Goal: Communication & Community: Answer question/provide support

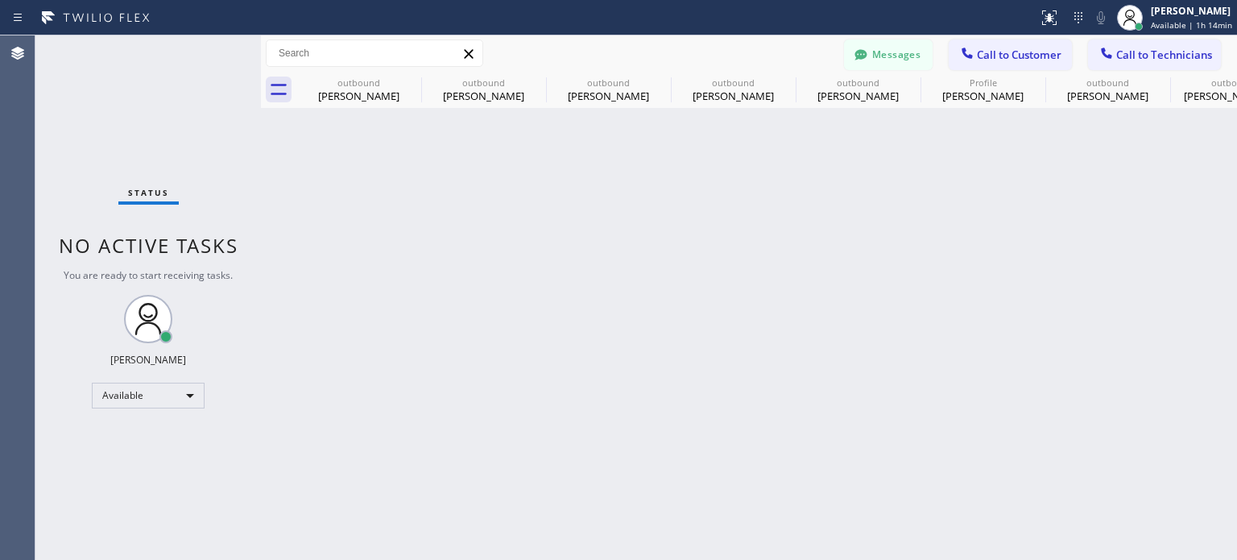
click at [991, 59] on span "Call to Customer" at bounding box center [1019, 55] width 85 height 15
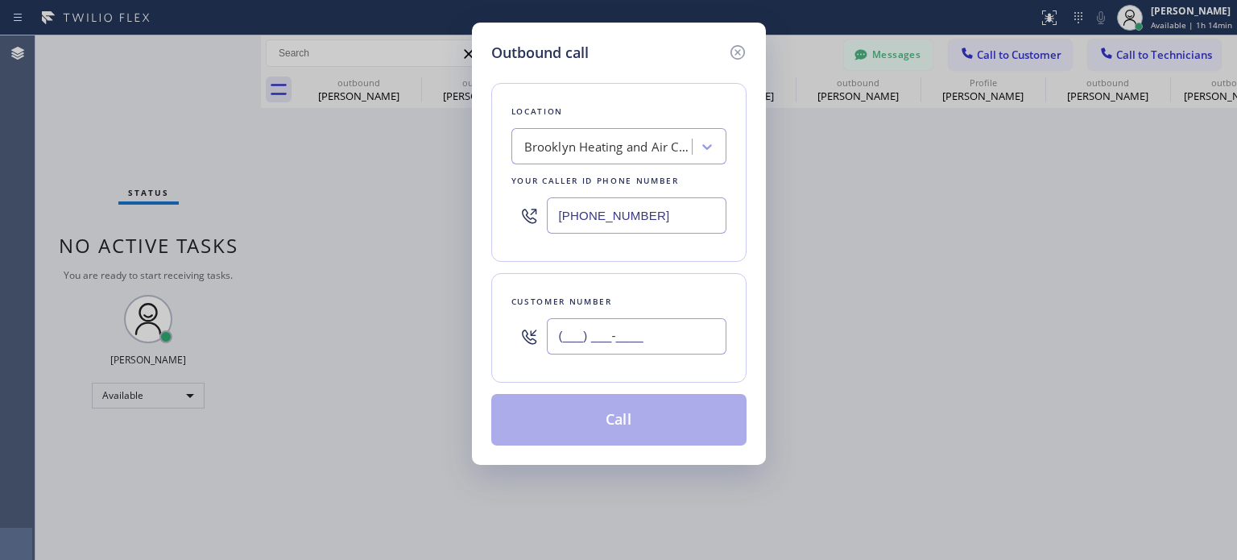
click at [568, 337] on input "(___) ___-____" at bounding box center [637, 336] width 180 height 36
paste input "786) 422-4483"
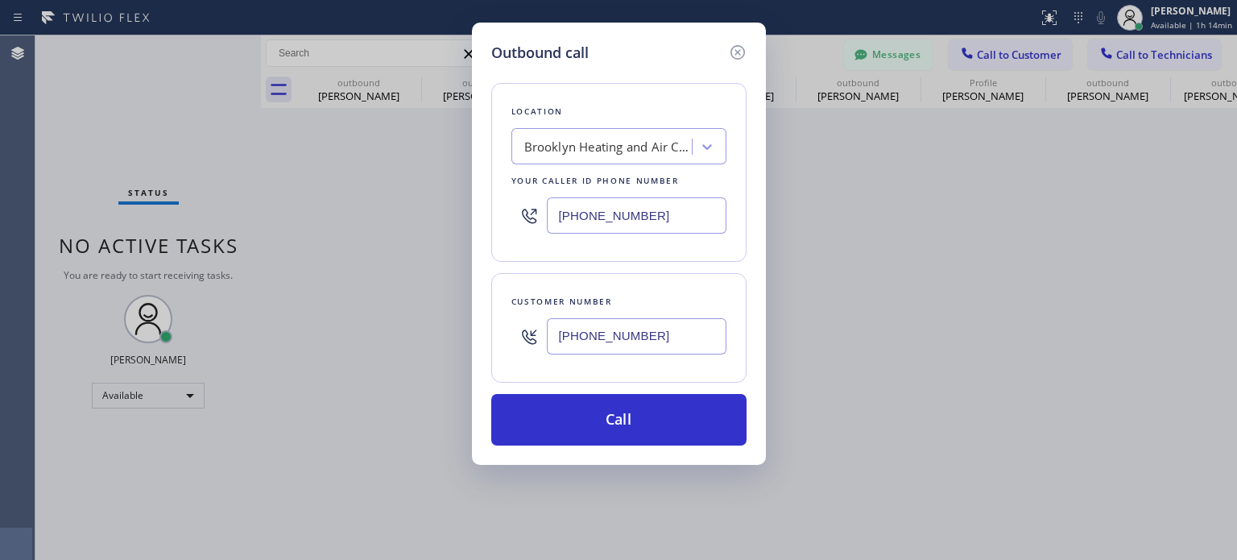
type input "[PHONE_NUMBER]"
click at [595, 214] on input "[PHONE_NUMBER]" at bounding box center [637, 215] width 180 height 36
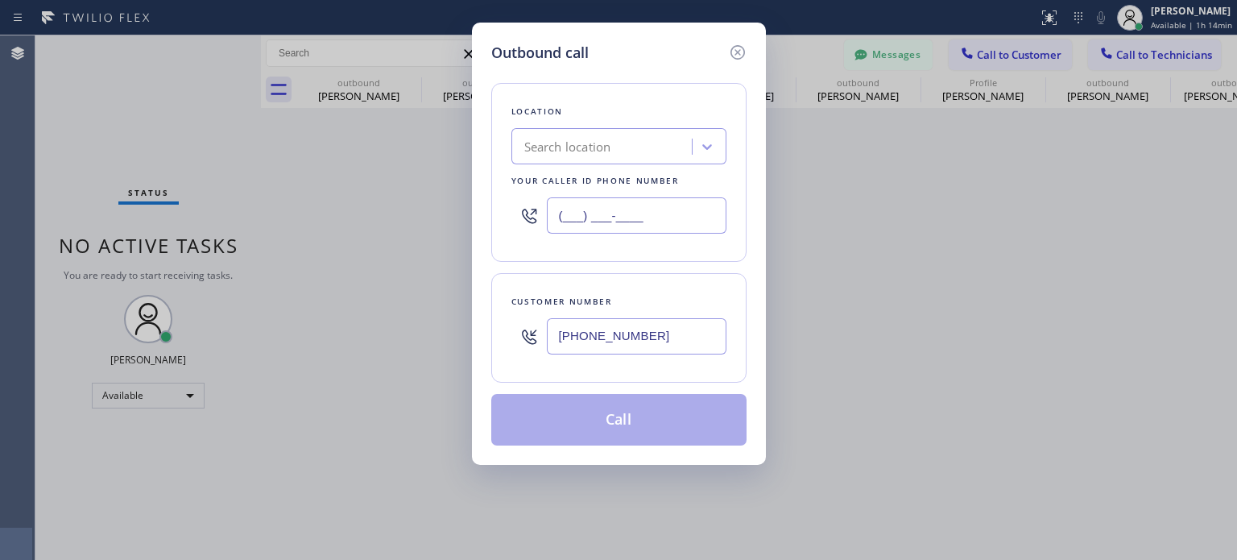
type input "(___) ___-____"
click at [548, 144] on div "Search location" at bounding box center [567, 147] width 87 height 19
paste input "Safe Haven HVAC Master"
type input "Safe Haven HVAC Master"
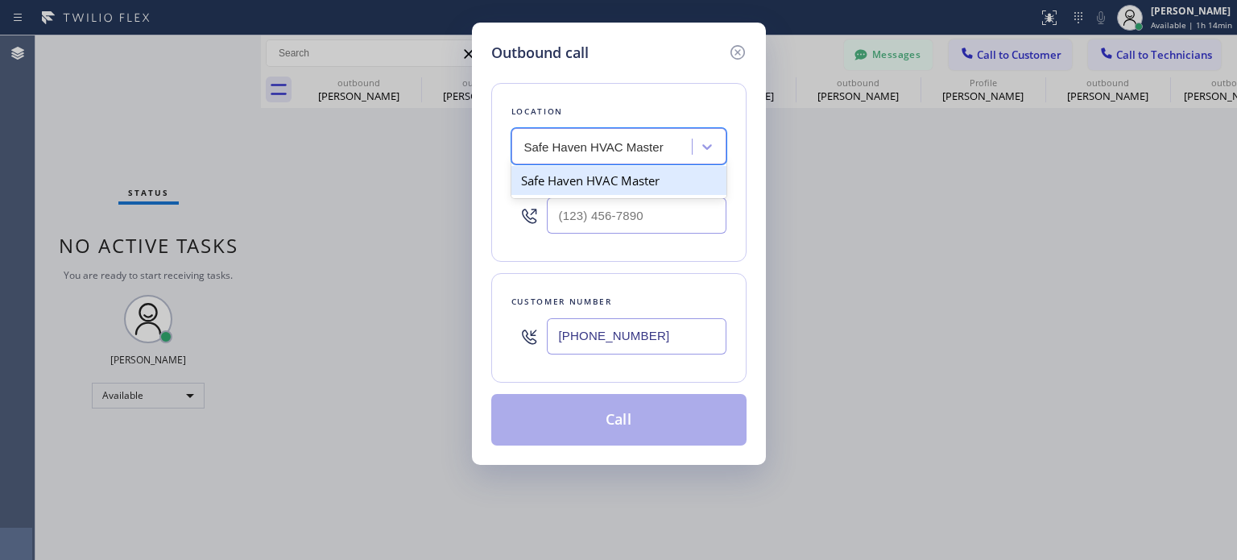
click at [580, 186] on div "Safe Haven HVAC Master" at bounding box center [619, 180] width 215 height 29
type input "[PHONE_NUMBER]"
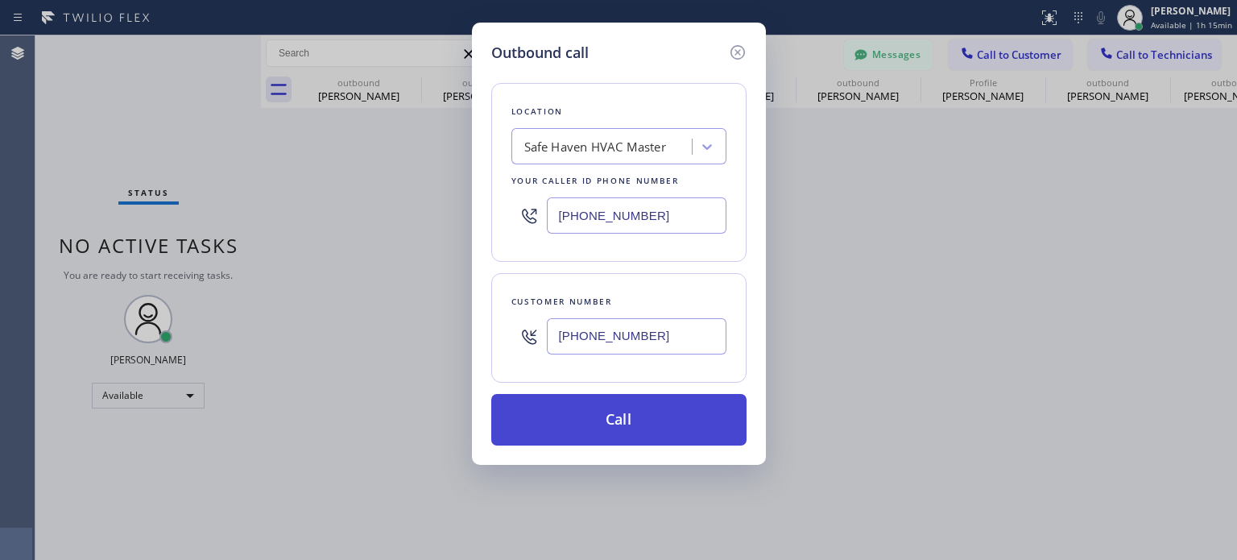
click at [591, 423] on button "Call" at bounding box center [618, 420] width 255 height 52
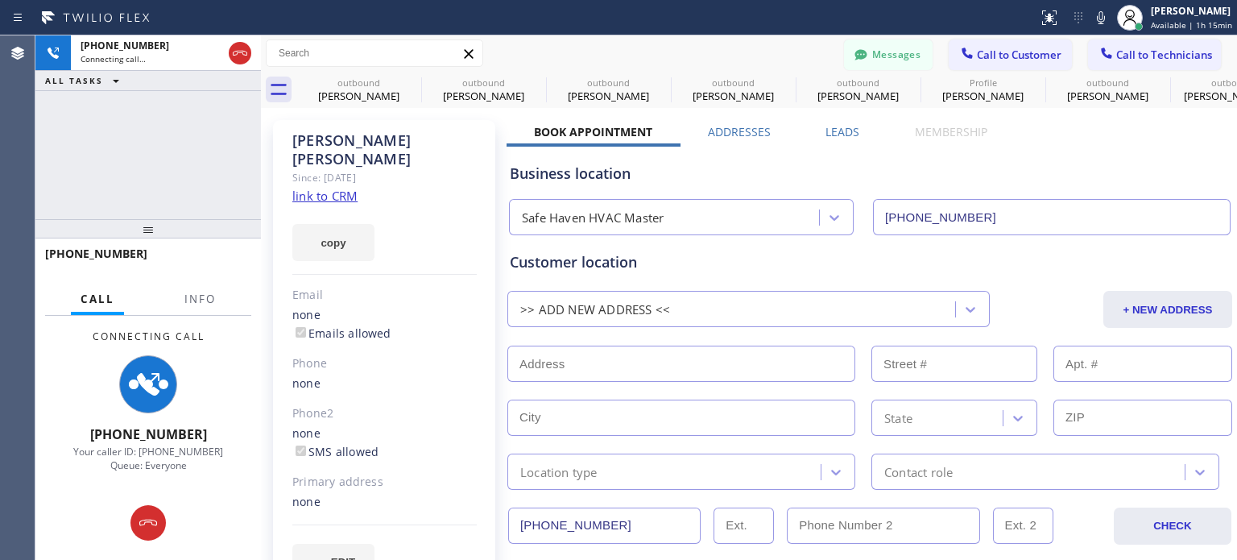
type input "[PHONE_NUMBER]"
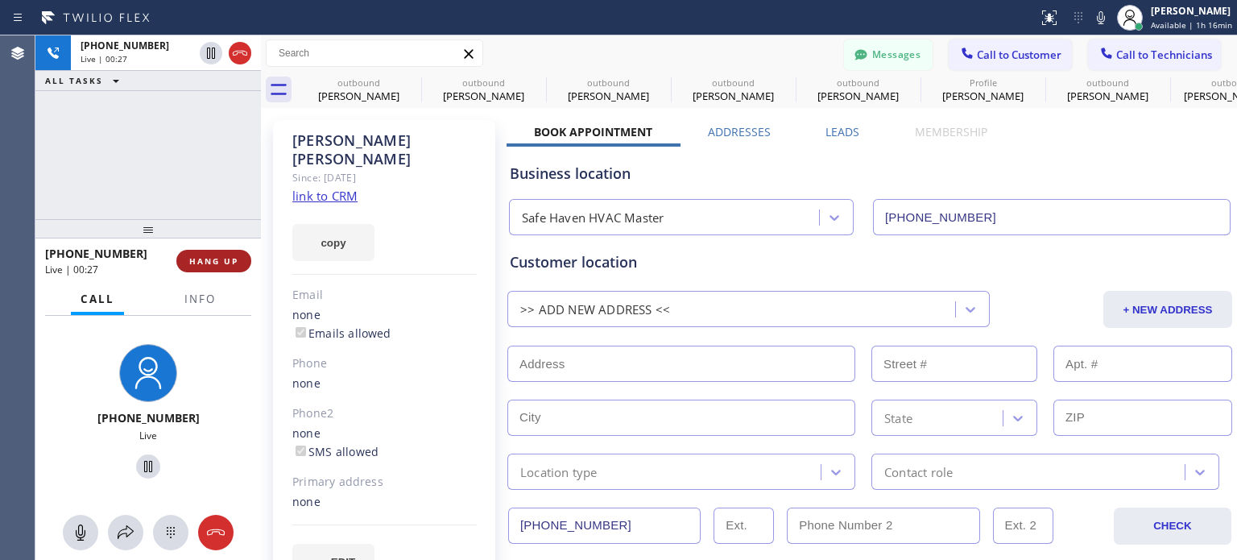
click at [232, 264] on span "HANG UP" at bounding box center [213, 260] width 49 height 11
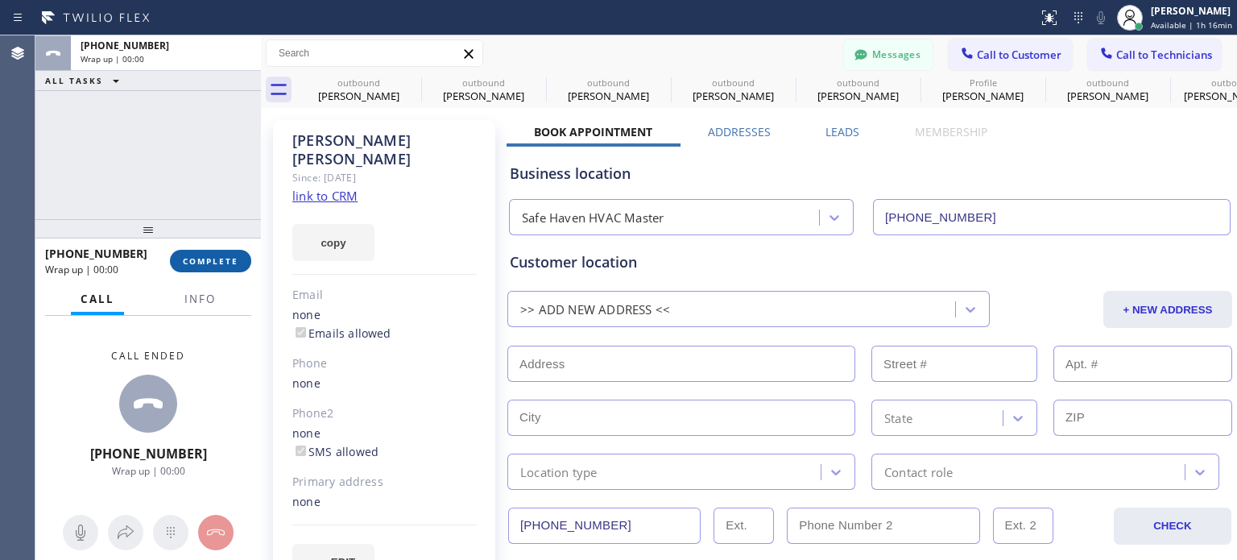
click at [232, 264] on span "COMPLETE" at bounding box center [211, 260] width 56 height 11
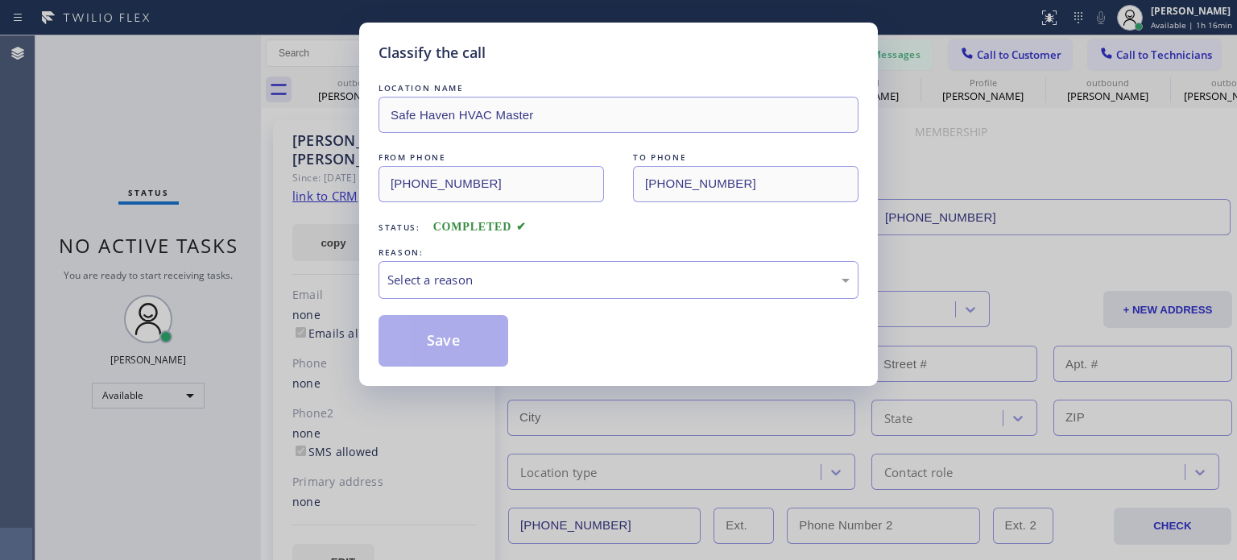
click at [450, 299] on div "LOCATION NAME Safe Haven HVAC Master FROM PHONE [PHONE_NUMBER] TO PHONE [PHONE_…" at bounding box center [619, 223] width 480 height 287
click at [465, 296] on div "Select a reason" at bounding box center [619, 280] width 480 height 38
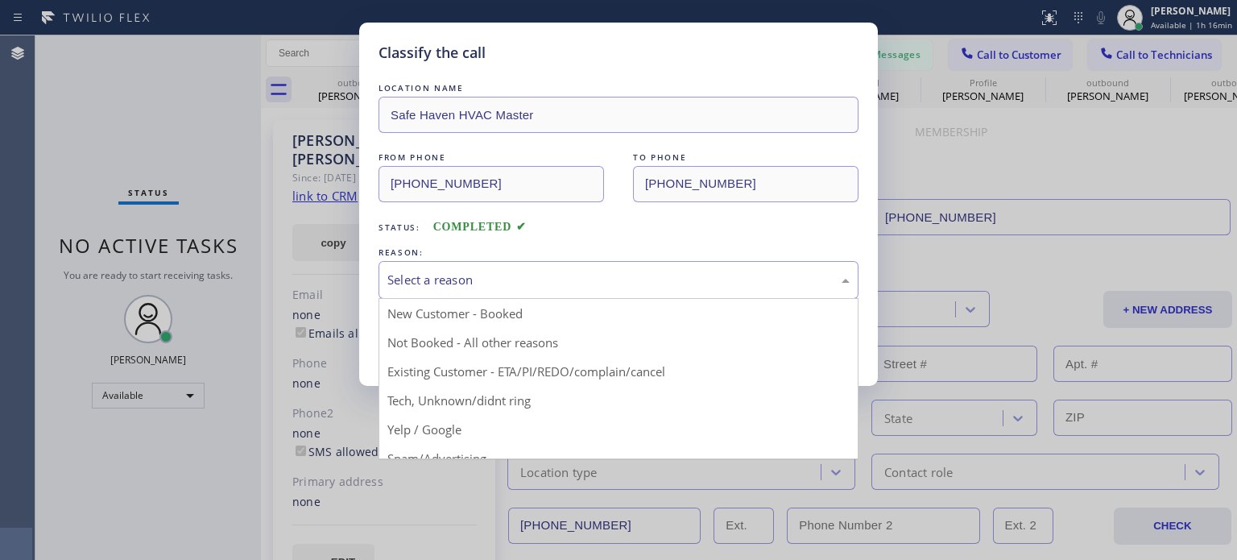
drag, startPoint x: 561, startPoint y: 367, endPoint x: 513, endPoint y: 337, distance: 56.8
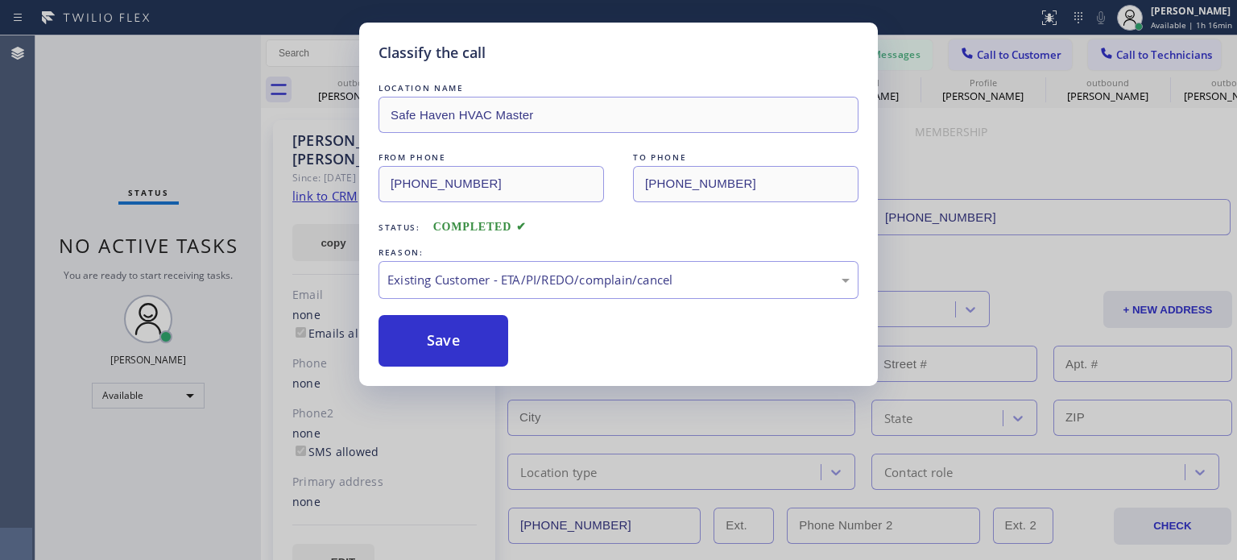
click at [512, 337] on div "Save" at bounding box center [619, 341] width 480 height 52
click at [503, 334] on button "Save" at bounding box center [444, 341] width 130 height 52
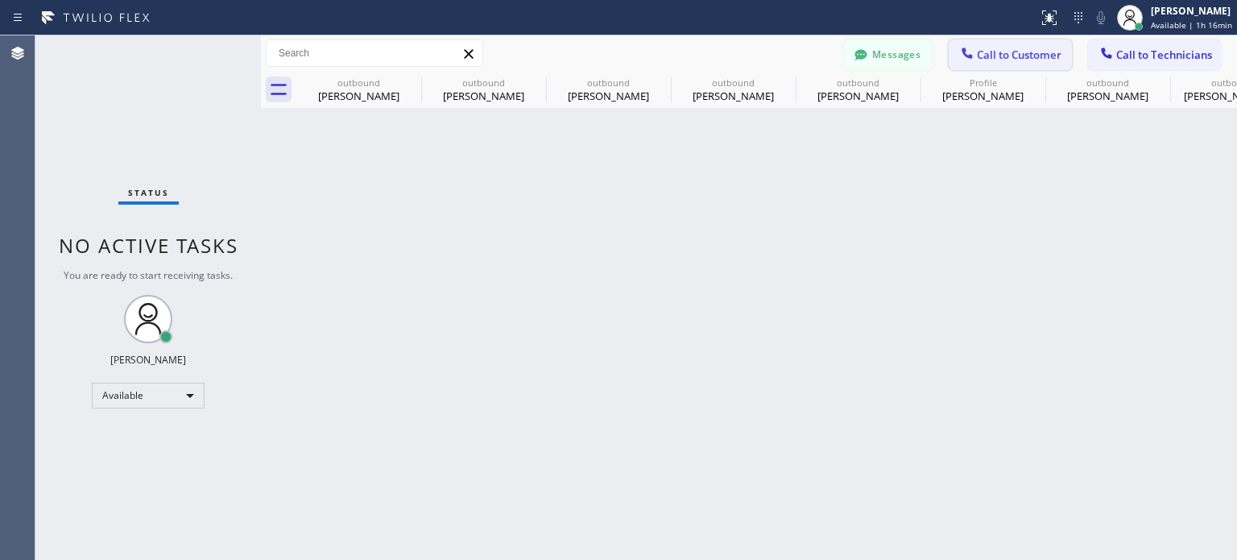
click at [1000, 54] on span "Call to Customer" at bounding box center [1019, 55] width 85 height 15
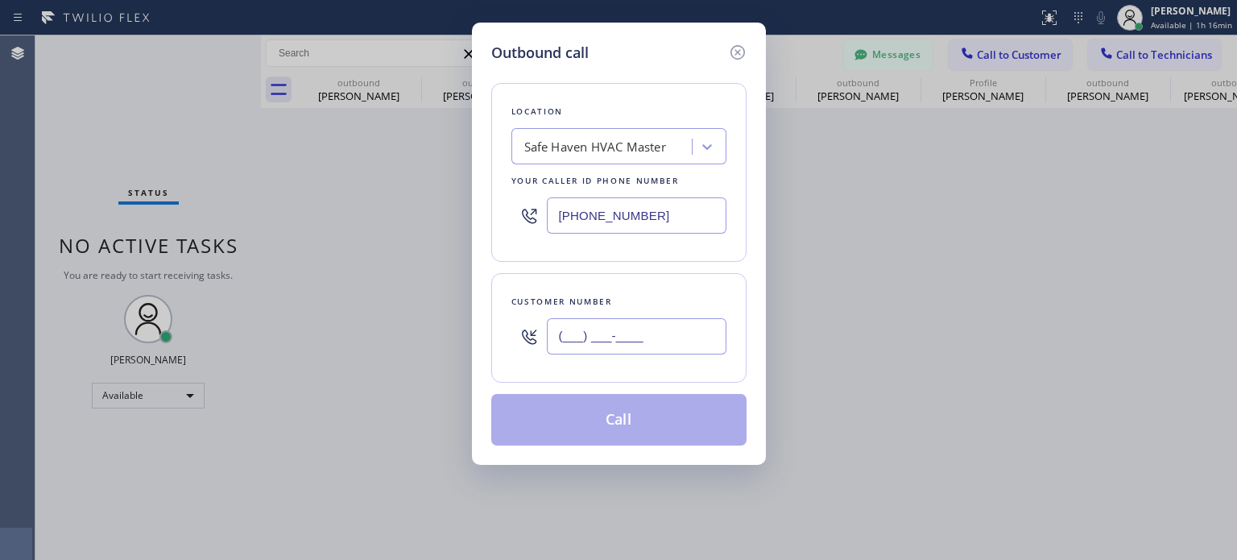
click at [588, 340] on input "(___) ___-____" at bounding box center [637, 336] width 180 height 36
paste input "text"
type input "(___) ___-____"
click at [570, 328] on input "(___) ___-____" at bounding box center [637, 336] width 180 height 36
paste input "64) 683-1062"
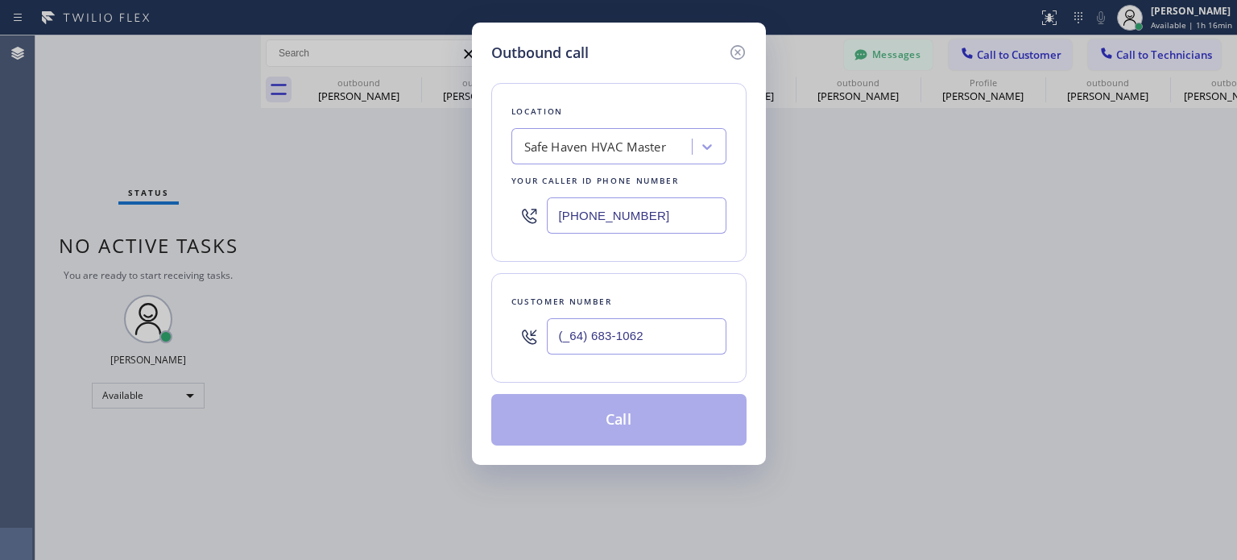
paste input "646) 831-0629"
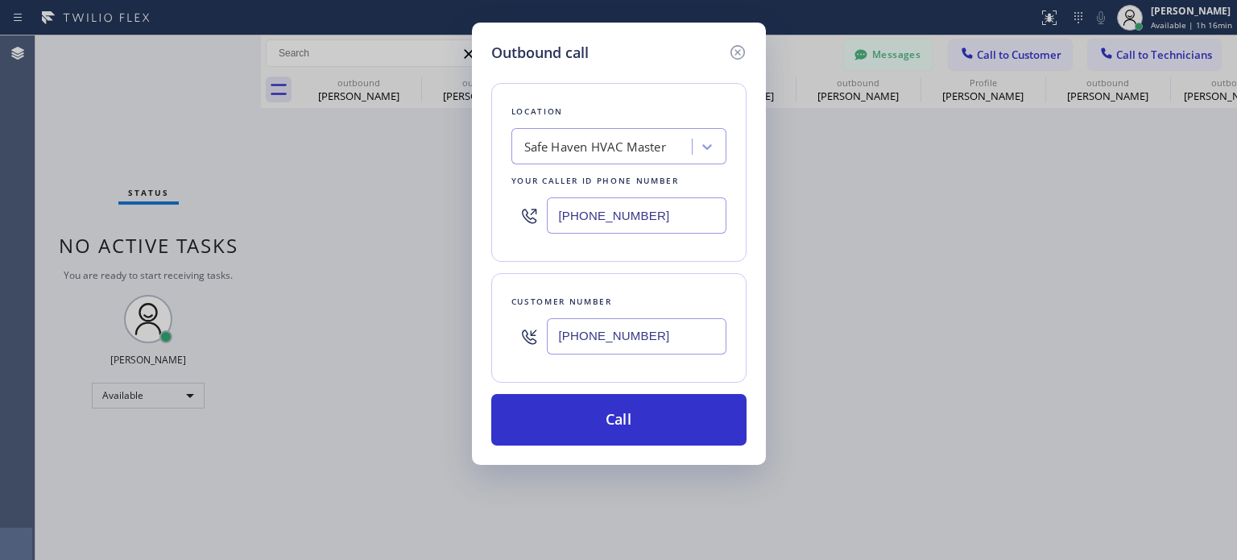
type input "[PHONE_NUMBER]"
click at [582, 214] on input "[PHONE_NUMBER]" at bounding box center [637, 215] width 180 height 36
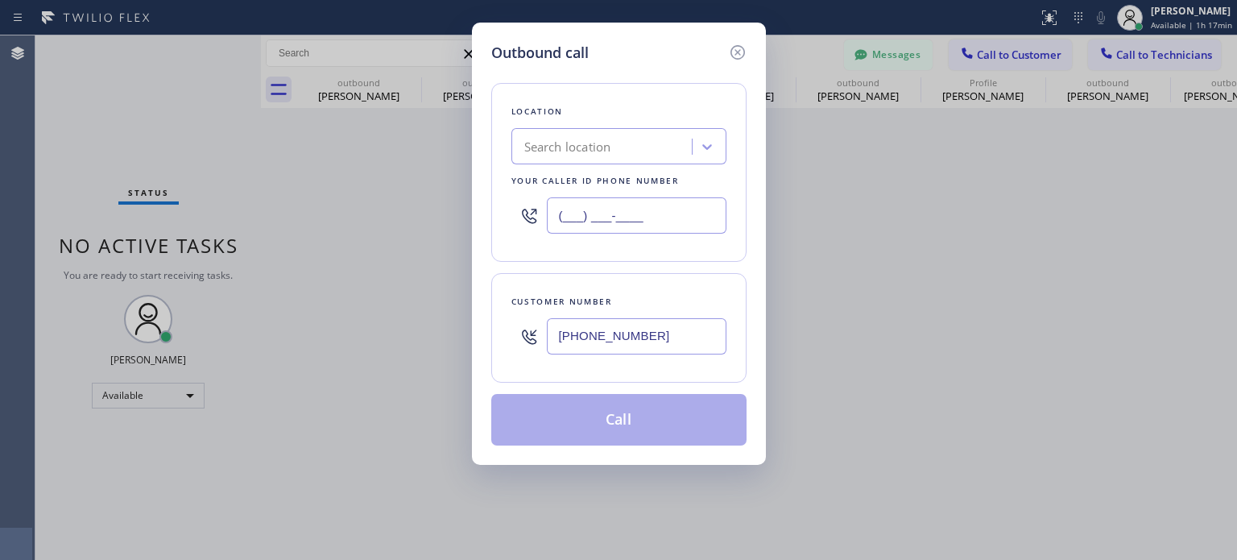
type input "(___) ___-____"
click at [552, 213] on input "(___) ___-____" at bounding box center [637, 215] width 180 height 36
paste input "833) 760-5599"
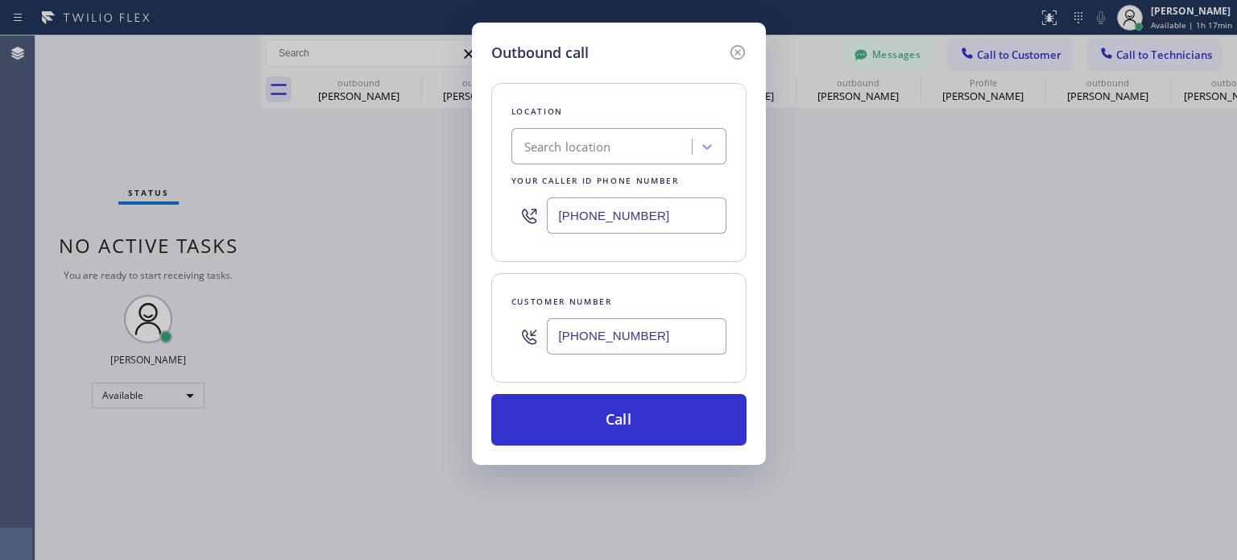
click at [574, 215] on input "[PHONE_NUMBER]" at bounding box center [637, 215] width 180 height 36
type input "(___) ___-____"
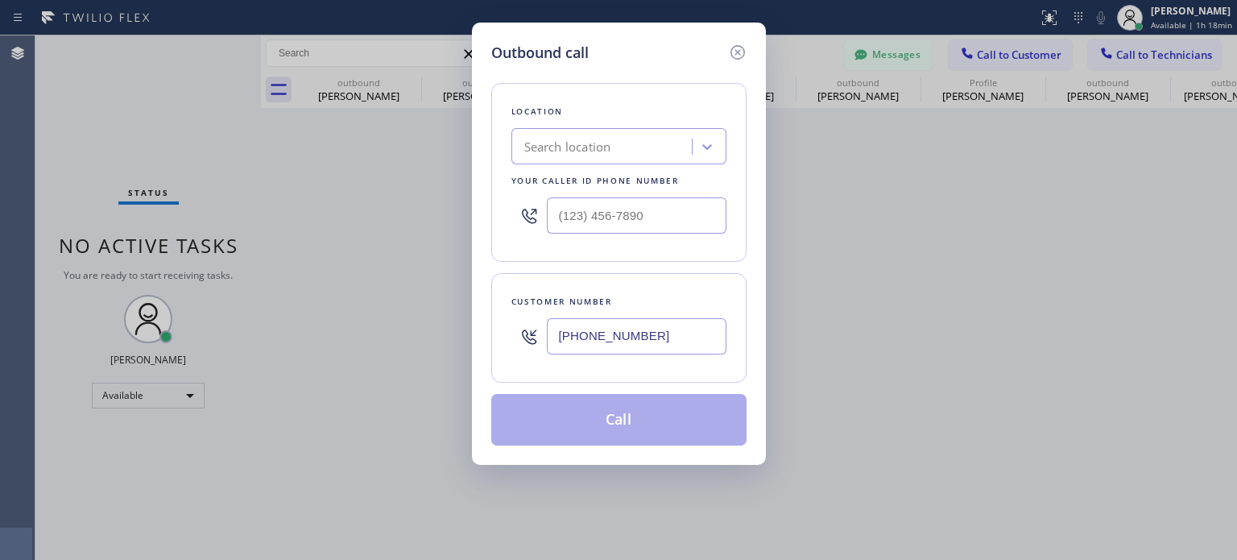
type input "(___) ___-____"
click at [606, 142] on div "Search location" at bounding box center [567, 147] width 87 height 19
paste input "Red Electricians Maplewood(Nexus Electrical Services)"
type input "Red Electricians Maplewood(Nexus Electrical Services)"
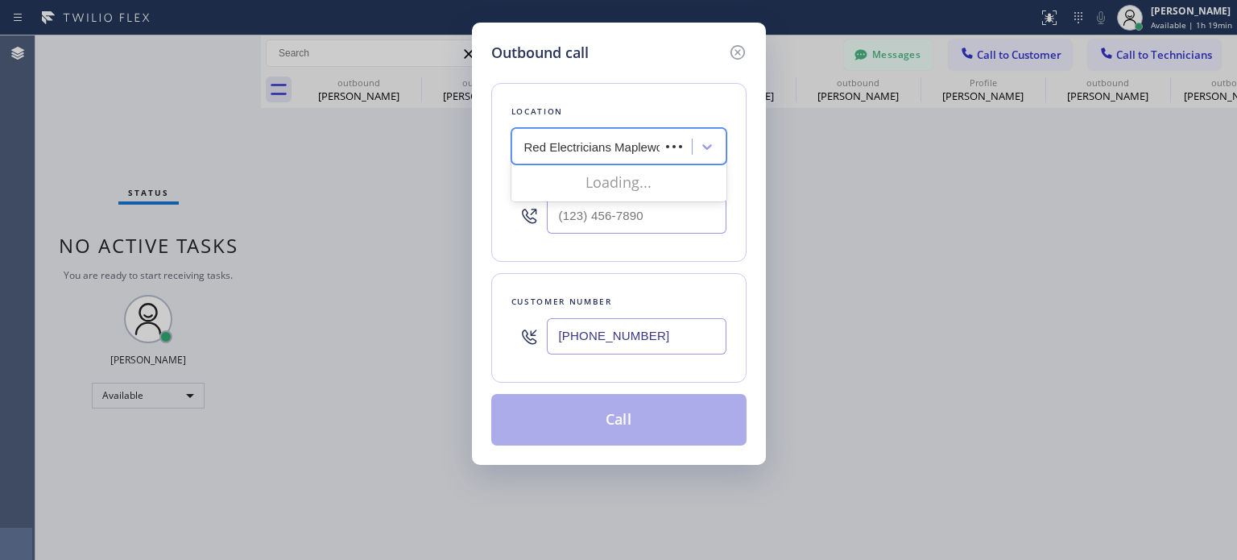
scroll to position [0, 161]
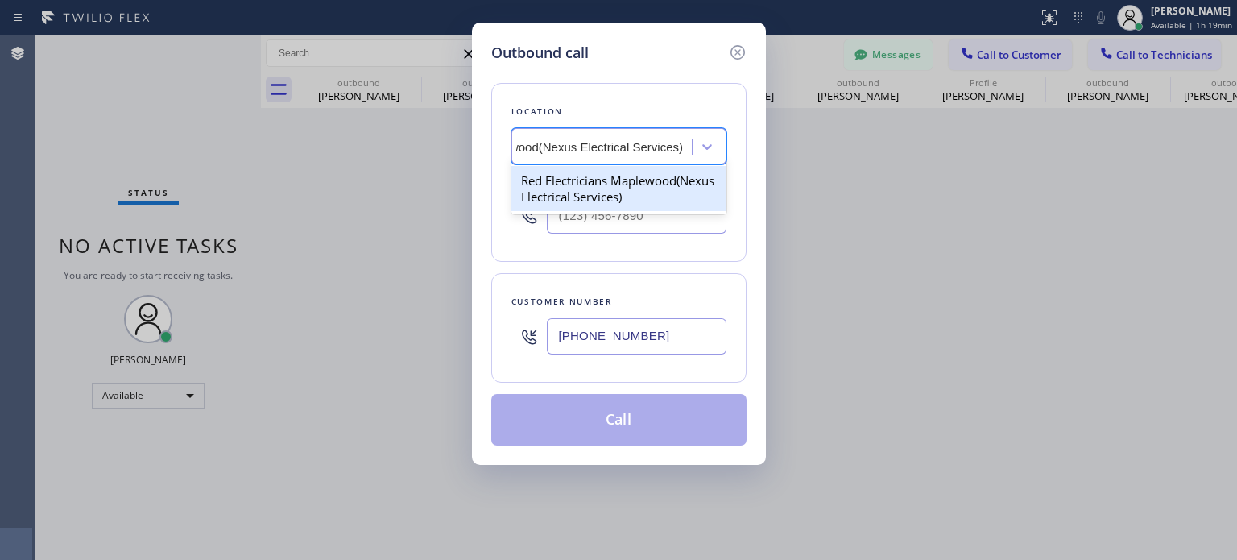
click at [599, 182] on div "Red Electricians Maplewood(Nexus Electrical Services)" at bounding box center [619, 188] width 215 height 45
type input "[PHONE_NUMBER]"
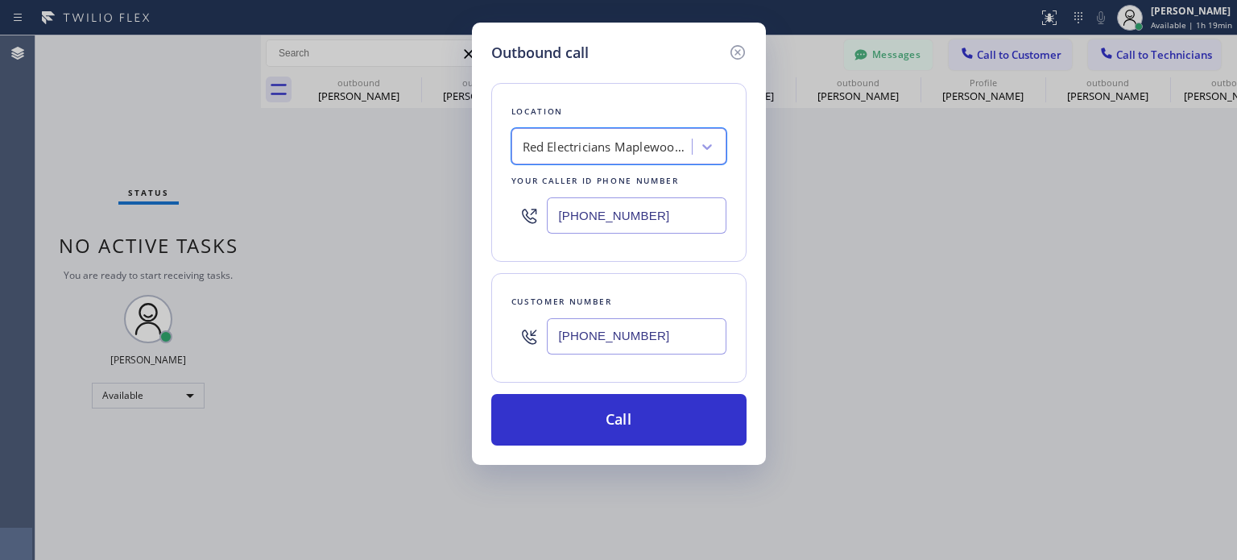
scroll to position [0, 1]
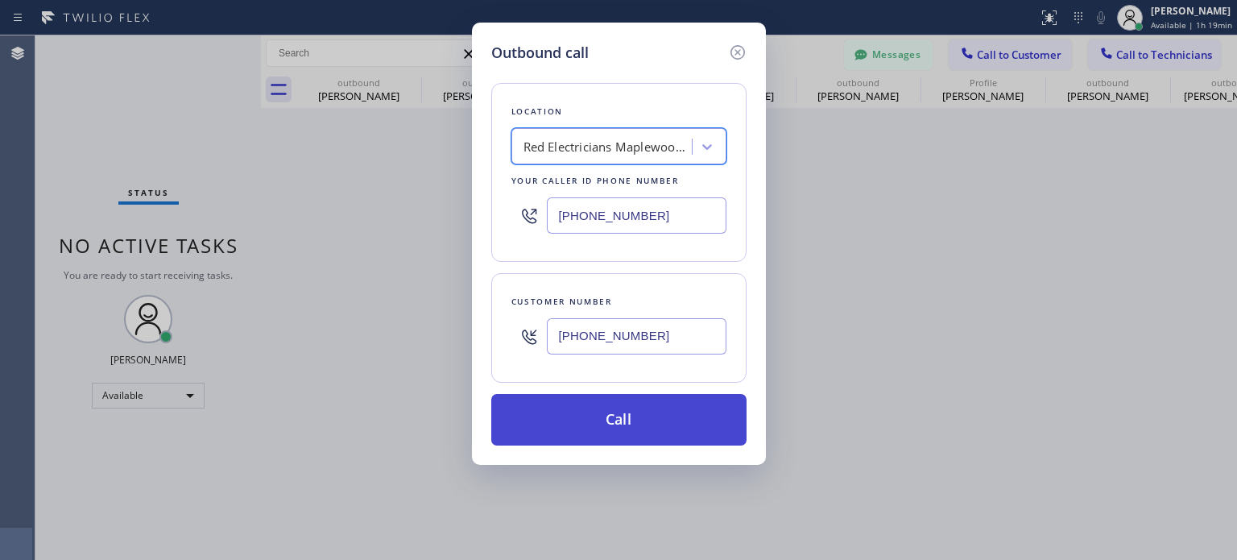
click at [553, 426] on button "Call" at bounding box center [618, 420] width 255 height 52
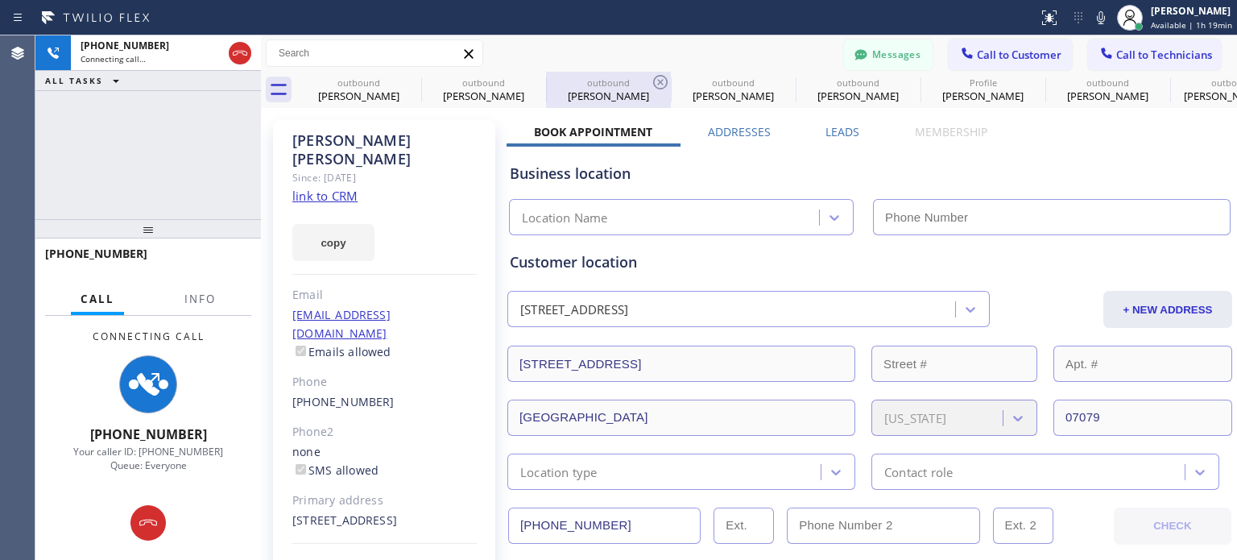
type input "[PHONE_NUMBER]"
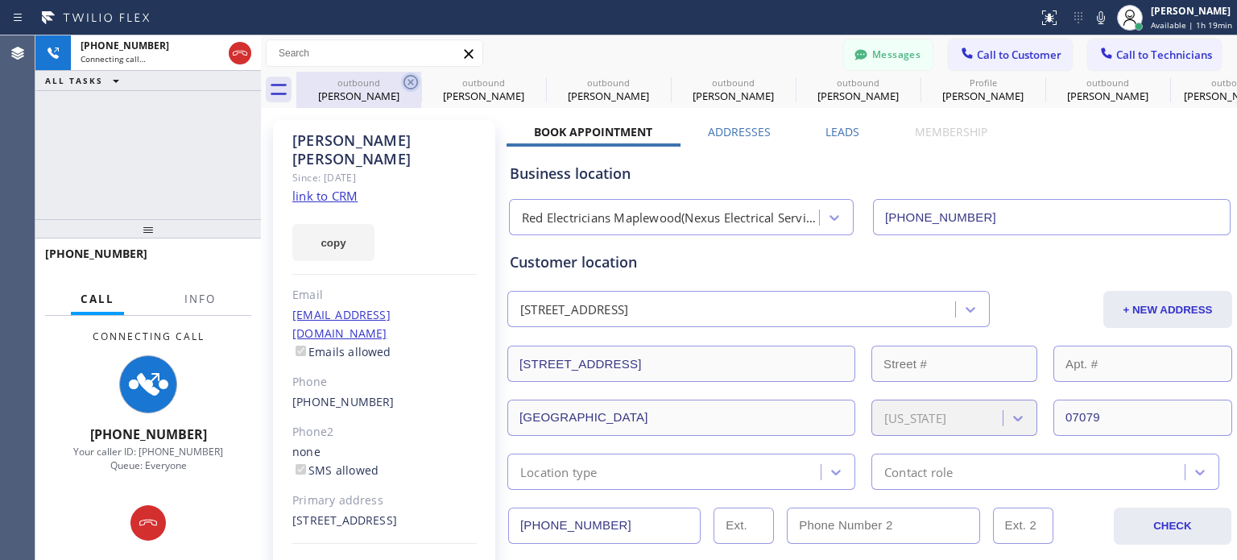
click at [407, 83] on icon at bounding box center [410, 82] width 19 height 19
click at [0, 0] on icon at bounding box center [0, 0] width 0 height 0
type input "[PHONE_NUMBER]"
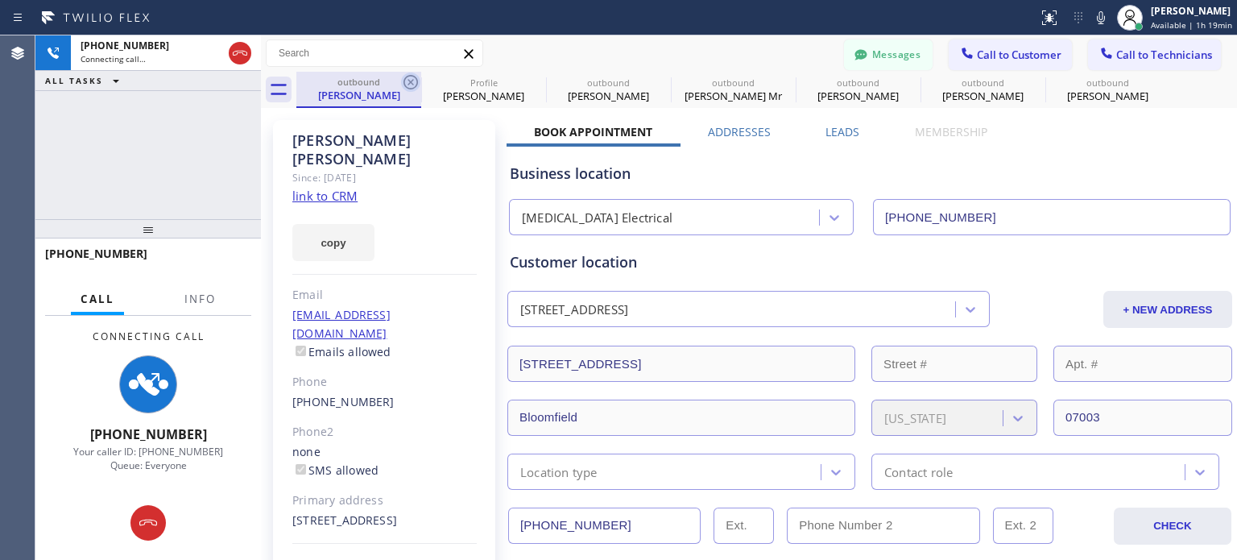
click at [404, 81] on icon at bounding box center [411, 82] width 15 height 15
click at [0, 0] on icon at bounding box center [0, 0] width 0 height 0
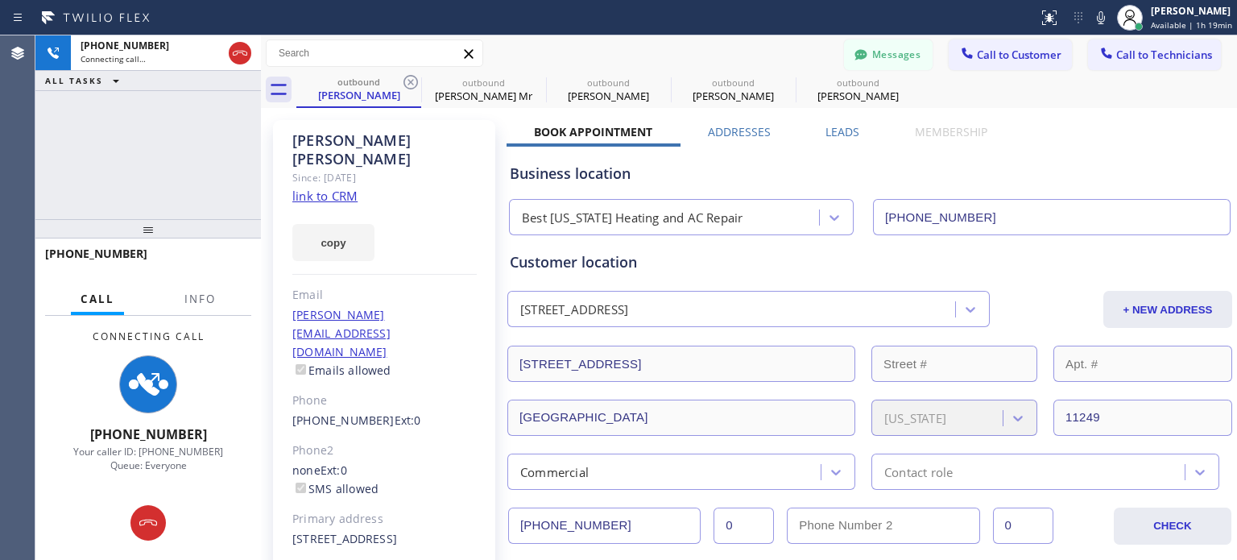
click at [404, 81] on icon at bounding box center [411, 82] width 15 height 15
click at [0, 0] on icon at bounding box center [0, 0] width 0 height 0
type input "[PHONE_NUMBER]"
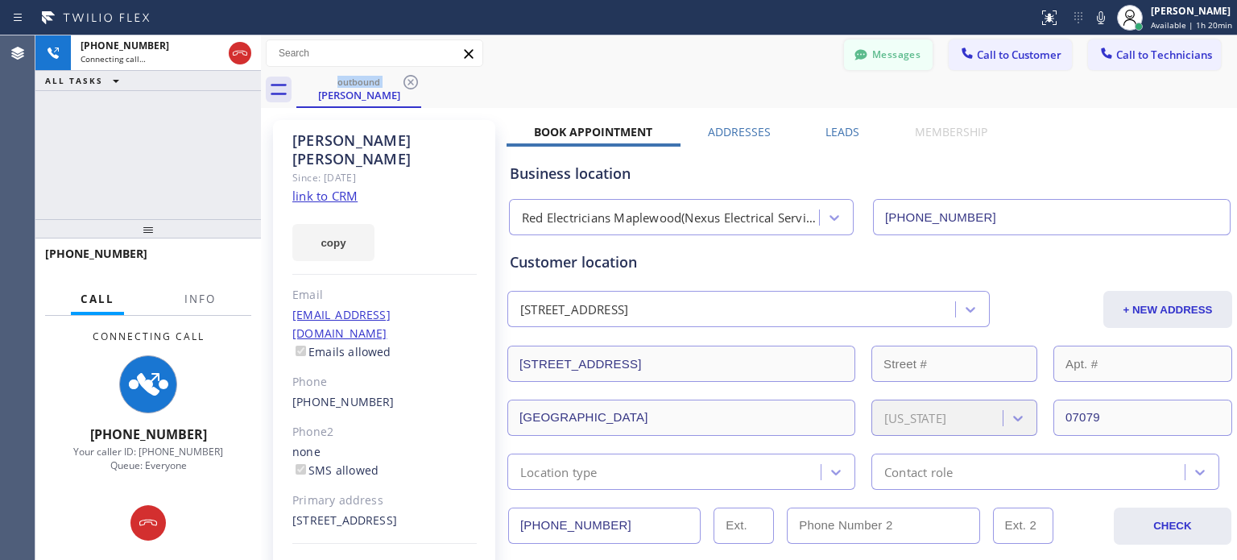
click at [897, 54] on button "Messages" at bounding box center [888, 54] width 89 height 31
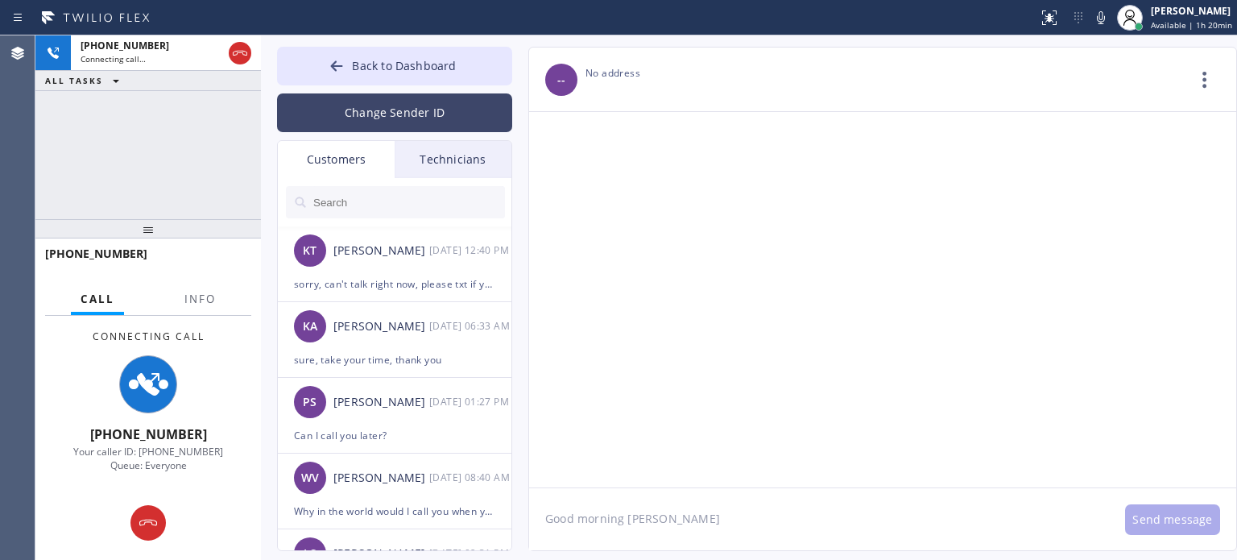
click at [362, 102] on button "Change Sender ID" at bounding box center [394, 112] width 235 height 39
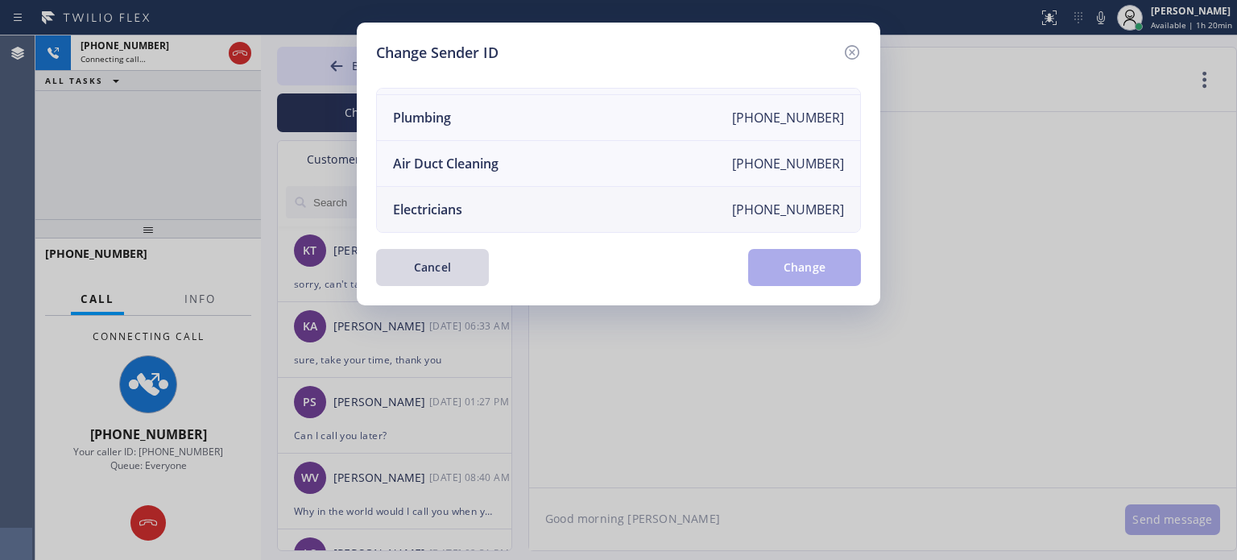
scroll to position [188, 0]
click at [442, 201] on div "Electricians" at bounding box center [427, 210] width 69 height 18
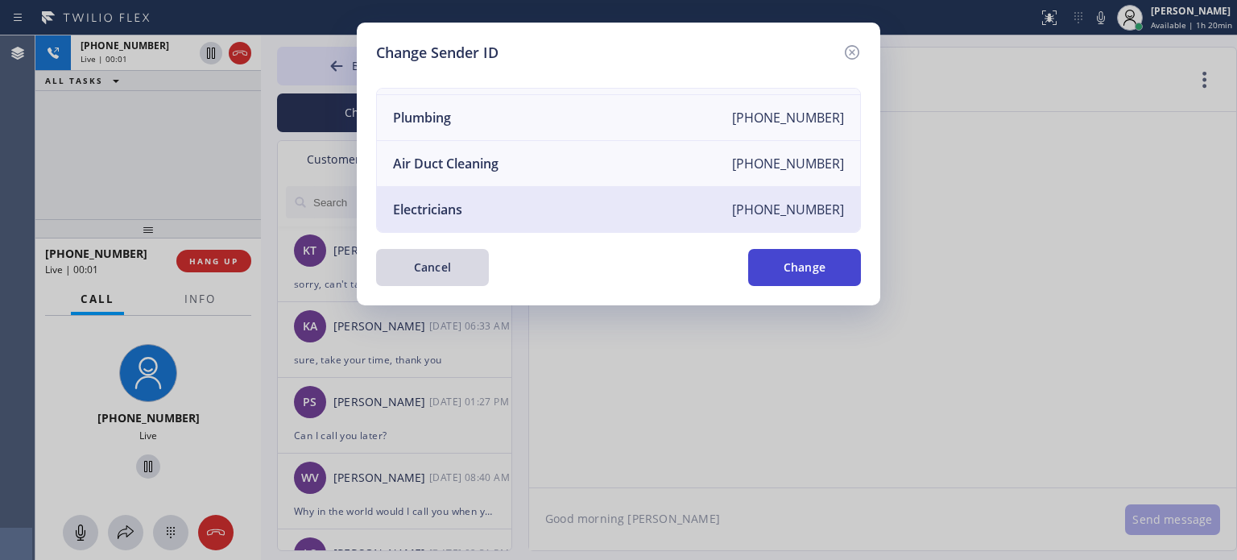
click at [794, 270] on button "Change" at bounding box center [804, 267] width 113 height 37
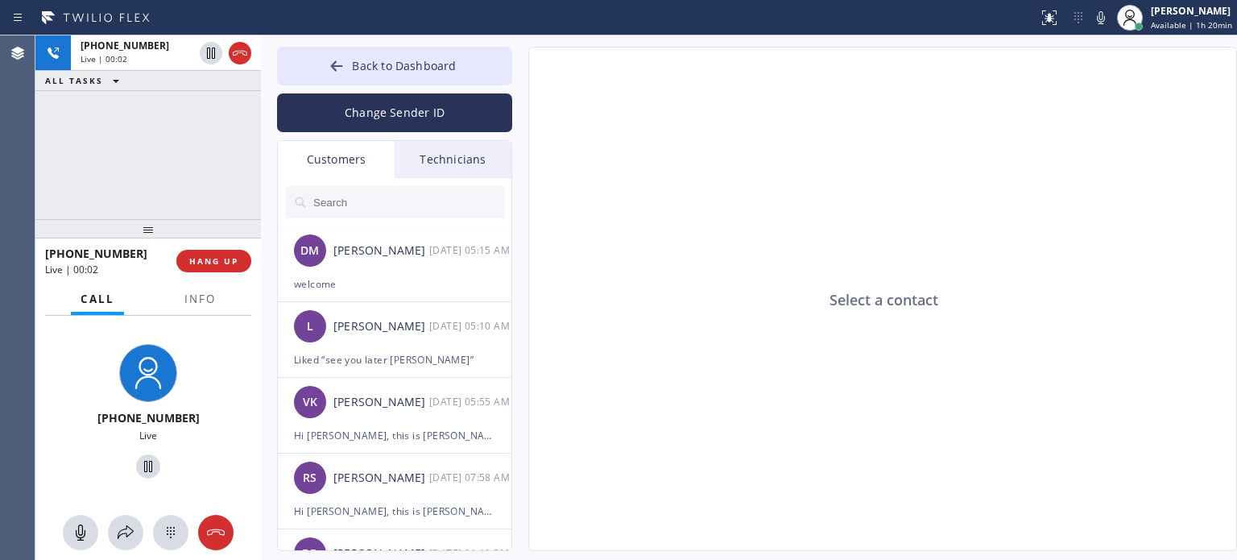
click at [357, 204] on input "text" at bounding box center [408, 202] width 193 height 32
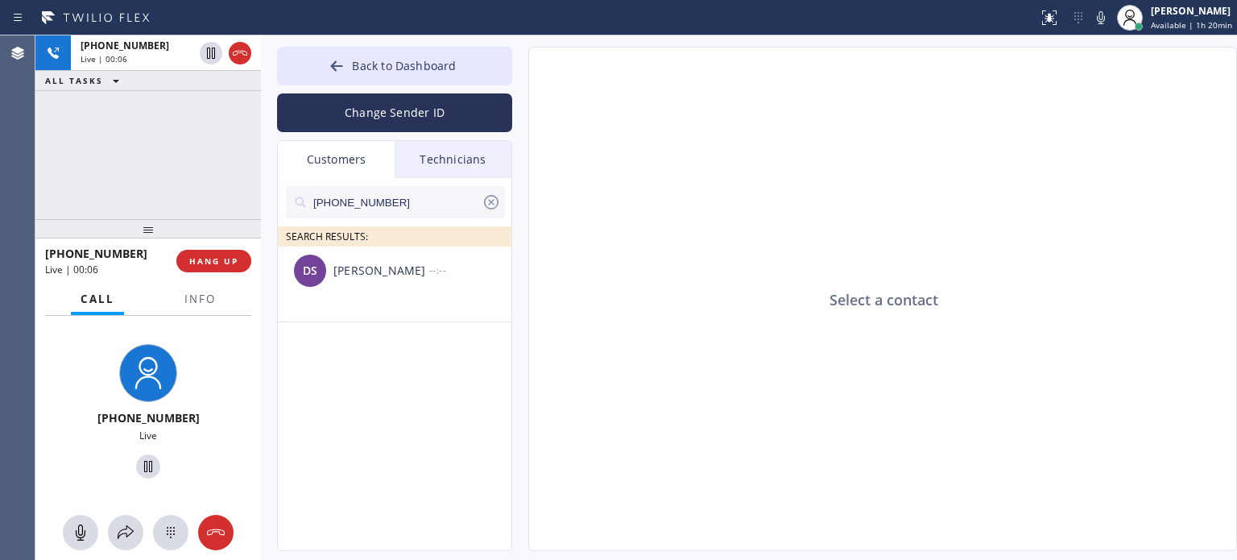
click at [380, 270] on div "[PERSON_NAME]" at bounding box center [382, 271] width 96 height 19
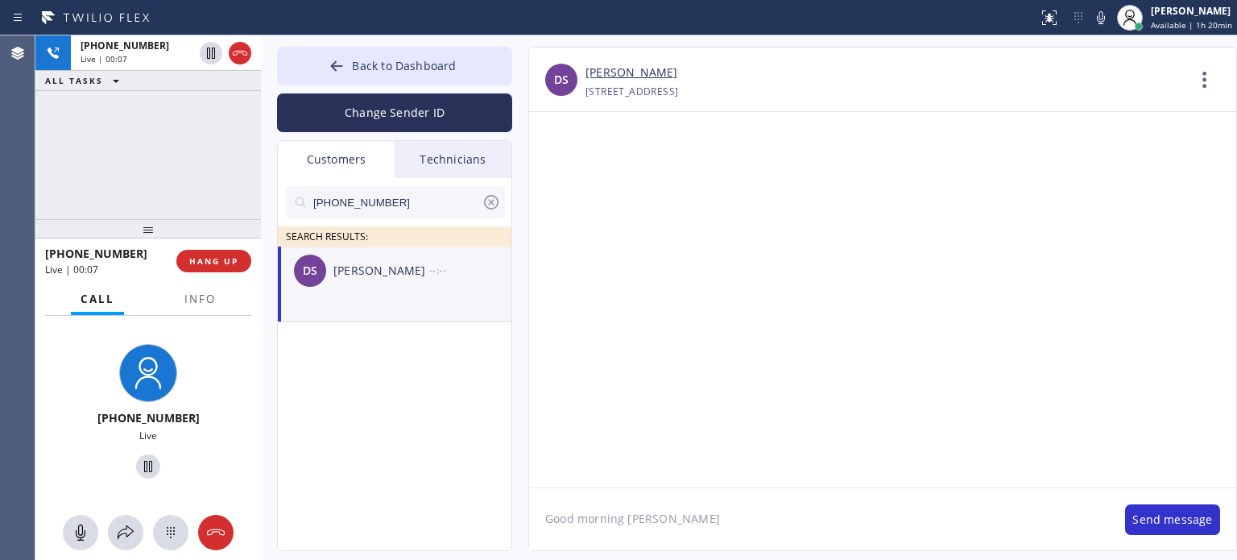
drag, startPoint x: 606, startPoint y: 520, endPoint x: 603, endPoint y: 479, distance: 40.4
click at [607, 516] on textarea "Good morning [PERSON_NAME]" at bounding box center [819, 519] width 580 height 62
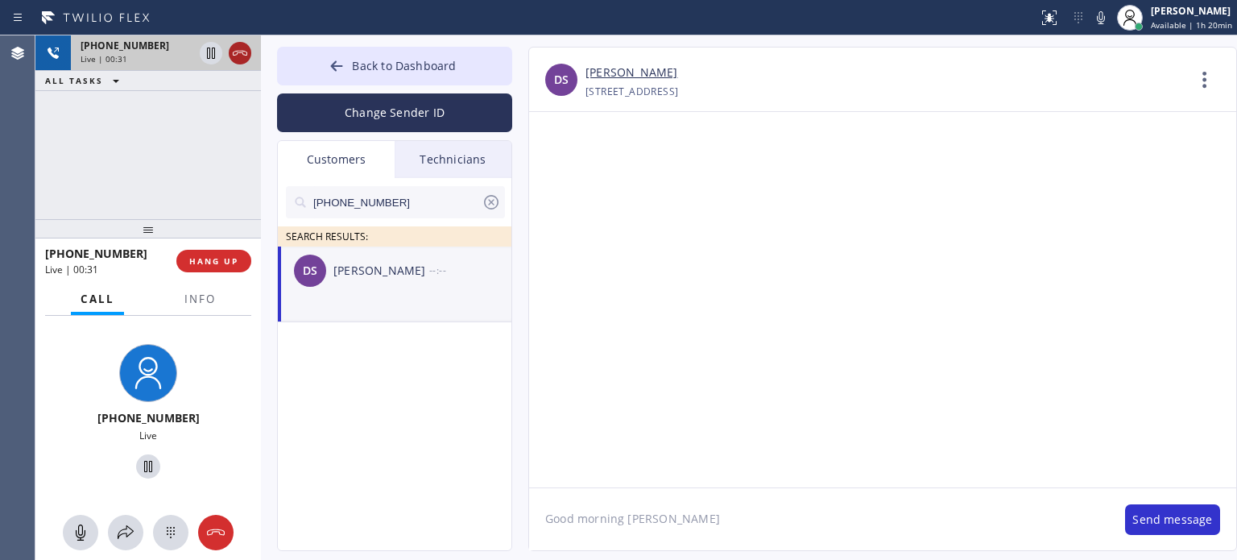
click at [235, 60] on icon at bounding box center [239, 53] width 19 height 19
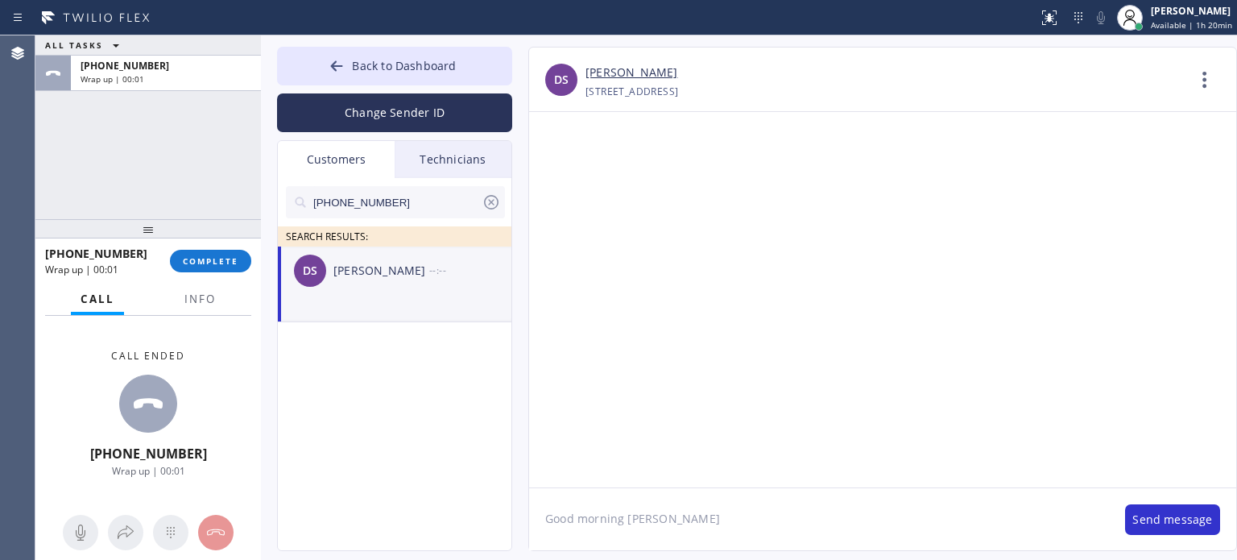
drag, startPoint x: 625, startPoint y: 520, endPoint x: 704, endPoint y: 427, distance: 121.7
click at [690, 505] on textarea "Good morning [PERSON_NAME]" at bounding box center [819, 519] width 580 height 62
click at [926, 509] on textarea "Good morning [PERSON_NAME], this is [PERSON_NAME] from the Electrical Service," at bounding box center [819, 519] width 580 height 62
paste textarea "I already sent the paid invoice to your email. Please check your inbox or spam …"
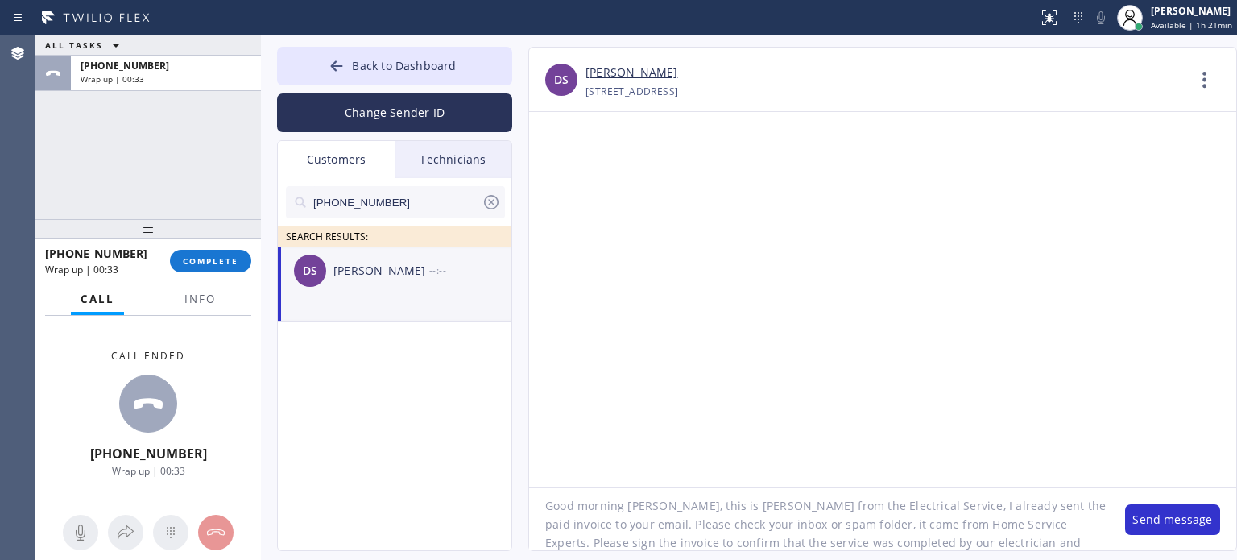
scroll to position [33, 0]
type textarea "Good morning [PERSON_NAME], this is [PERSON_NAME] from the Electrical Service, …"
click at [1153, 517] on button "Send message" at bounding box center [1172, 519] width 95 height 31
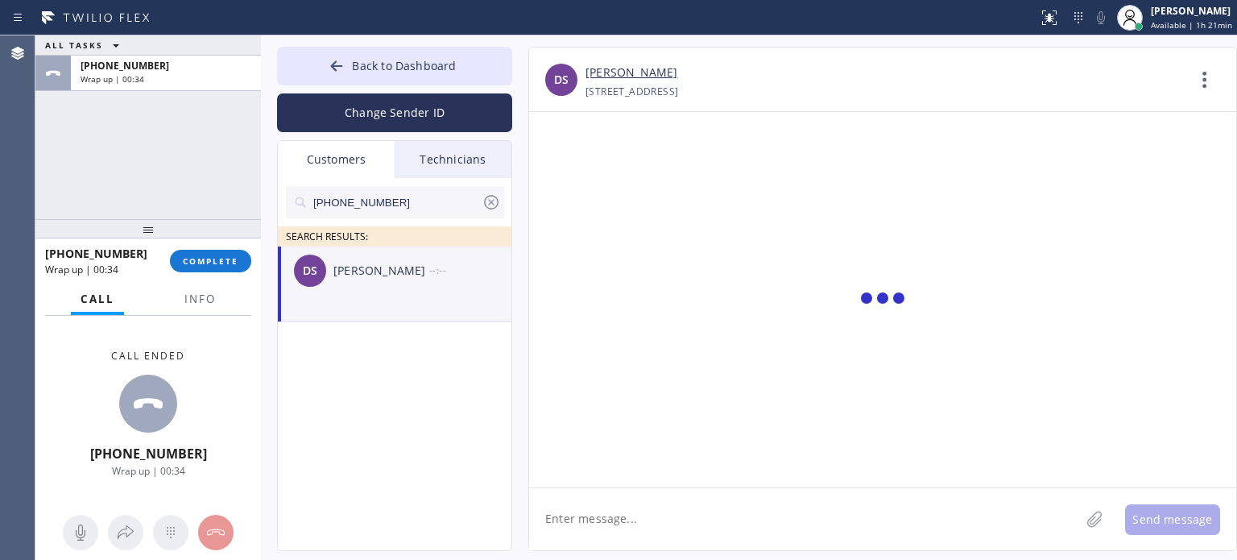
scroll to position [0, 0]
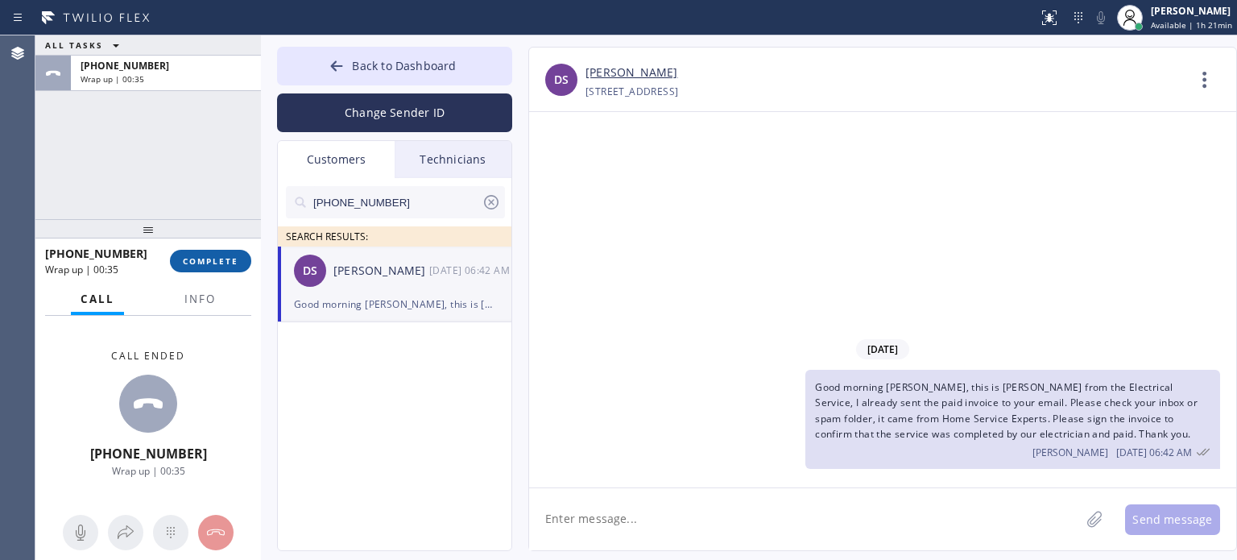
click at [223, 267] on button "COMPLETE" at bounding box center [210, 261] width 81 height 23
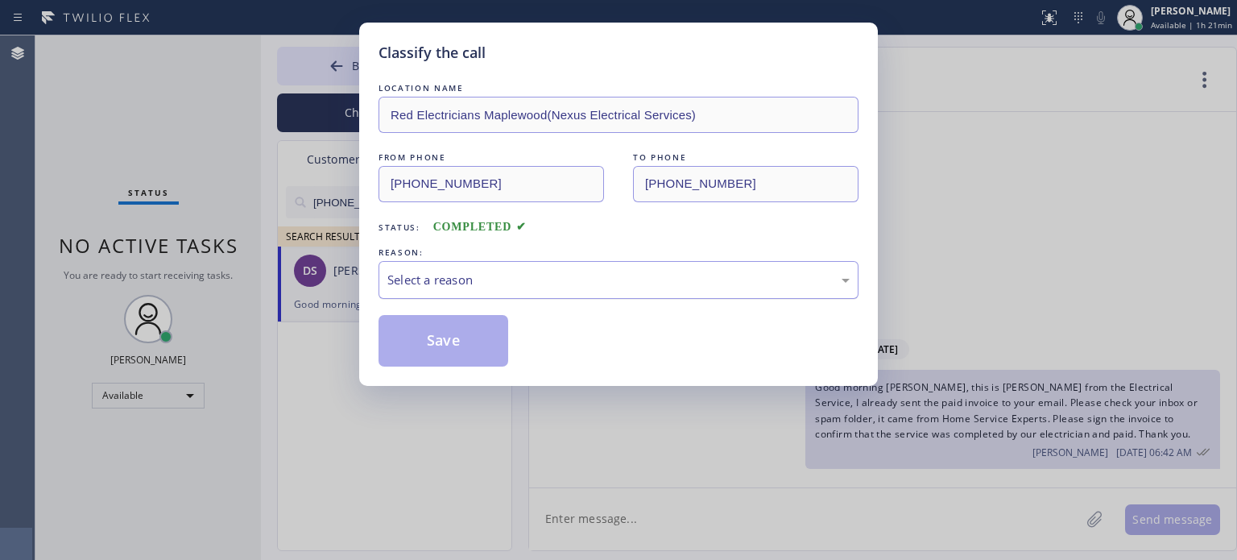
click at [522, 280] on div "Select a reason" at bounding box center [618, 280] width 462 height 19
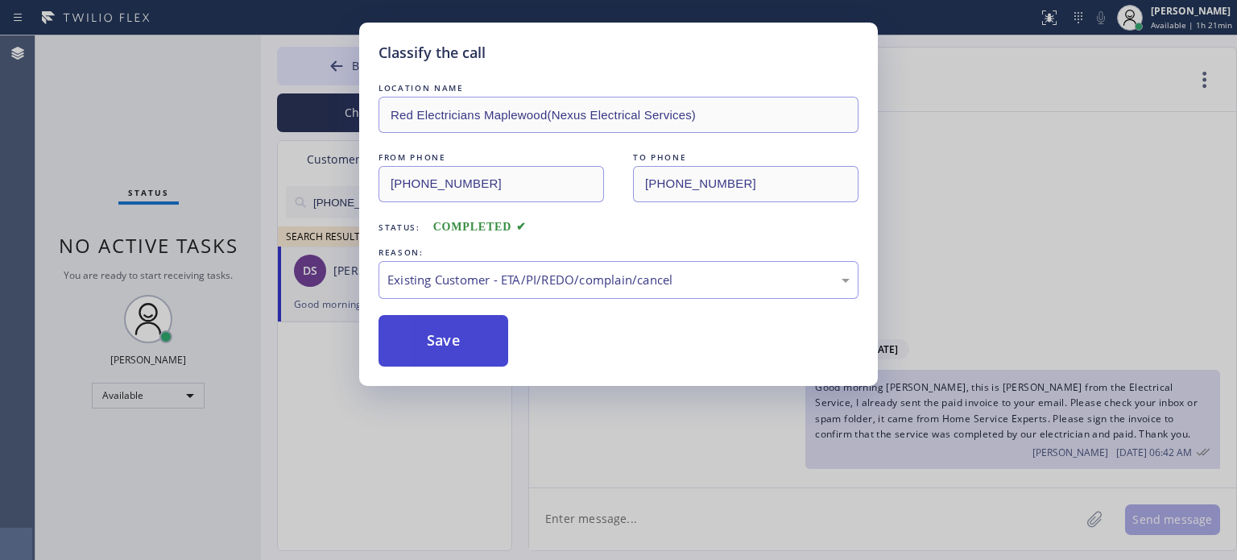
click at [492, 341] on button "Save" at bounding box center [444, 341] width 130 height 52
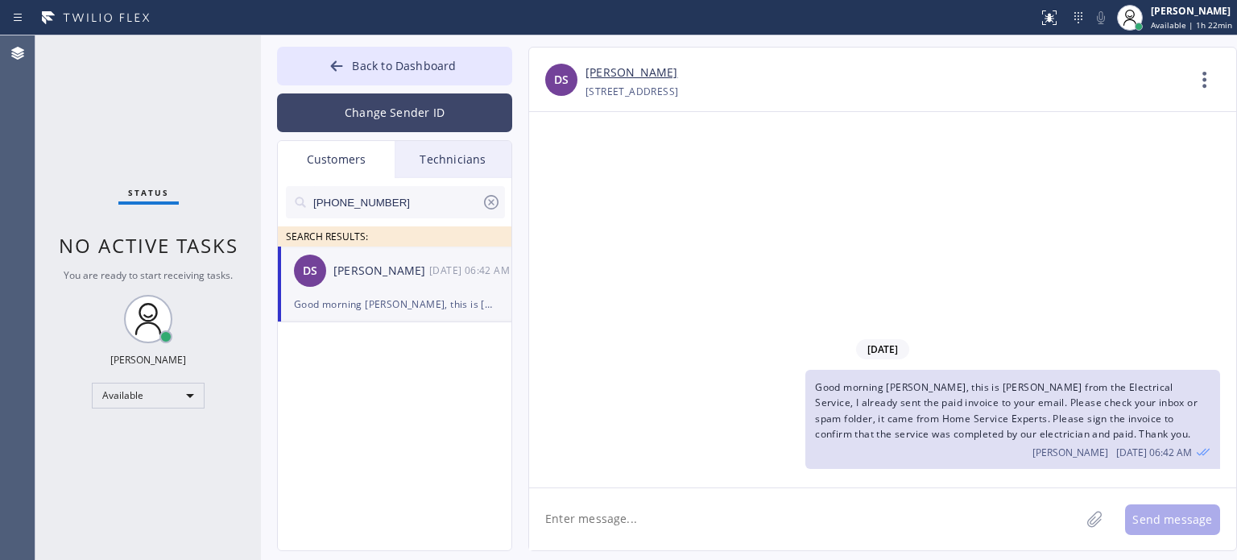
click at [379, 118] on button "Change Sender ID" at bounding box center [394, 112] width 235 height 39
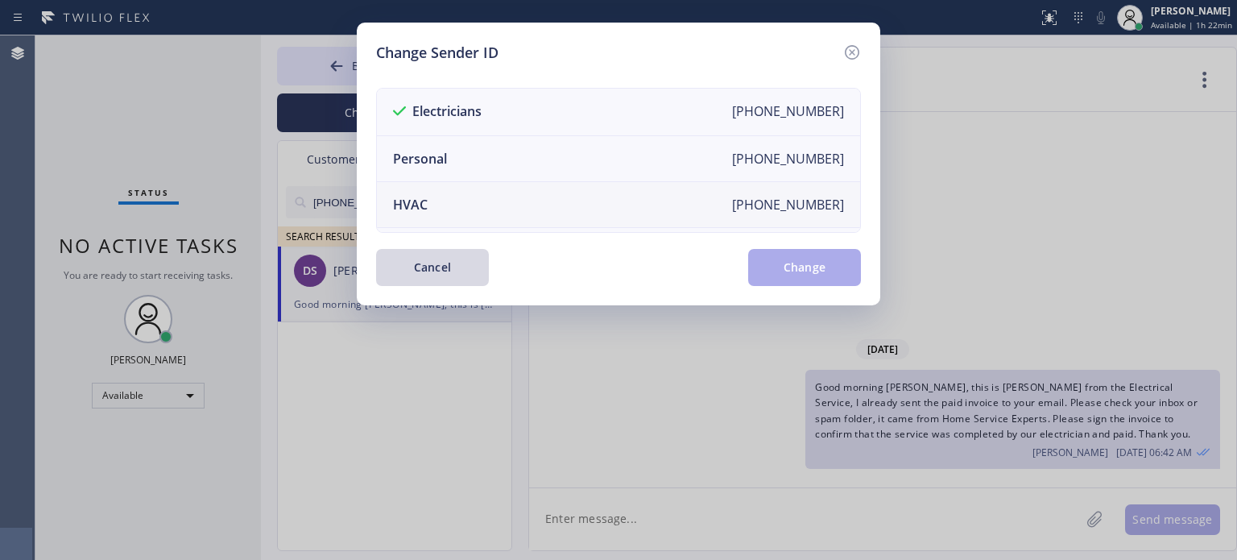
click at [427, 197] on li "HVAC [PHONE_NUMBER]" at bounding box center [618, 205] width 483 height 46
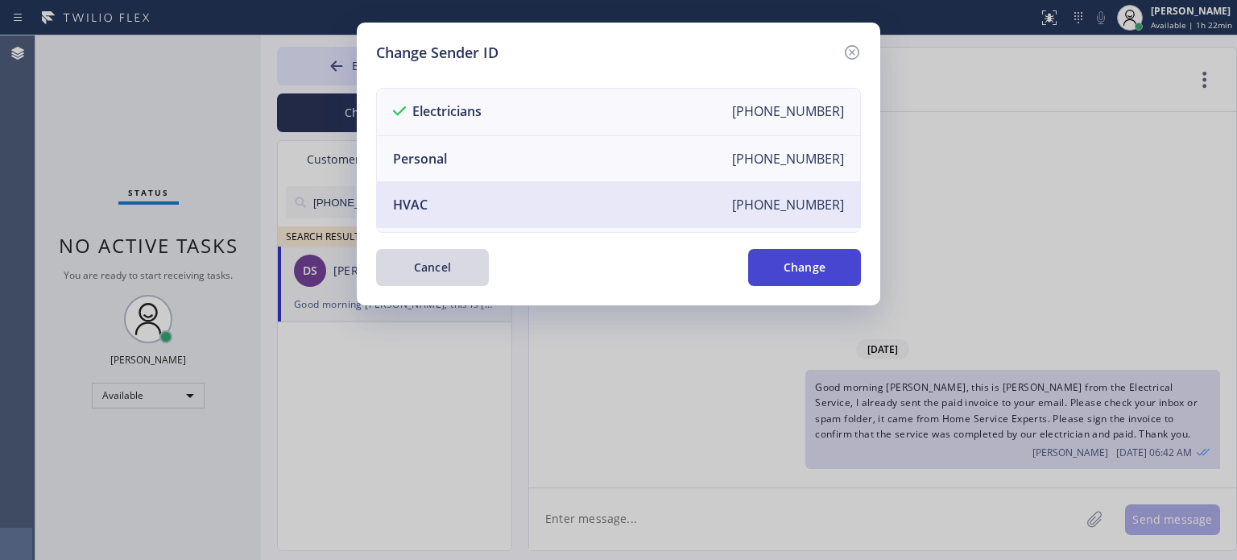
click at [818, 260] on button "Change" at bounding box center [804, 267] width 113 height 37
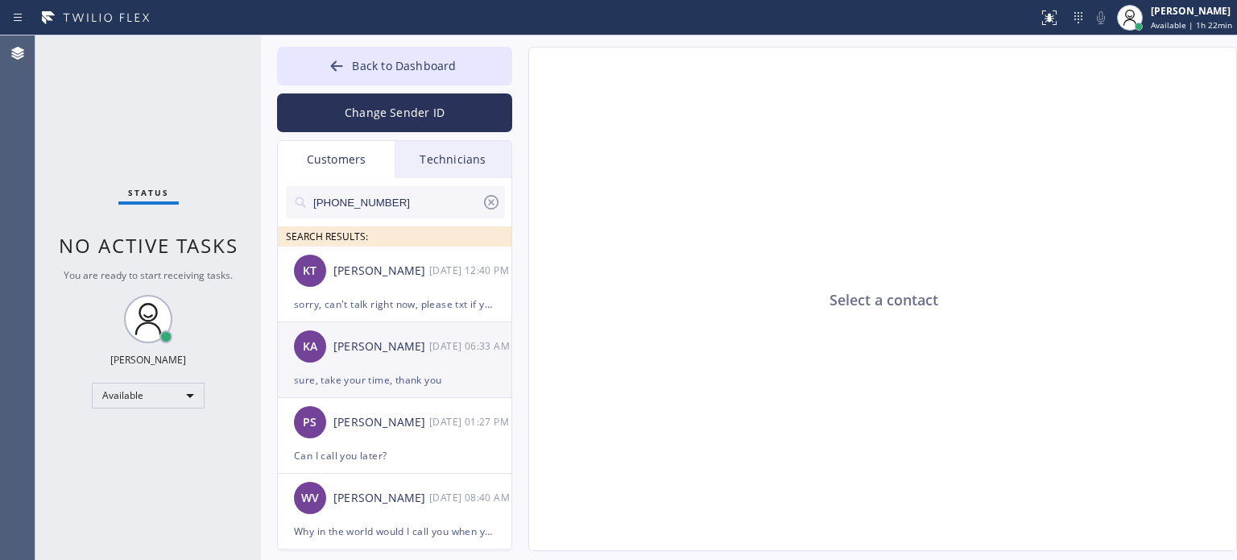
click at [335, 368] on div "KA [PERSON_NAME] [DATE] 06:33 AM" at bounding box center [395, 346] width 235 height 48
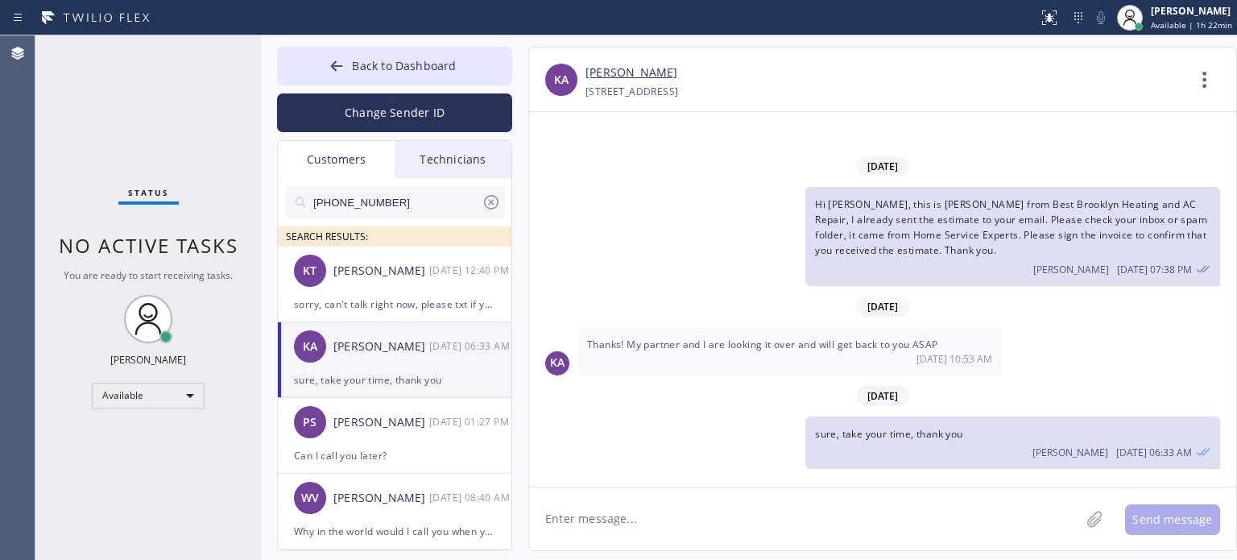
click at [654, 515] on textarea at bounding box center [804, 519] width 551 height 62
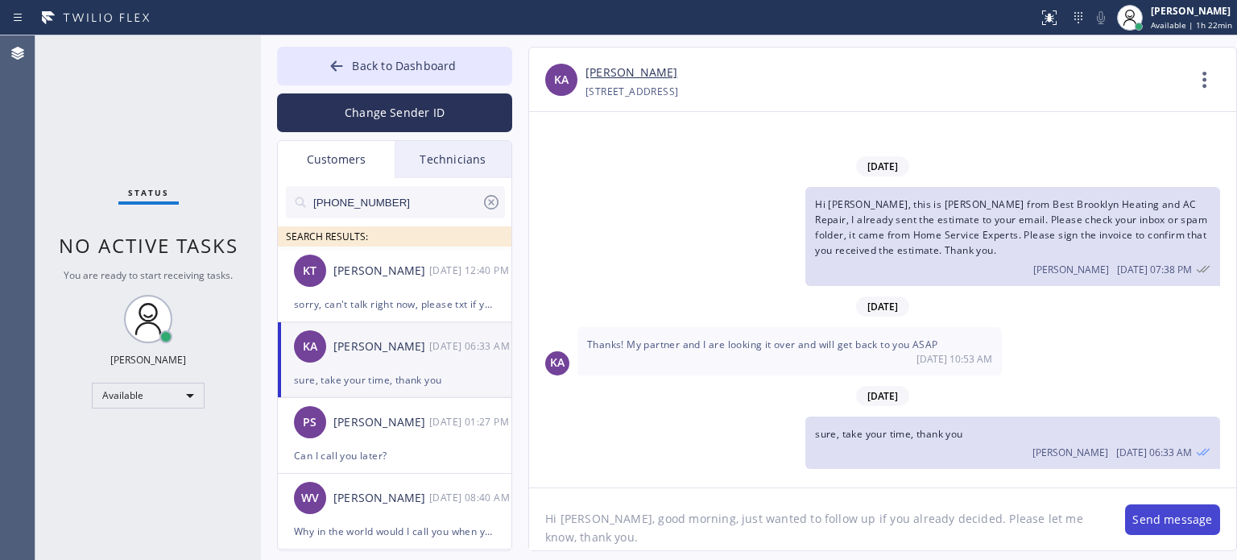
type textarea "Hi [PERSON_NAME], good morning, just wanted to follow up if you already decided…"
click at [1128, 520] on button "Send message" at bounding box center [1172, 519] width 95 height 31
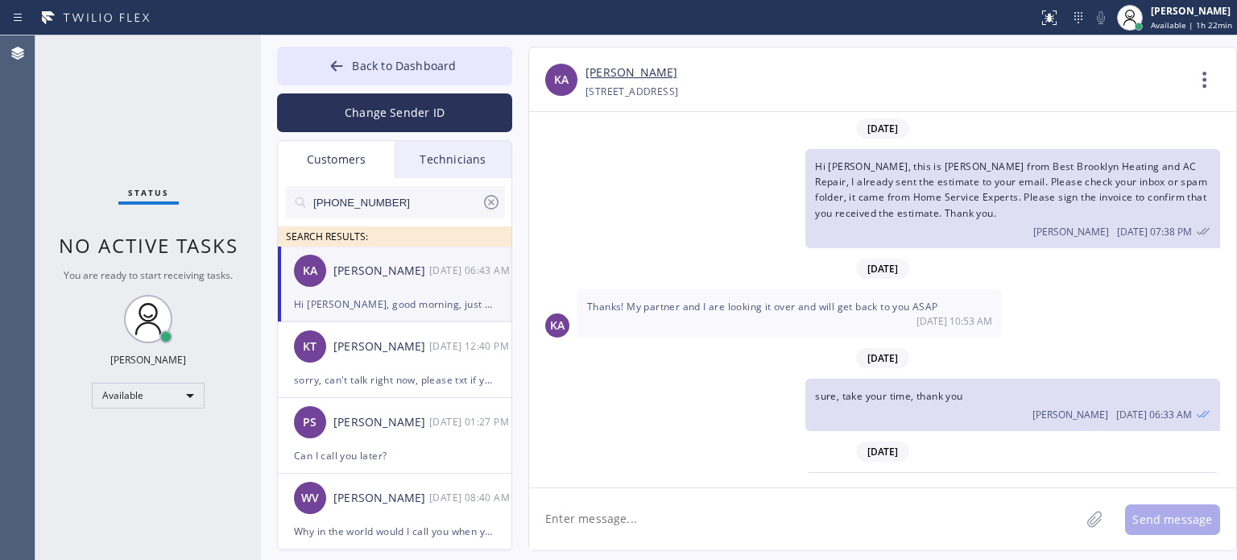
scroll to position [64, 0]
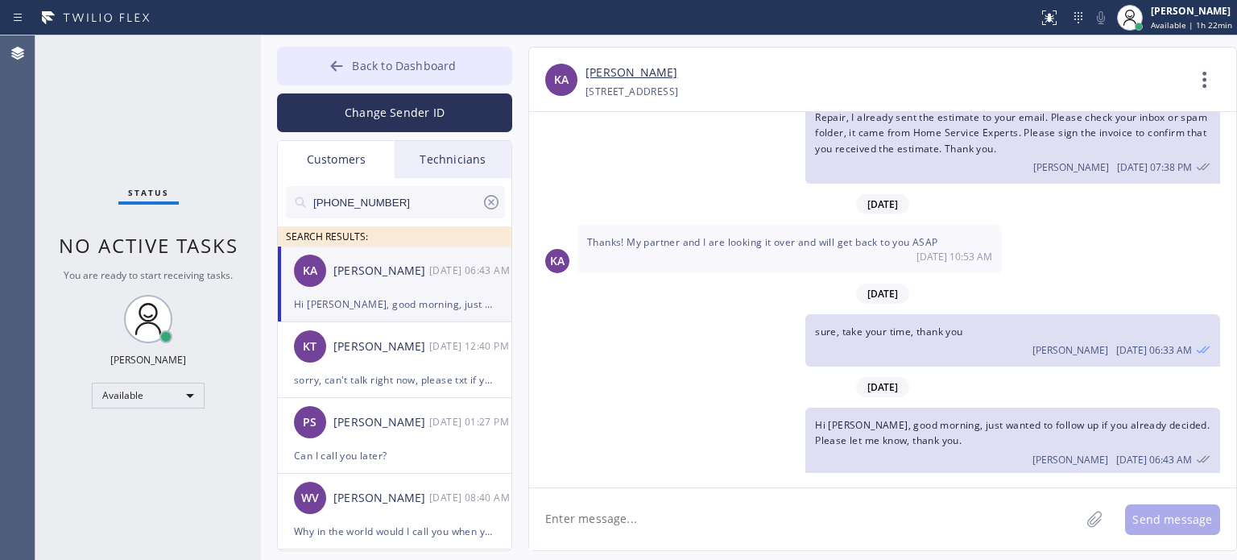
click at [342, 68] on icon at bounding box center [337, 66] width 16 height 16
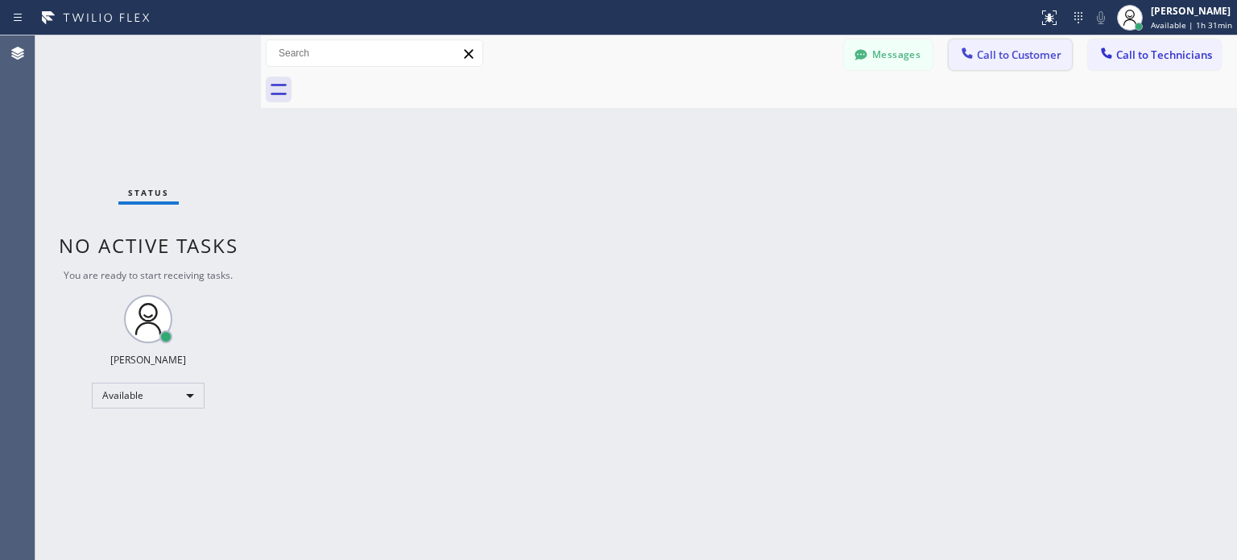
click at [1008, 51] on span "Call to Customer" at bounding box center [1019, 55] width 85 height 15
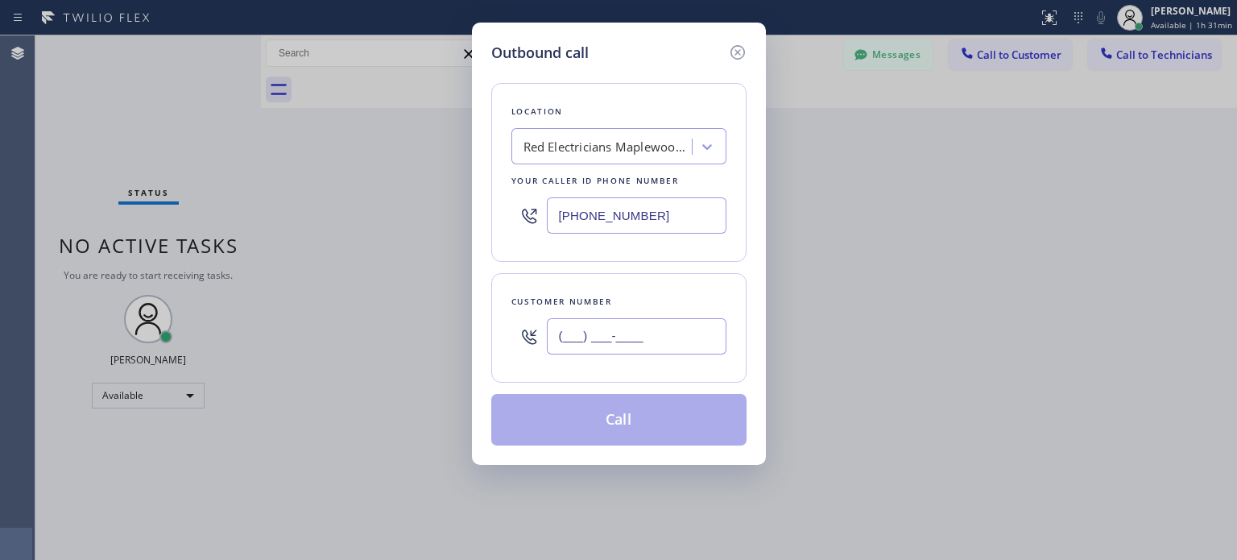
click at [676, 347] on input "(___) ___-____" at bounding box center [637, 336] width 180 height 36
paste input "917) 597-0770"
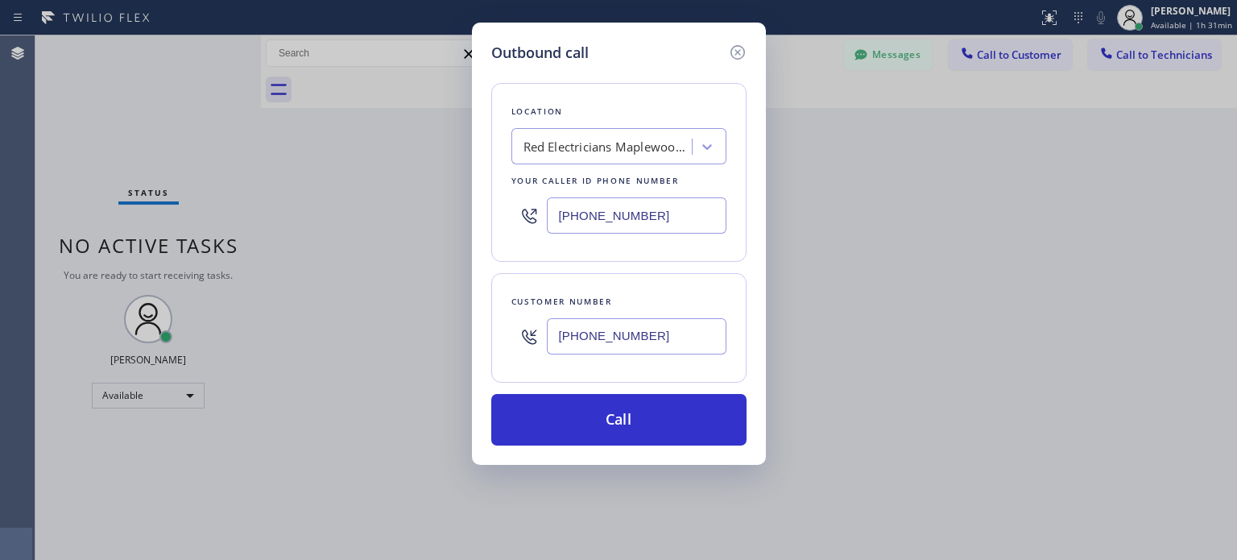
type input "[PHONE_NUMBER]"
click at [589, 209] on input "[PHONE_NUMBER]" at bounding box center [637, 215] width 180 height 36
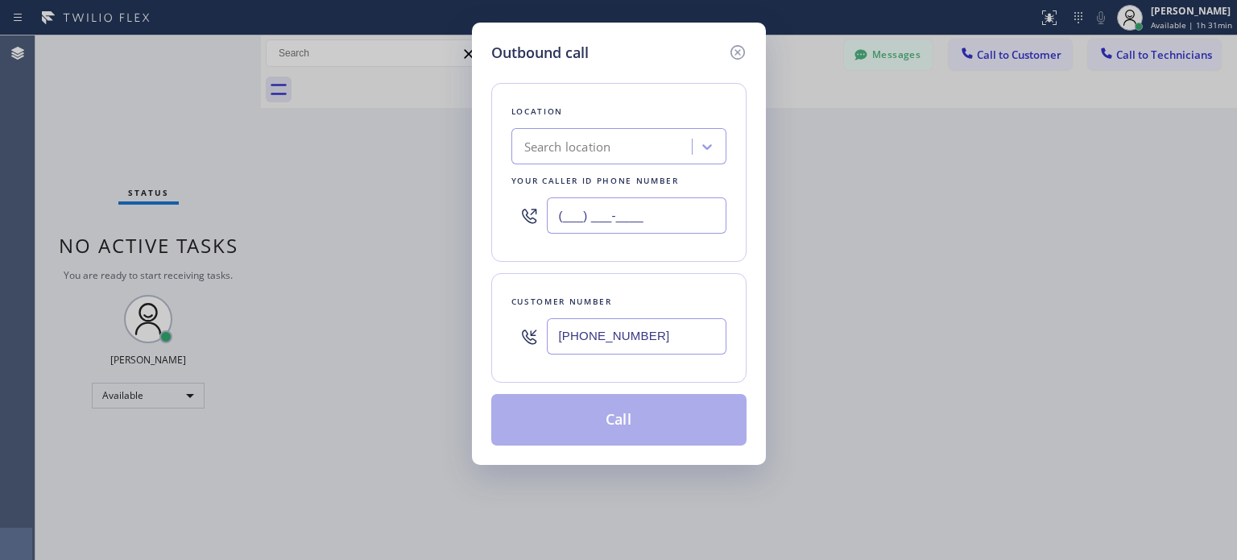
type input "(___) ___-____"
click at [570, 138] on div "Search location" at bounding box center [567, 147] width 87 height 19
paste input "Top [US_STATE] Heating and AC Service"
type input "Top [US_STATE] Heating and AC Service"
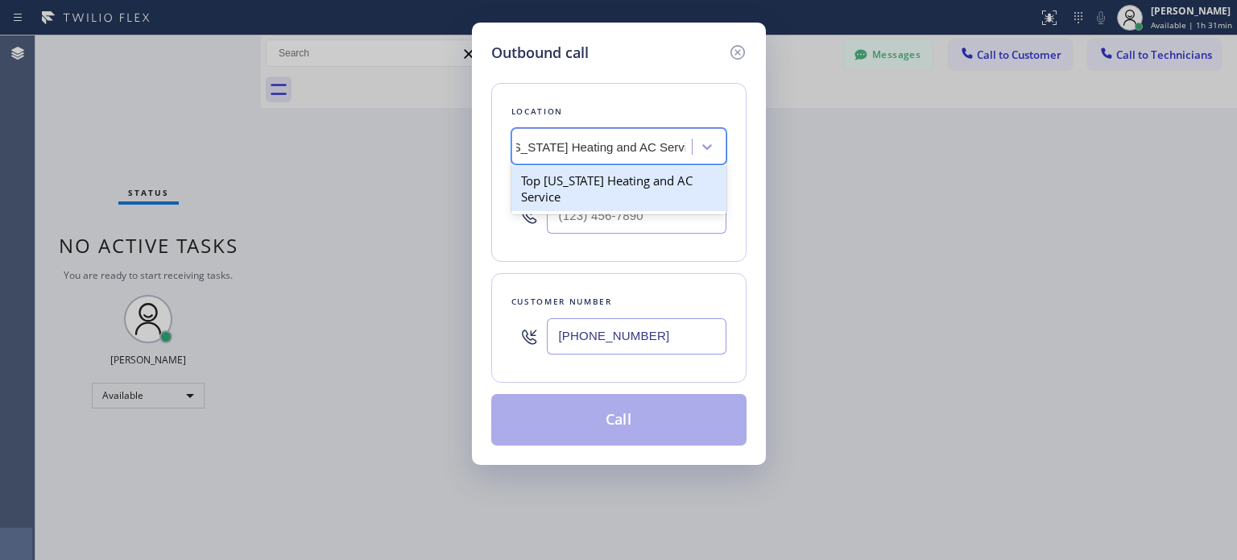
click at [564, 195] on div "Top [US_STATE] Heating and AC Service" at bounding box center [619, 188] width 215 height 45
type input "[PHONE_NUMBER]"
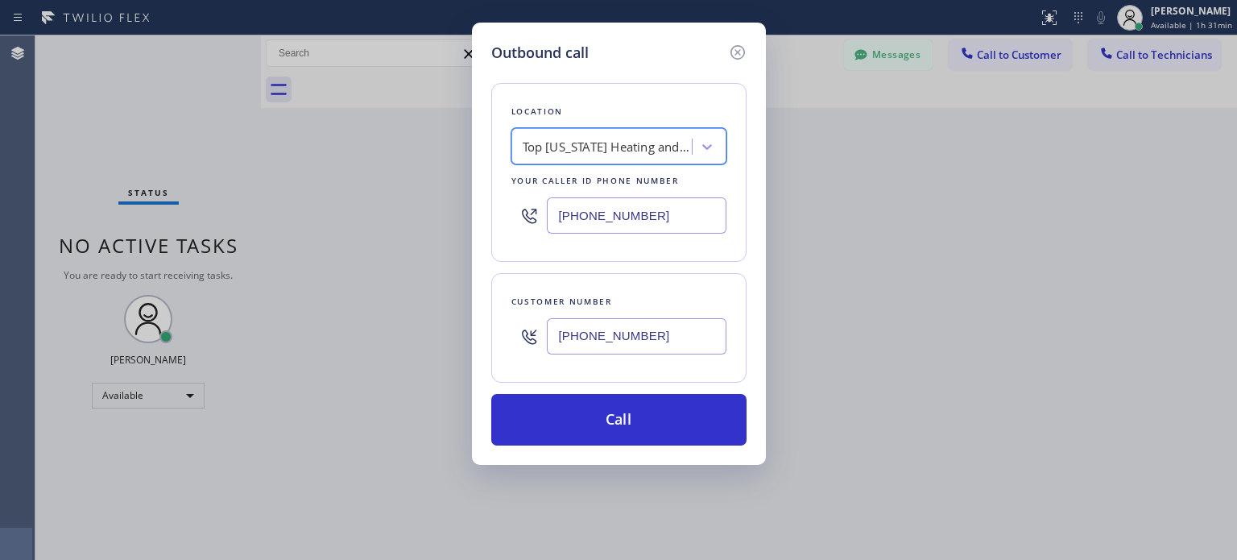
scroll to position [0, 1]
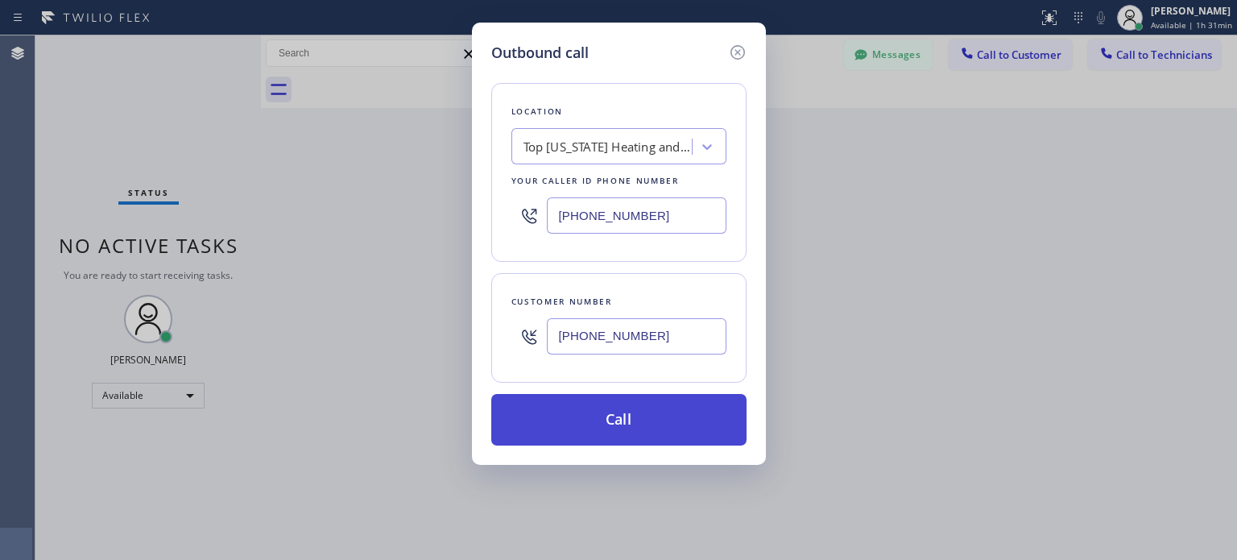
click at [623, 425] on button "Call" at bounding box center [618, 420] width 255 height 52
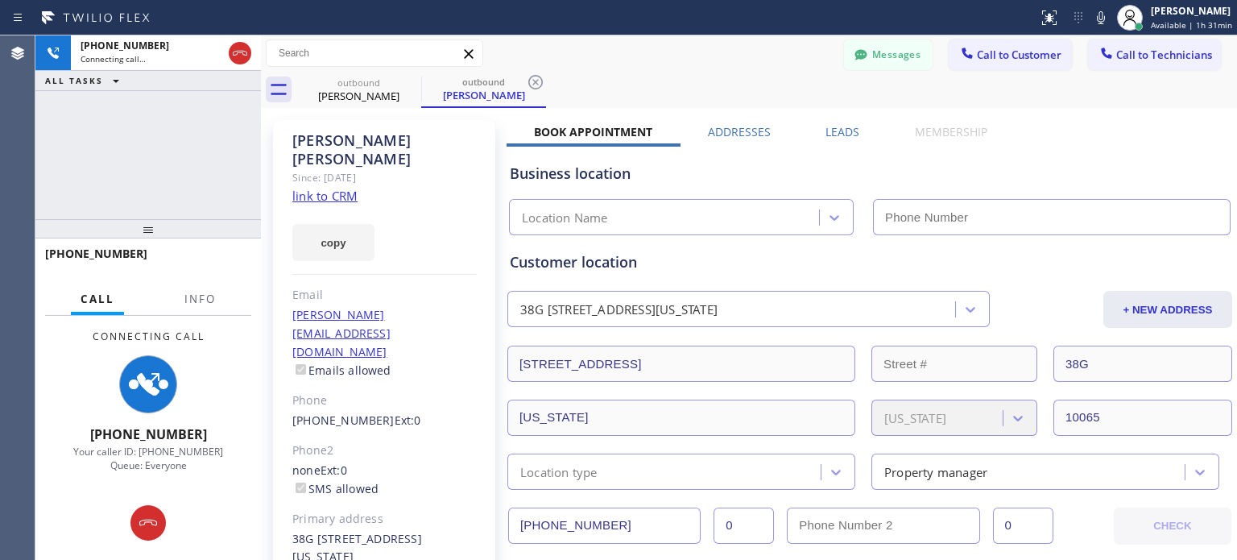
type input "[PHONE_NUMBER]"
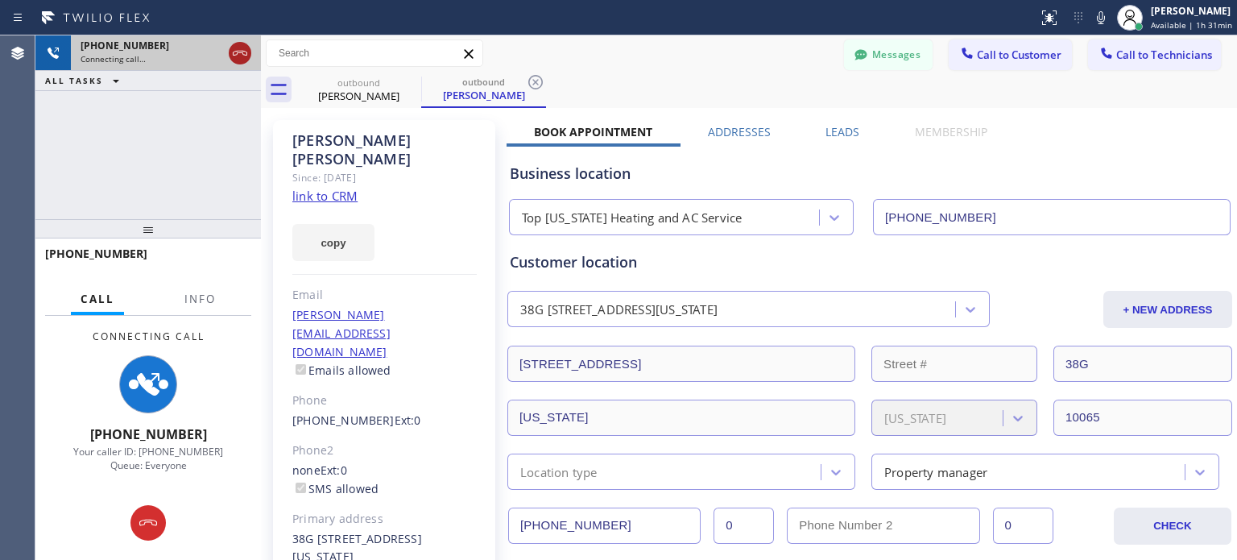
click at [236, 60] on icon at bounding box center [239, 53] width 19 height 19
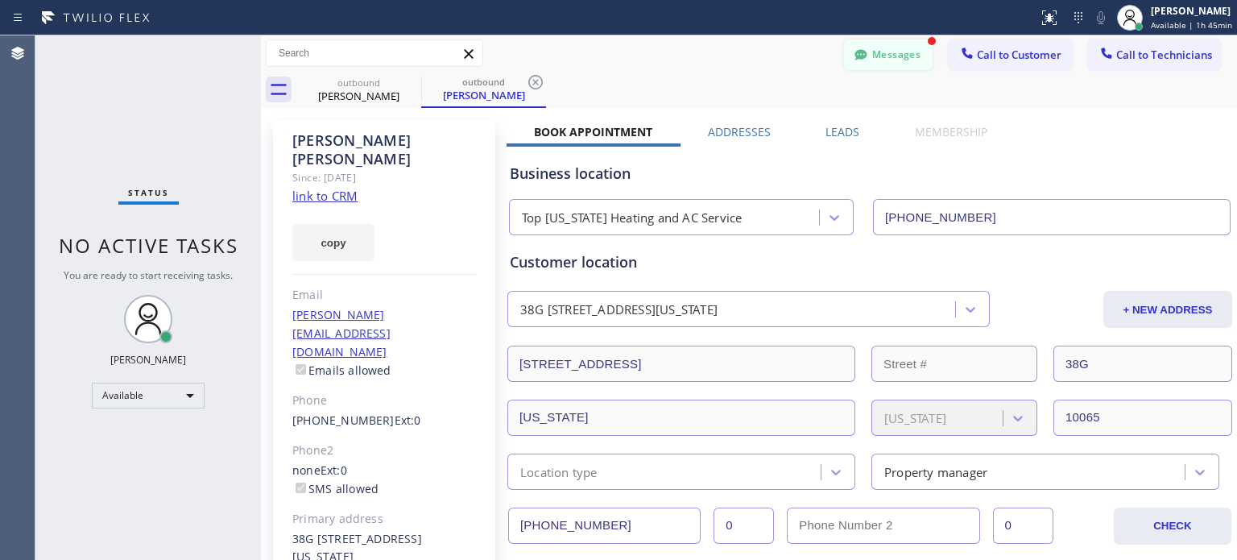
click at [897, 48] on button "Messages" at bounding box center [888, 54] width 89 height 31
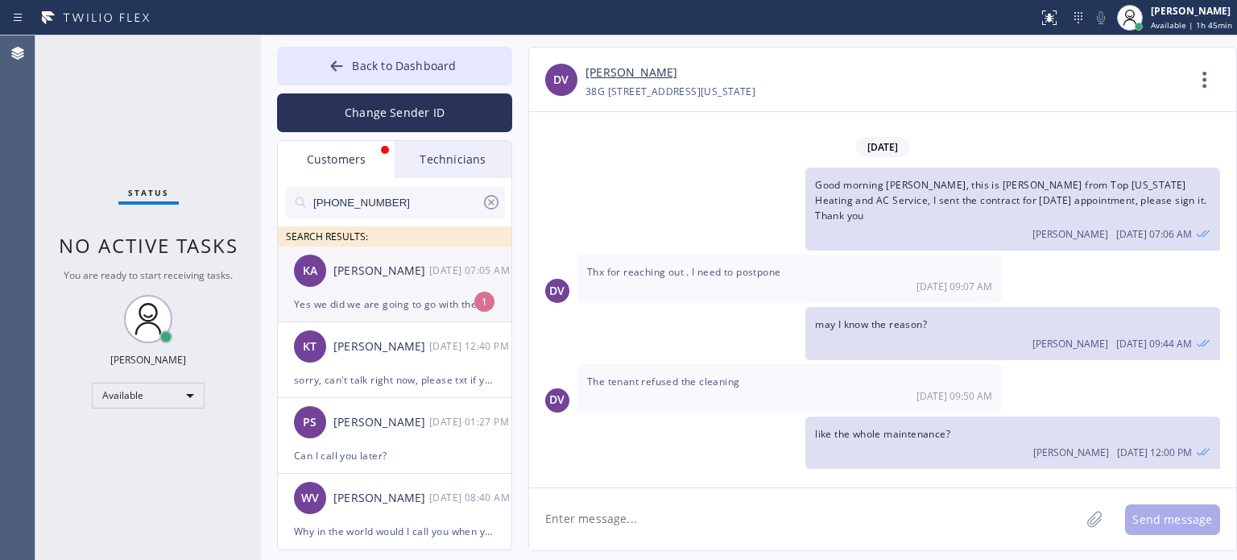
click at [382, 309] on div "Yes we did we are going to go with the estimate. Thanks! I already texted [PERS…" at bounding box center [394, 304] width 201 height 19
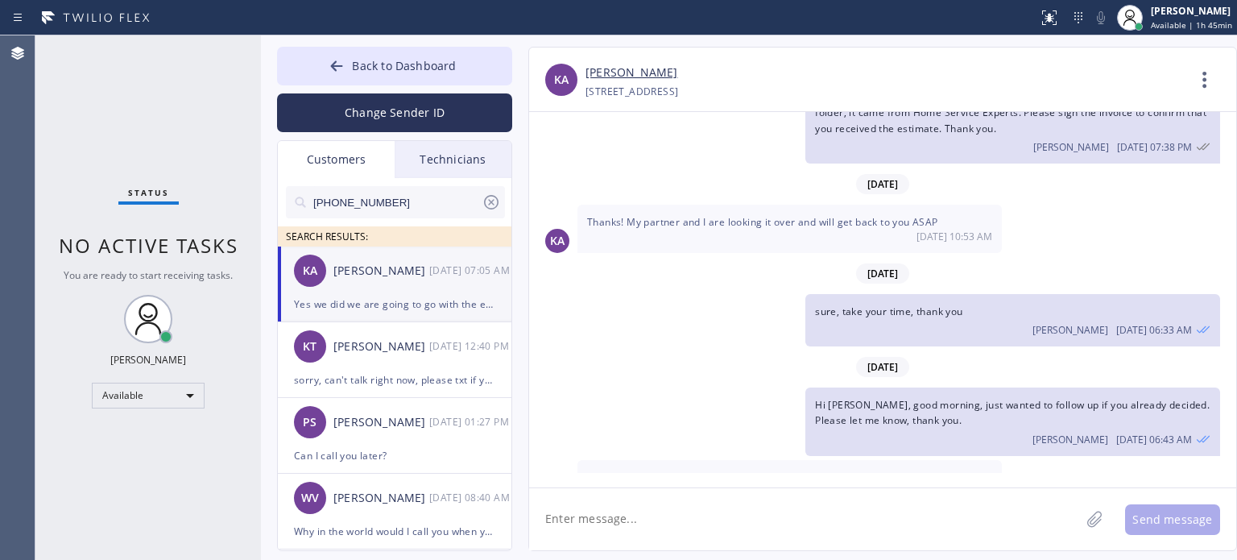
scroll to position [132, 0]
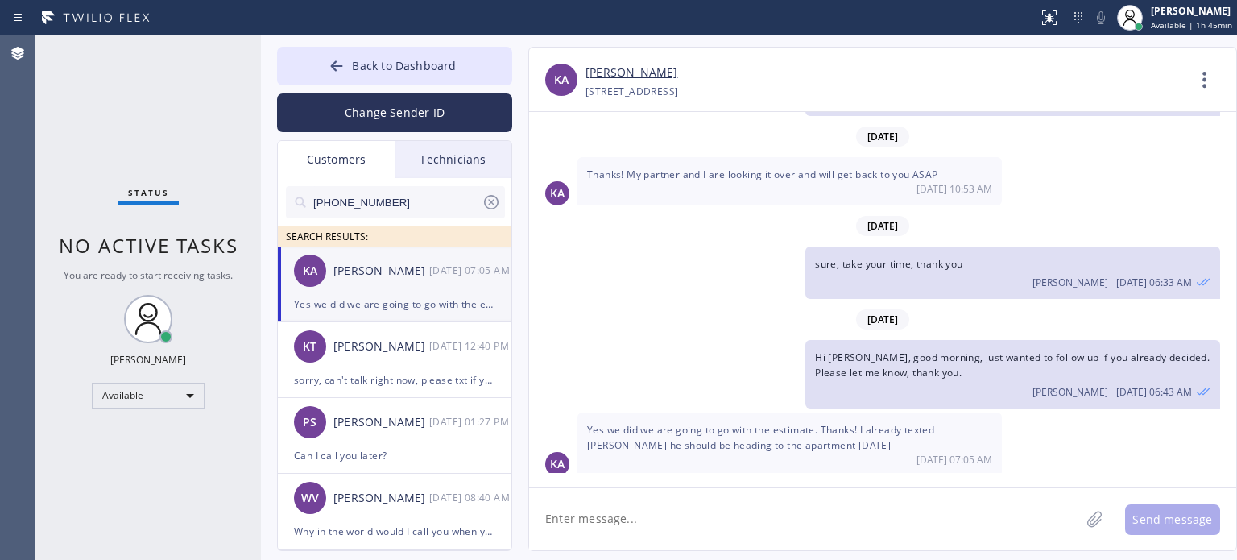
click at [649, 525] on textarea at bounding box center [804, 519] width 551 height 62
type textarea "h"
type textarea "thanks for letting me know"
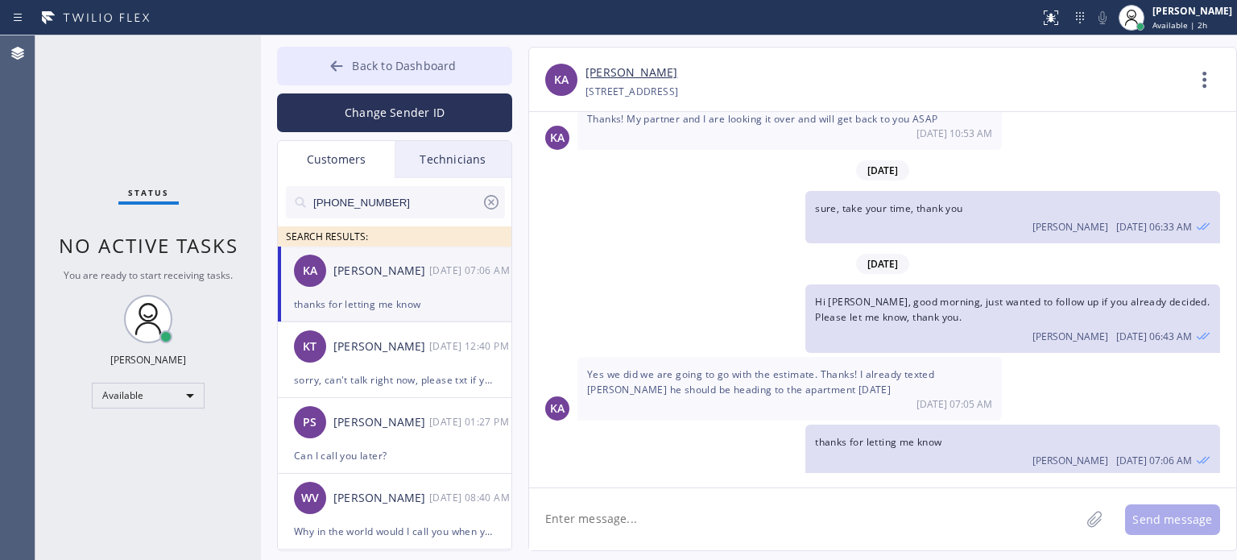
click at [419, 59] on span "Back to Dashboard" at bounding box center [404, 65] width 104 height 15
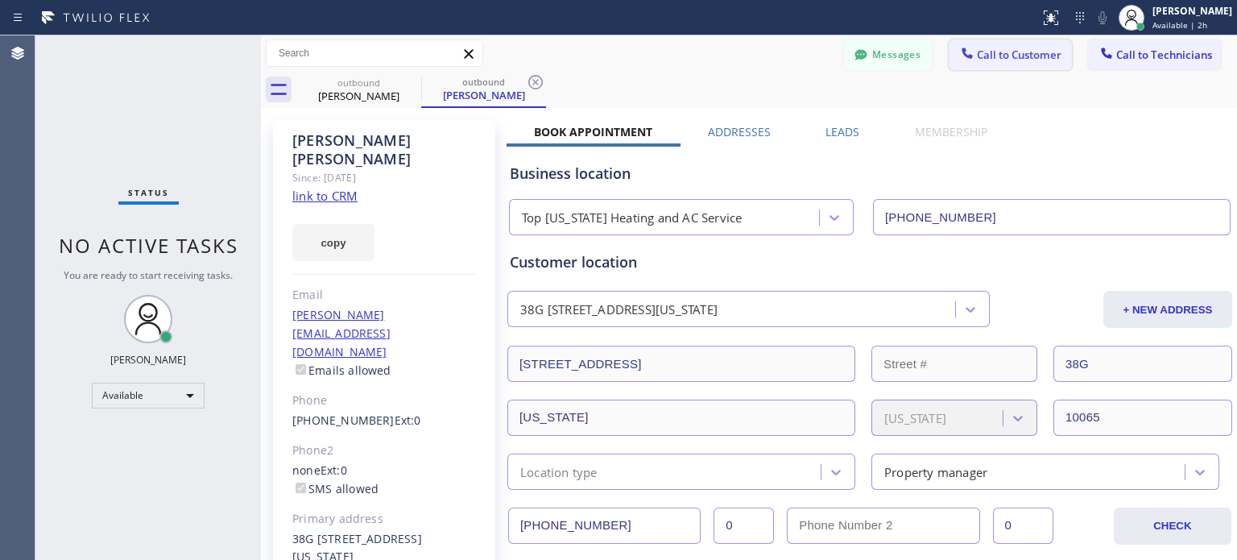
click at [1018, 54] on span "Call to Customer" at bounding box center [1019, 55] width 85 height 15
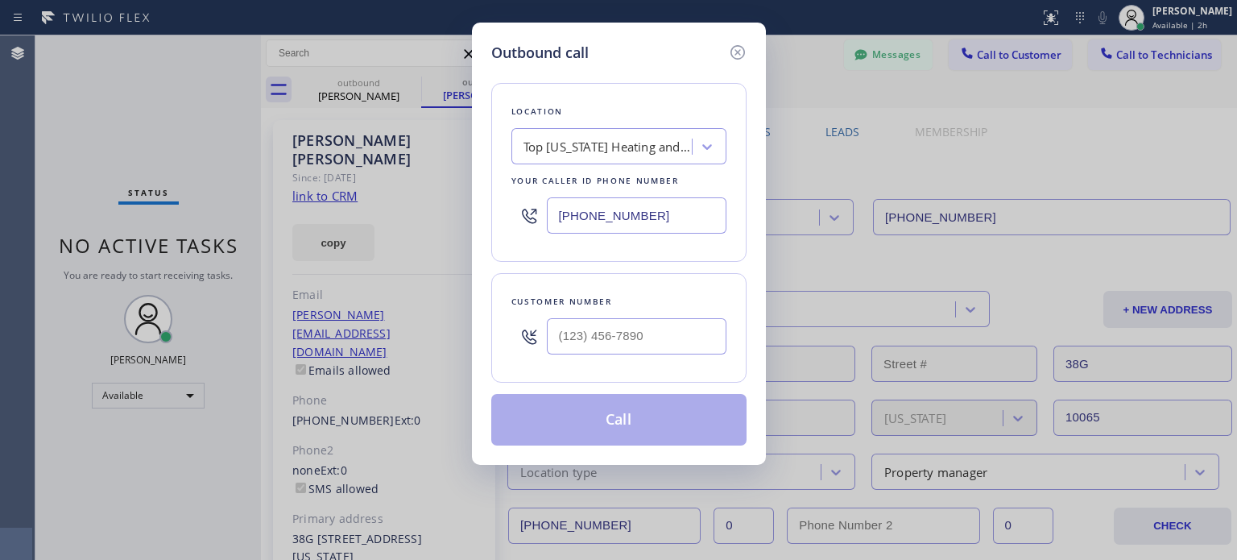
click at [604, 355] on div at bounding box center [637, 336] width 180 height 52
click at [590, 334] on input "(___) ___-____" at bounding box center [637, 336] width 180 height 36
paste input "857) 540-6856"
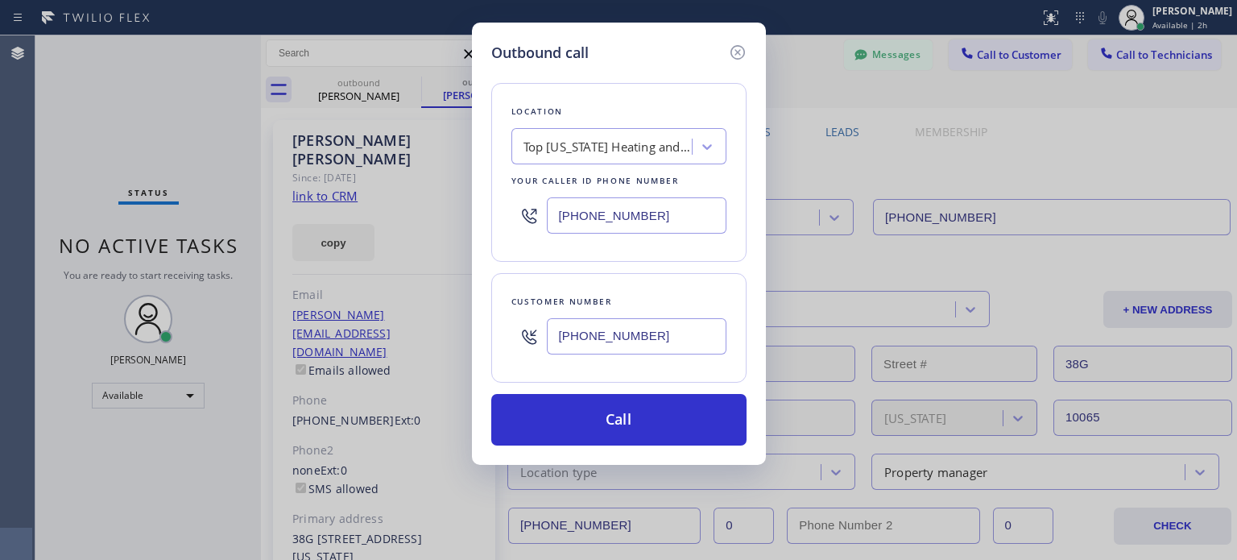
type input "[PHONE_NUMBER]"
click at [566, 202] on input "[PHONE_NUMBER]" at bounding box center [637, 215] width 180 height 36
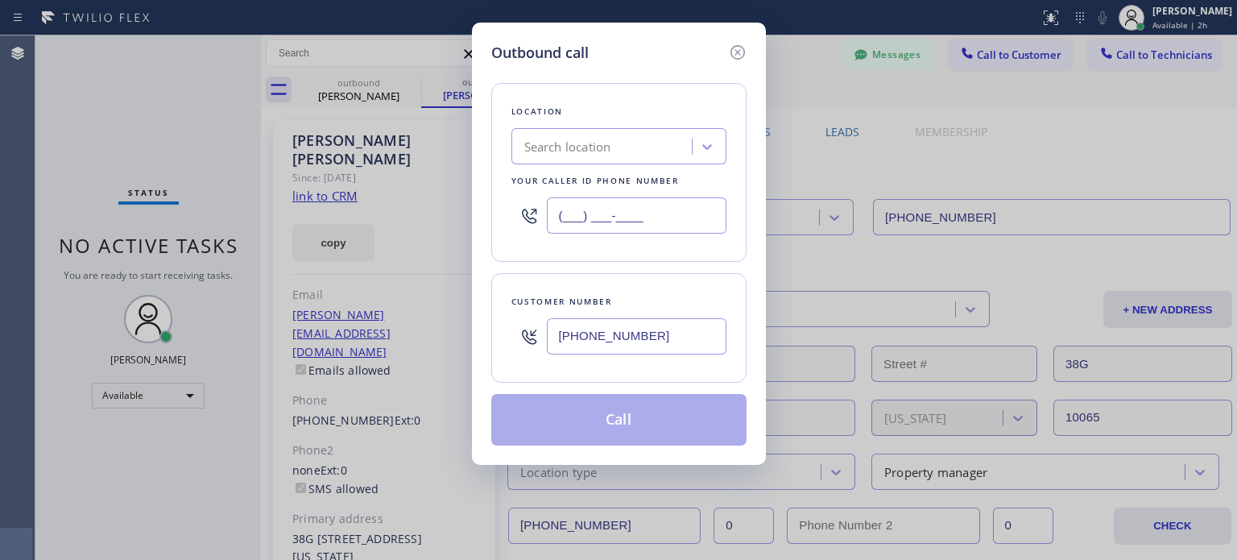
type input "(___) ___-____"
click at [559, 151] on div "Search location" at bounding box center [567, 147] width 87 height 19
paste input "Best Brooklyn Heating and AC Repair"
type input "Best Brooklyn Heating and AC Repair"
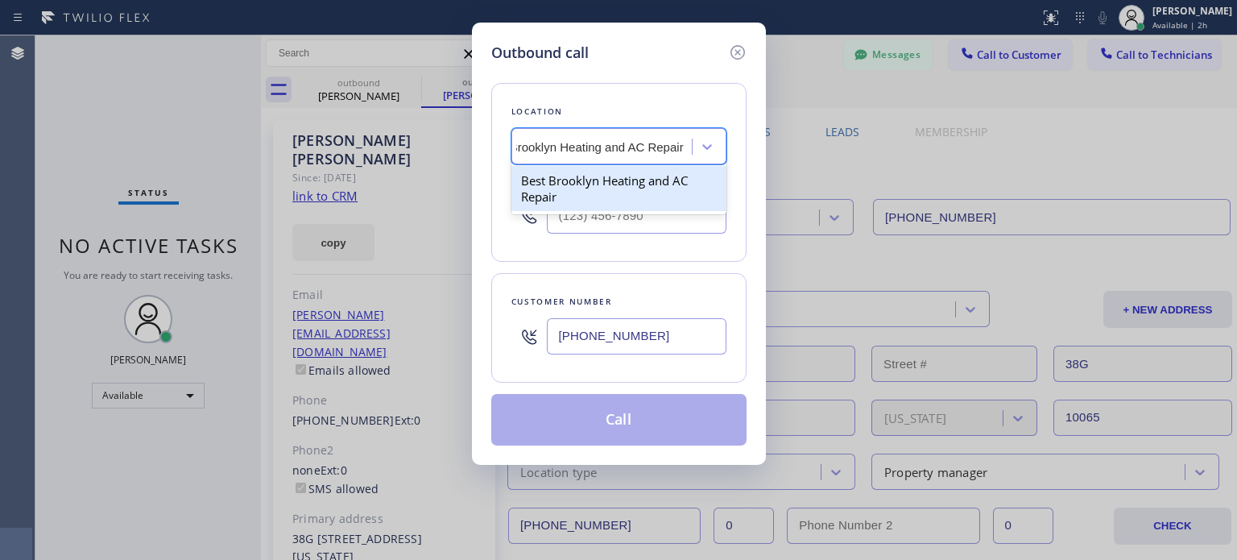
click at [571, 184] on div "Best Brooklyn Heating and AC Repair" at bounding box center [619, 188] width 215 height 45
type input "[PHONE_NUMBER]"
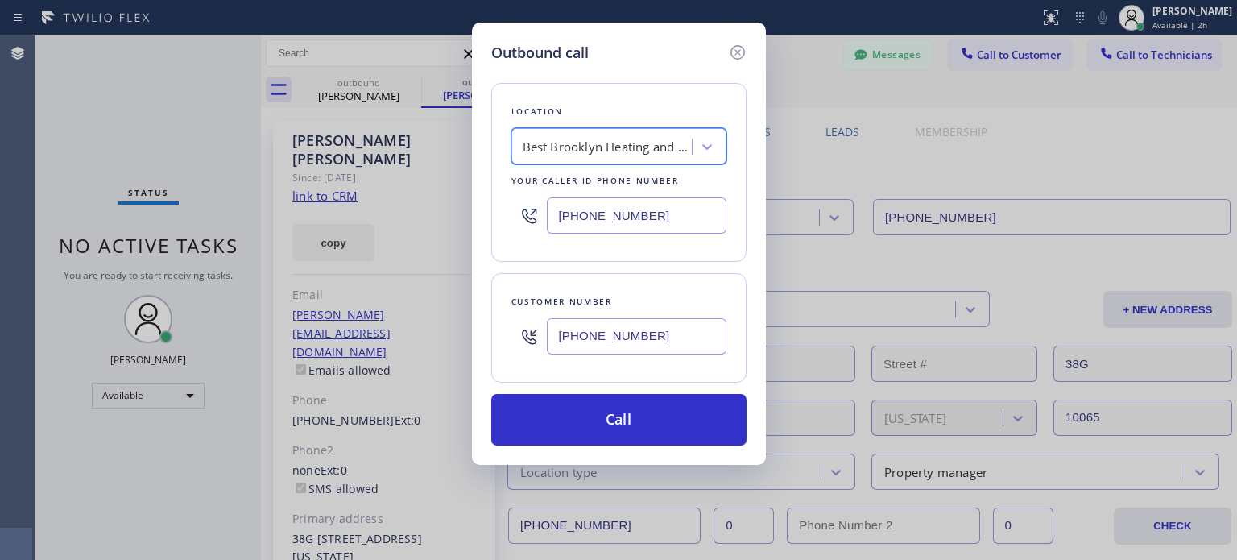
scroll to position [0, 1]
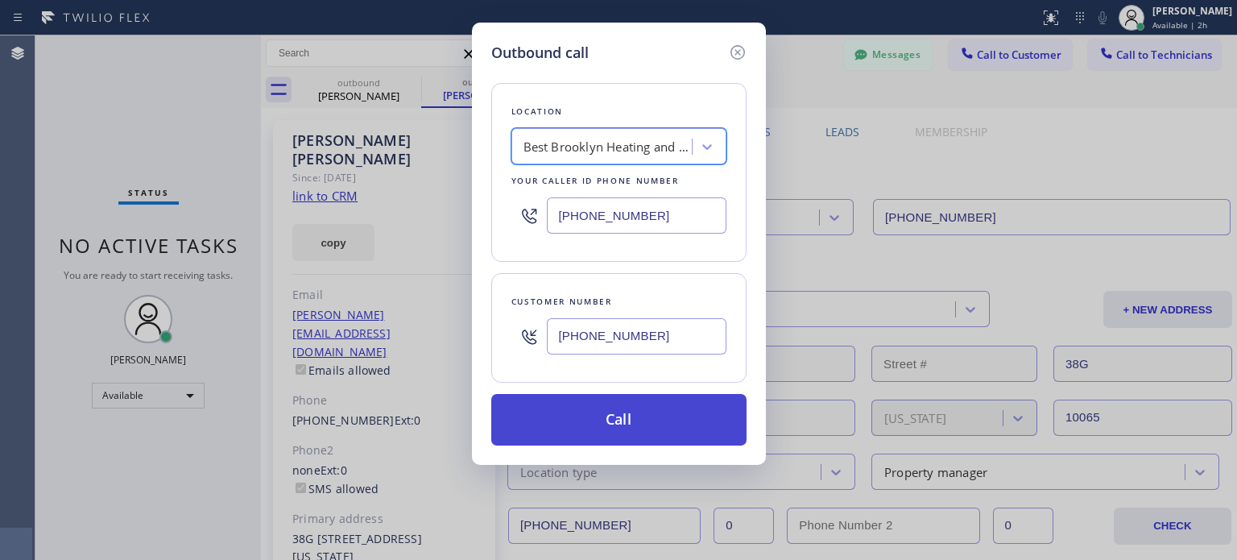
click at [596, 425] on button "Call" at bounding box center [618, 420] width 255 height 52
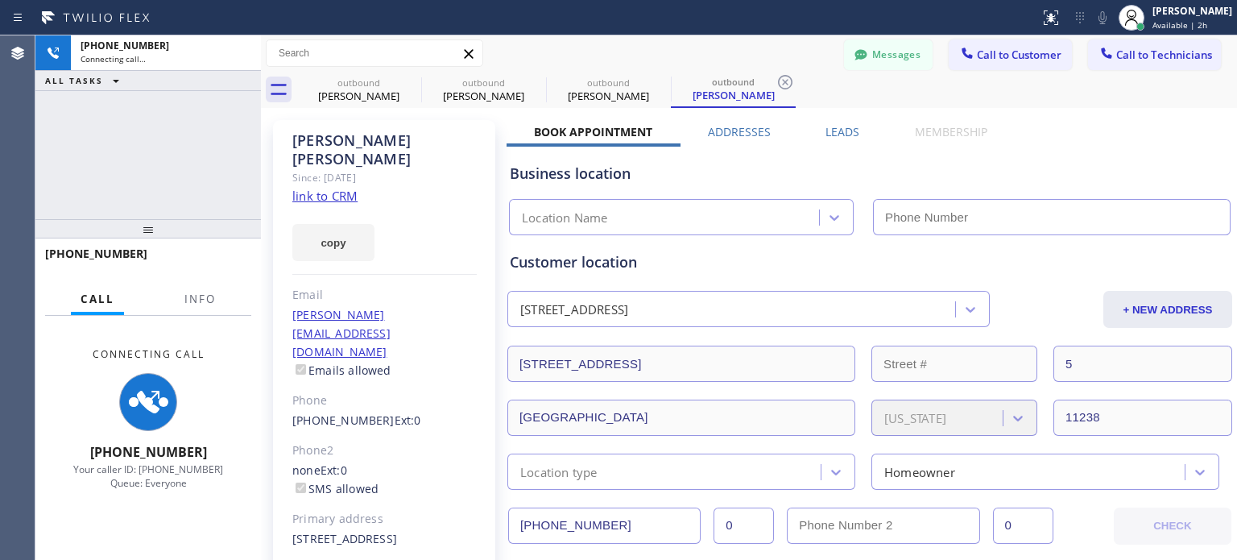
scroll to position [188, 0]
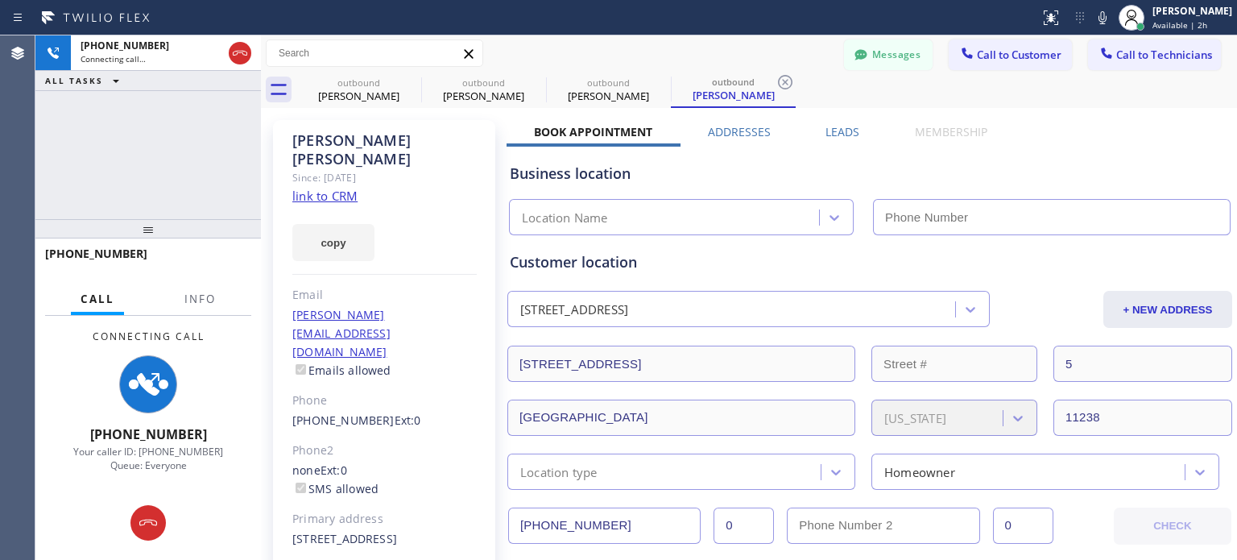
type input "[PHONE_NUMBER]"
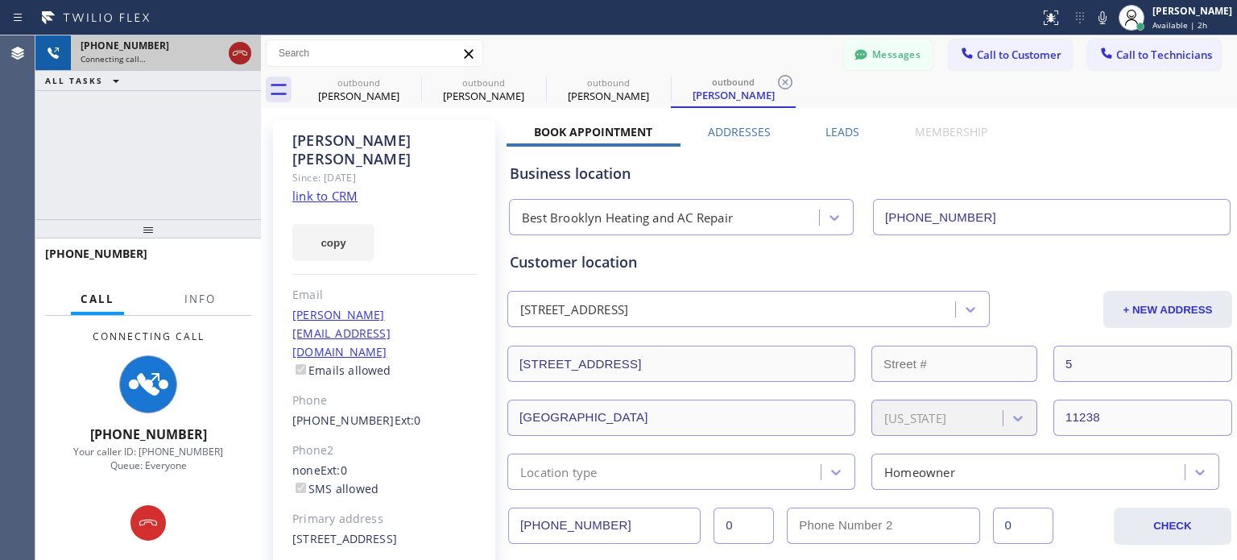
click at [234, 51] on icon at bounding box center [239, 53] width 19 height 19
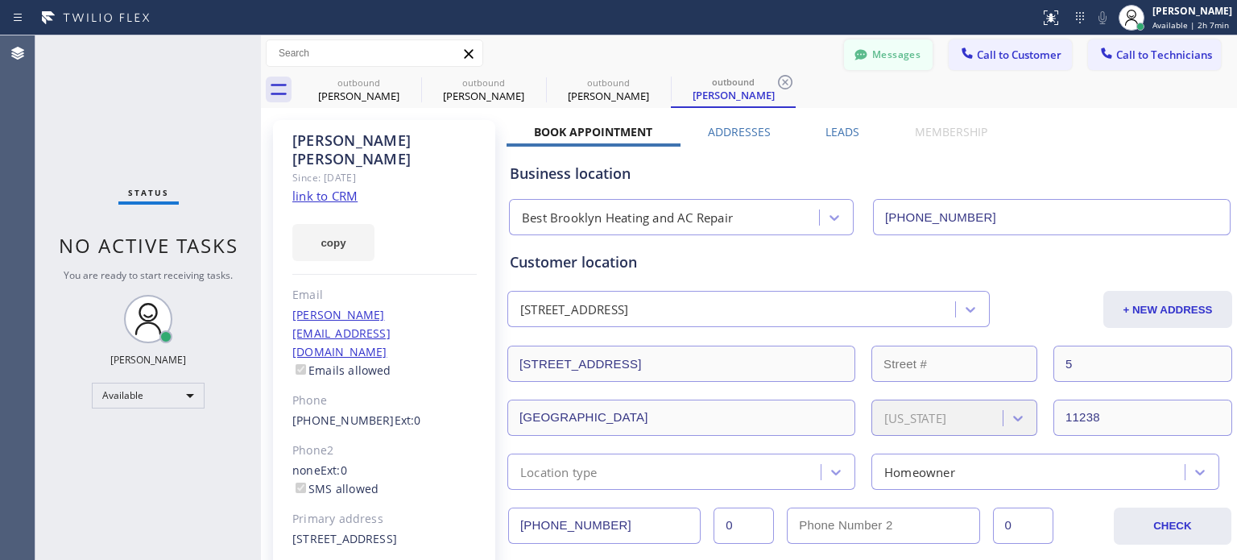
click at [854, 61] on icon at bounding box center [861, 55] width 16 height 16
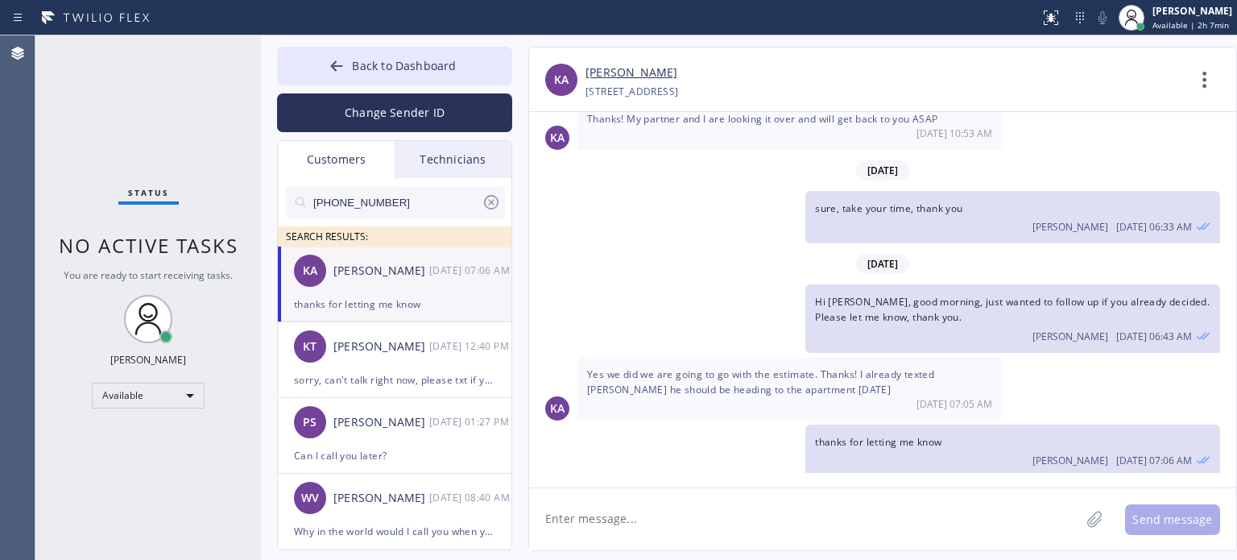
click at [611, 525] on textarea at bounding box center [804, 519] width 551 height 62
type textarea "h"
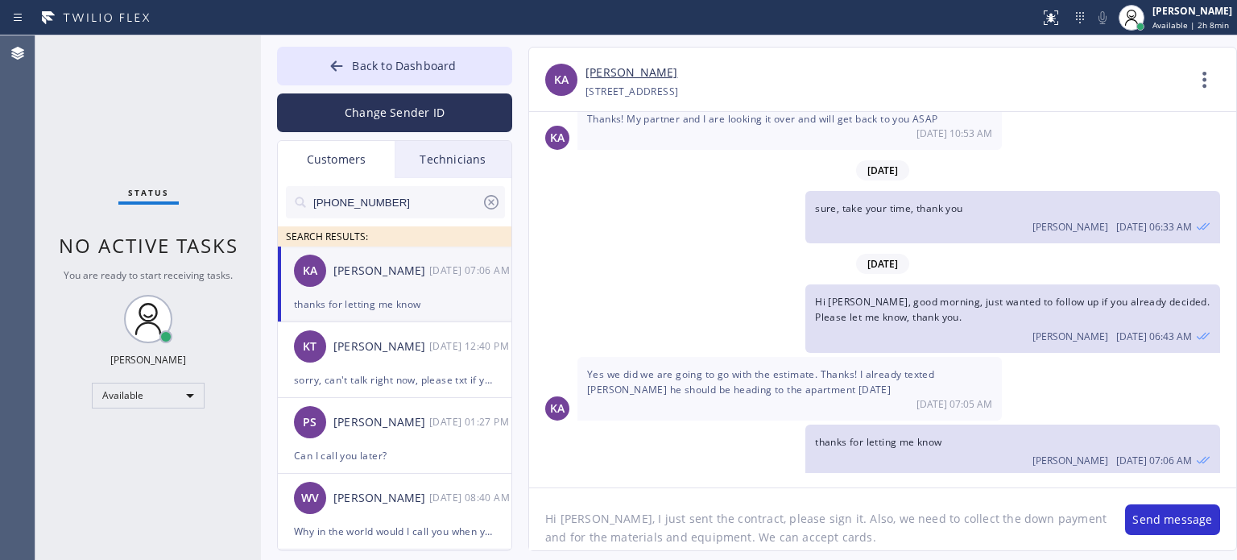
click at [725, 541] on textarea "Hi [PERSON_NAME], I just sent the contract, please sign it. Also, we need to co…" at bounding box center [819, 519] width 580 height 62
click at [780, 537] on textarea "Hi [PERSON_NAME], I just sent the contract, please sign it. Also, we need to co…" at bounding box center [819, 519] width 580 height 62
type textarea "Hi [PERSON_NAME], I just sent the contract, please sign it. Also, we need to co…"
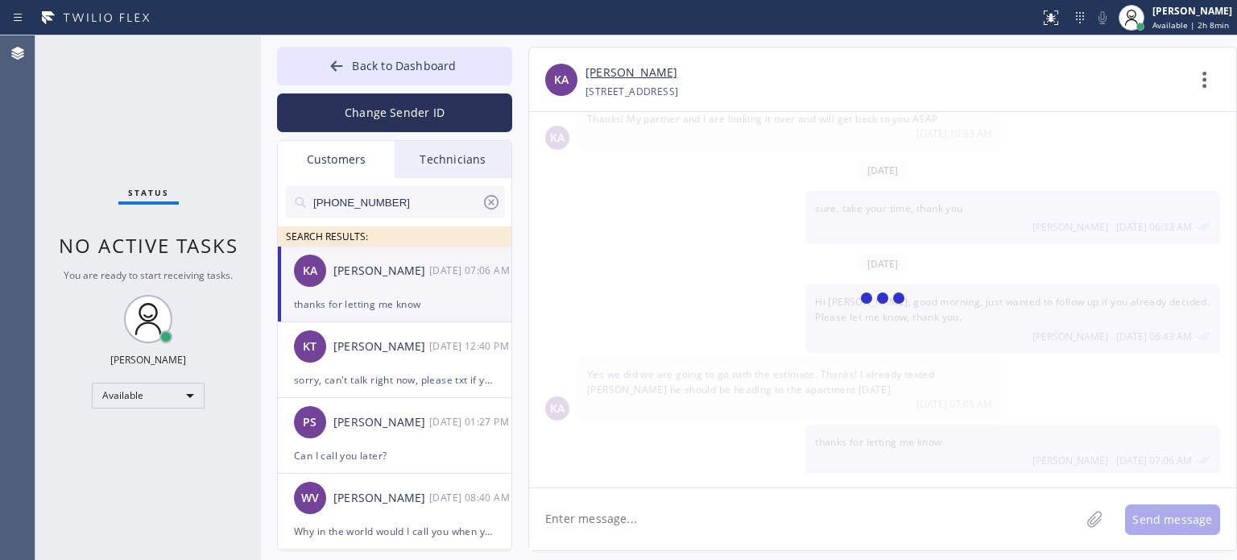
scroll to position [259, 0]
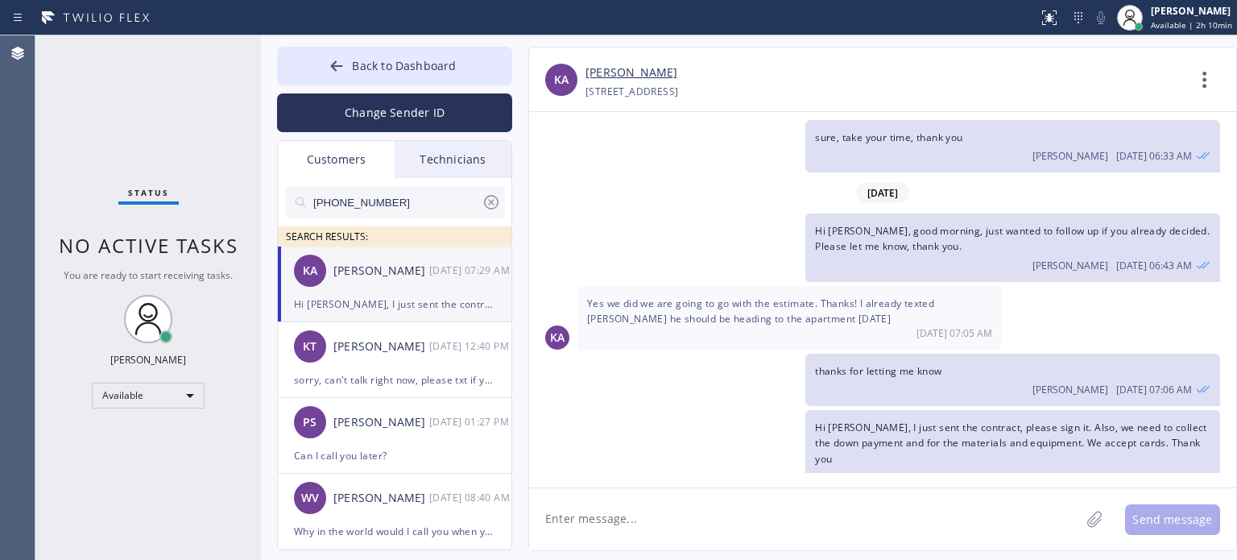
click at [615, 518] on textarea at bounding box center [804, 519] width 551 height 62
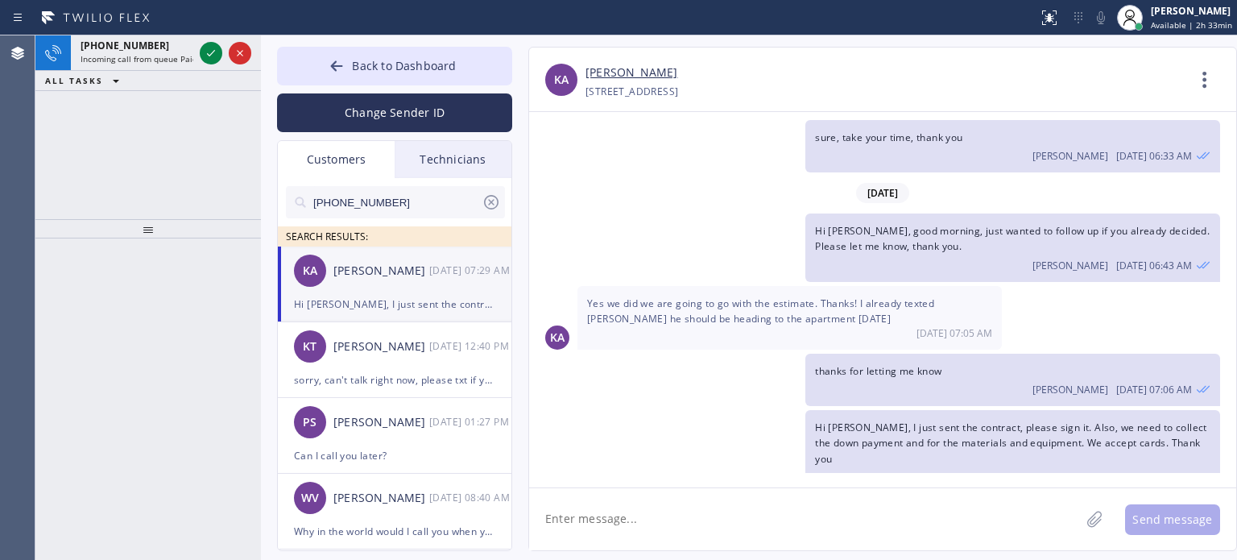
click at [930, 80] on div "[PERSON_NAME]" at bounding box center [886, 73] width 600 height 19
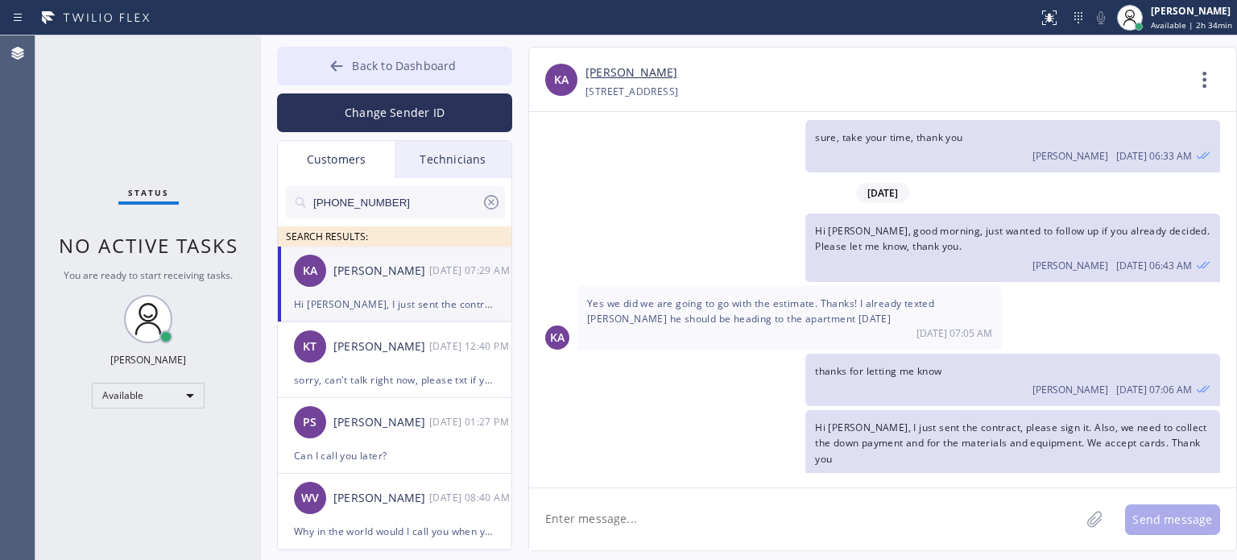
click at [343, 74] on div at bounding box center [336, 67] width 19 height 19
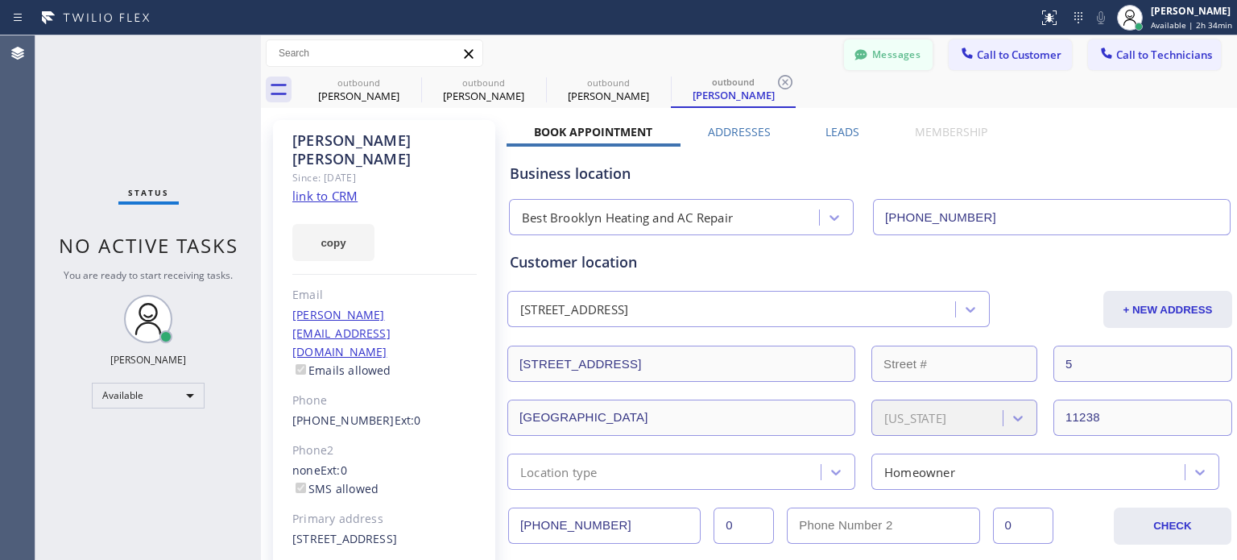
click at [857, 63] on div at bounding box center [861, 56] width 19 height 19
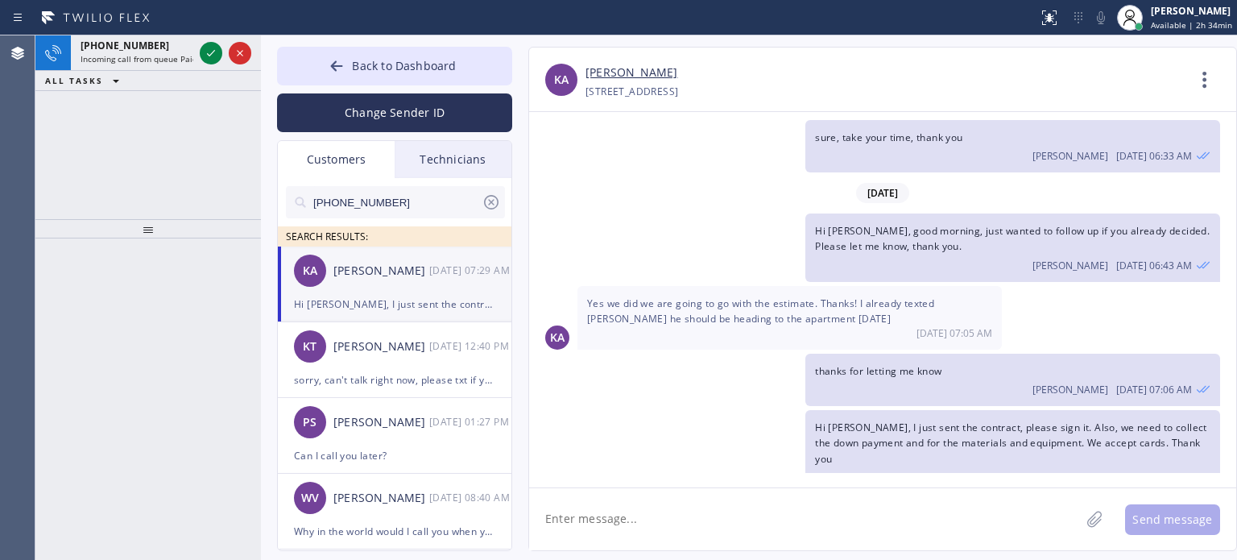
drag, startPoint x: 206, startPoint y: 48, endPoint x: 205, endPoint y: 19, distance: 28.2
click at [207, 44] on icon at bounding box center [210, 53] width 19 height 19
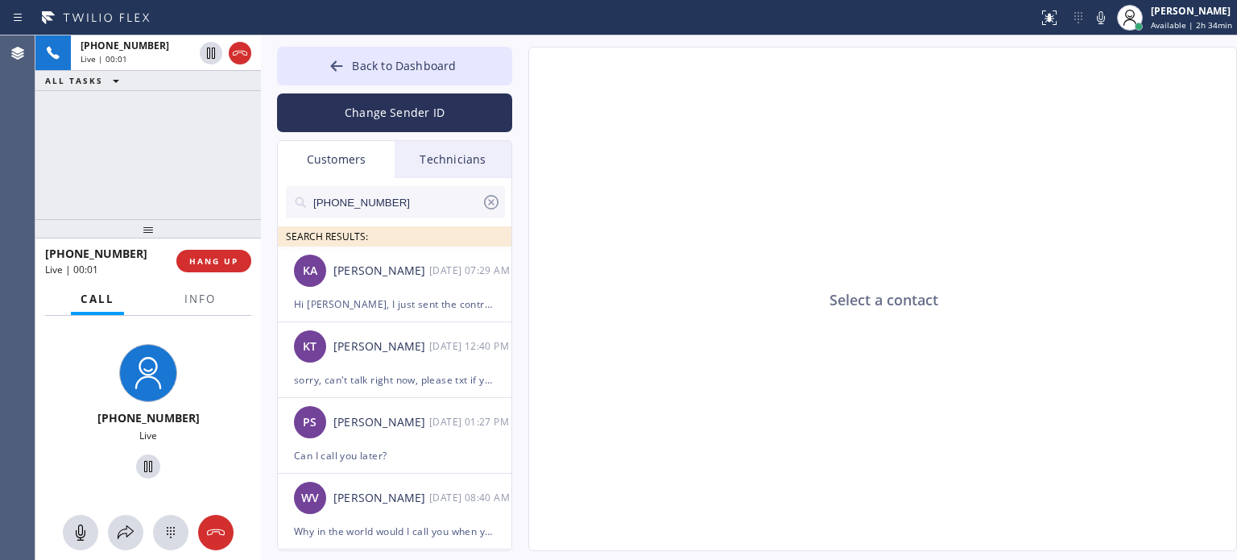
type input "[PHONE_NUMBER]"
click at [189, 305] on span "Info" at bounding box center [199, 299] width 31 height 15
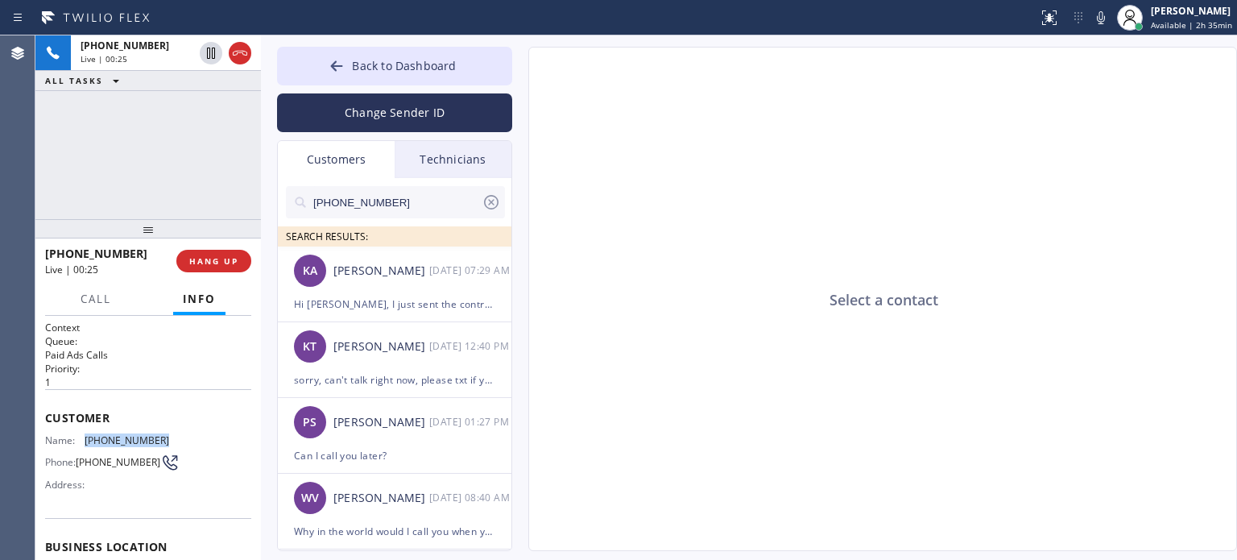
drag, startPoint x: 161, startPoint y: 436, endPoint x: 85, endPoint y: 437, distance: 75.7
click at [85, 437] on div "Name: [PHONE_NUMBER] Phone: [PHONE_NUMBER] Address:" at bounding box center [148, 466] width 206 height 64
copy span "[PHONE_NUMBER]"
click at [212, 260] on span "HANG UP" at bounding box center [213, 260] width 49 height 11
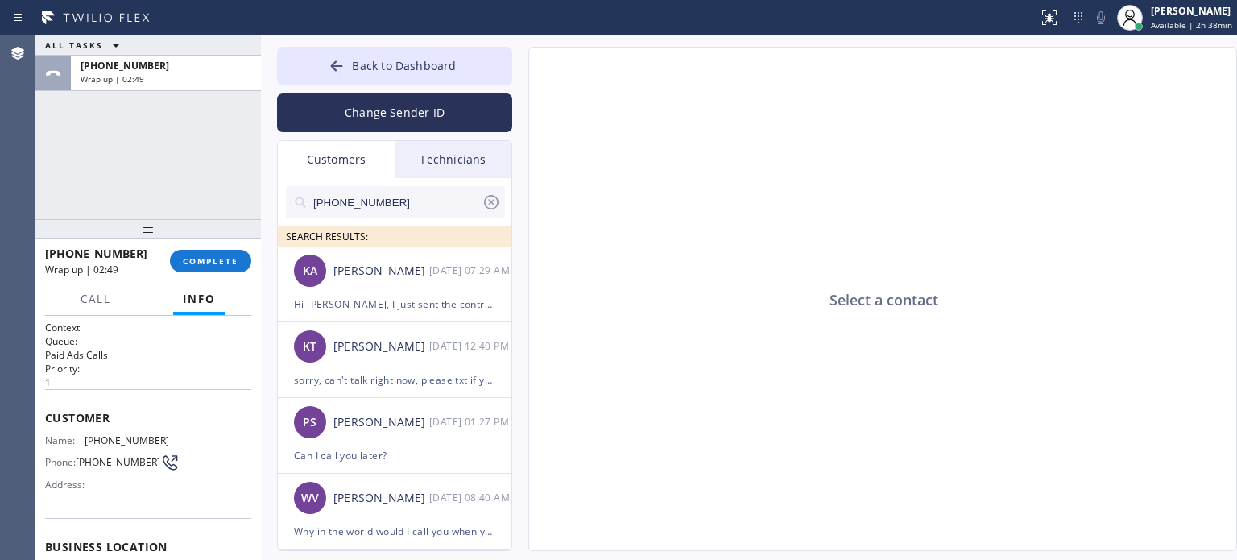
click at [1059, 275] on div "Select a contact" at bounding box center [883, 300] width 709 height 504
click at [218, 266] on span "COMPLETE" at bounding box center [211, 260] width 56 height 11
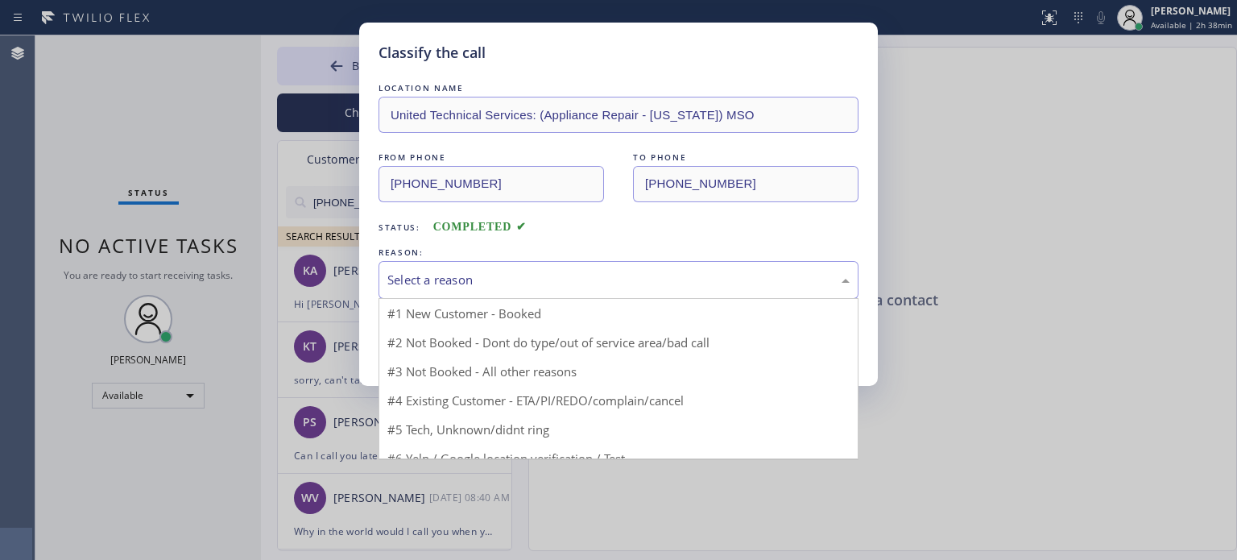
click at [582, 271] on div "Select a reason" at bounding box center [618, 280] width 462 height 19
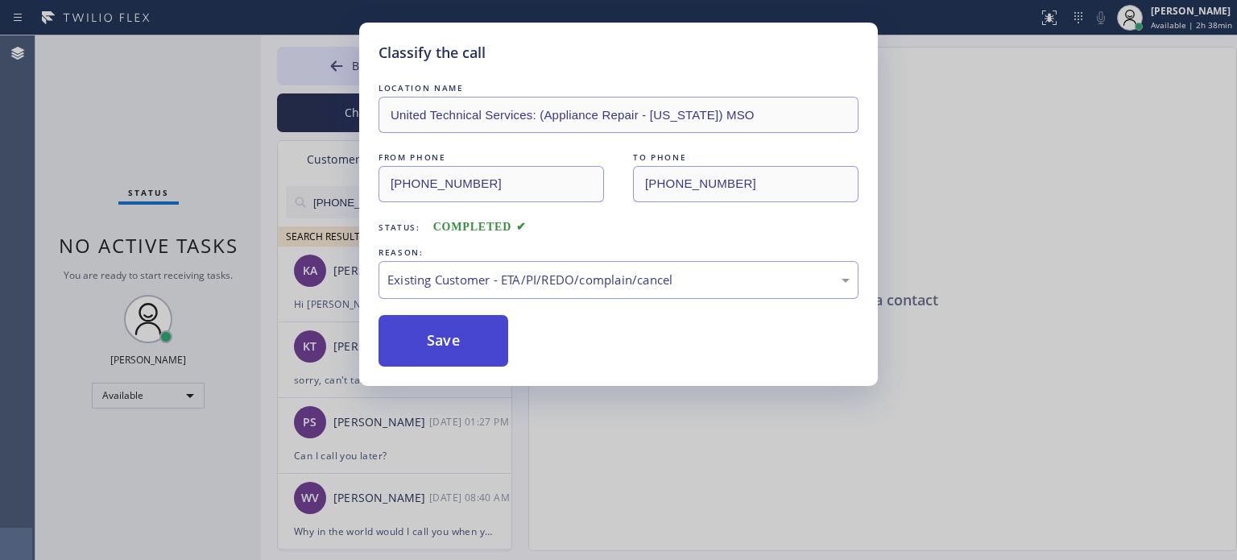
click at [495, 345] on button "Save" at bounding box center [444, 341] width 130 height 52
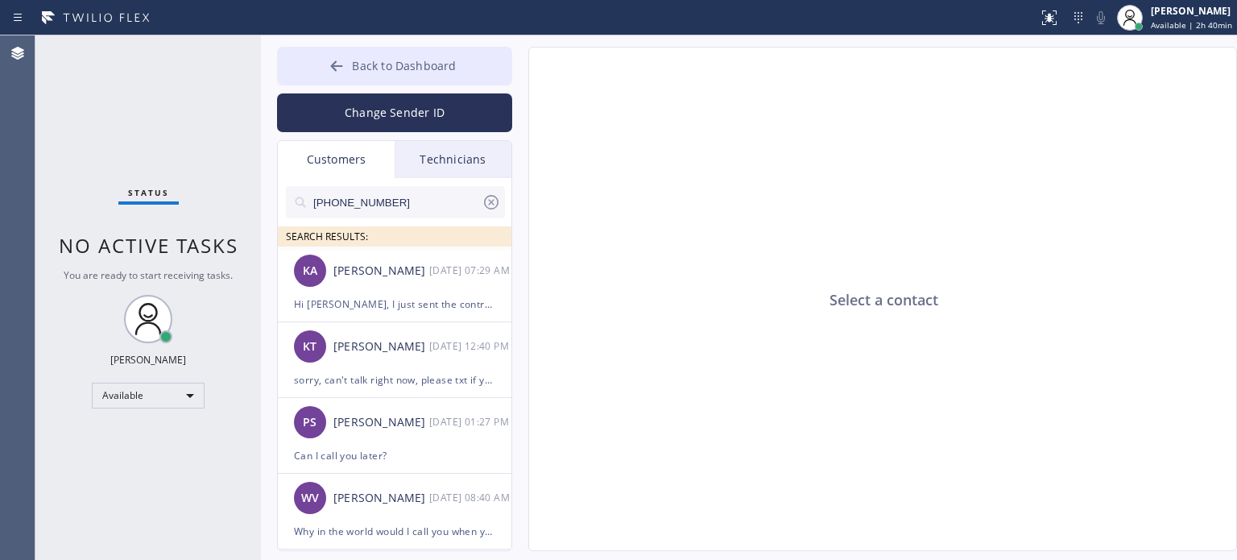
click at [404, 74] on button "Back to Dashboard" at bounding box center [394, 66] width 235 height 39
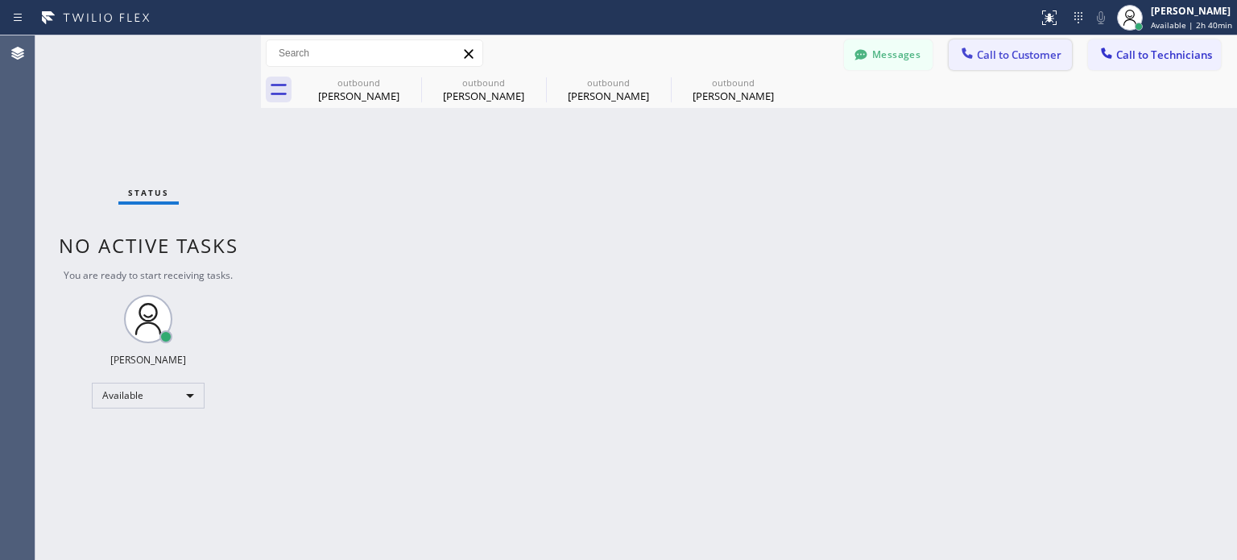
click at [972, 57] on icon at bounding box center [967, 53] width 10 height 10
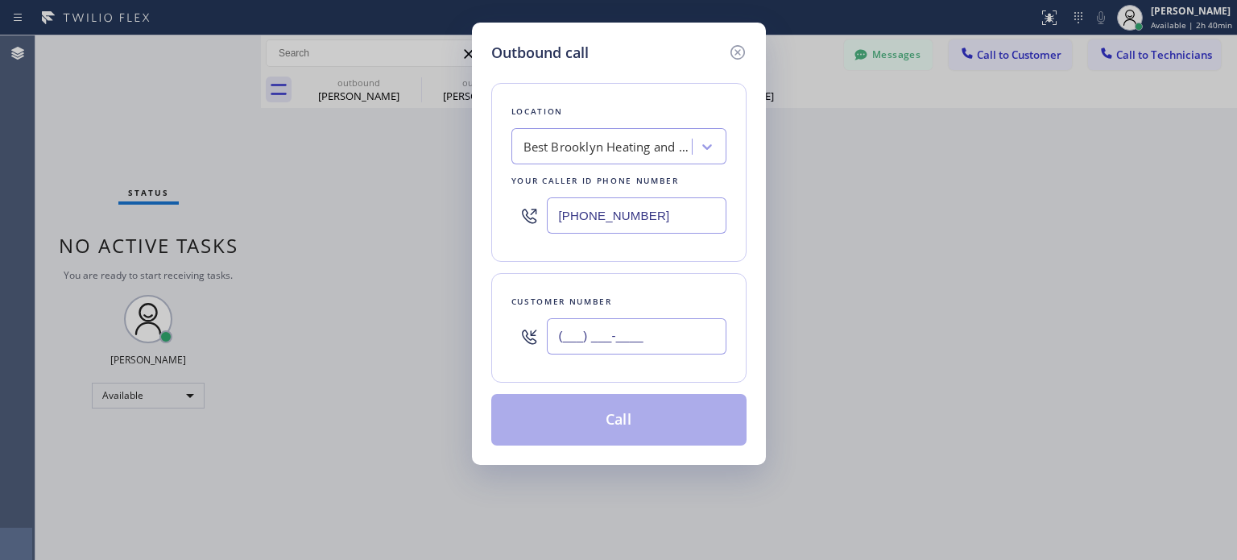
click at [662, 321] on input "(___) ___-____" at bounding box center [637, 336] width 180 height 36
paste input "857) 540-6856"
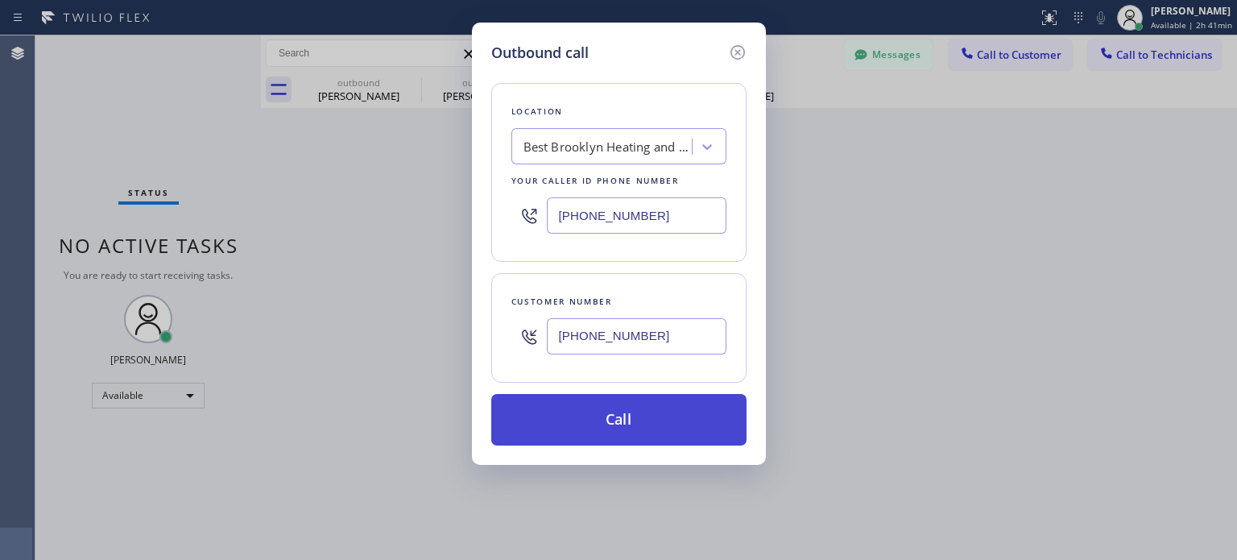
type input "[PHONE_NUMBER]"
click at [612, 419] on button "Call" at bounding box center [618, 420] width 255 height 52
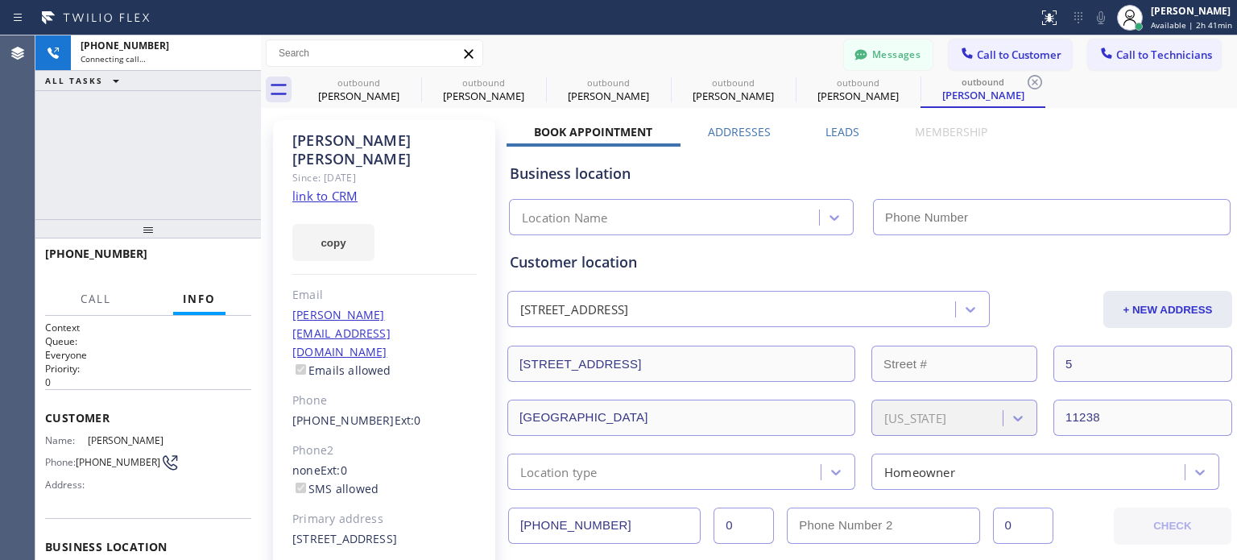
scroll to position [259, 0]
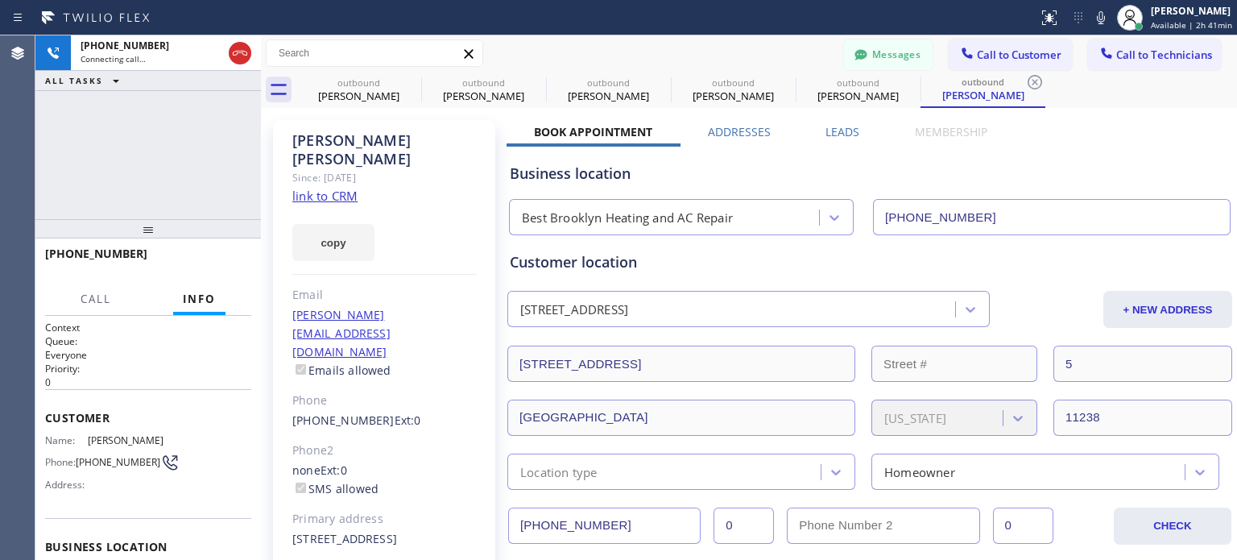
type input "[PHONE_NUMBER]"
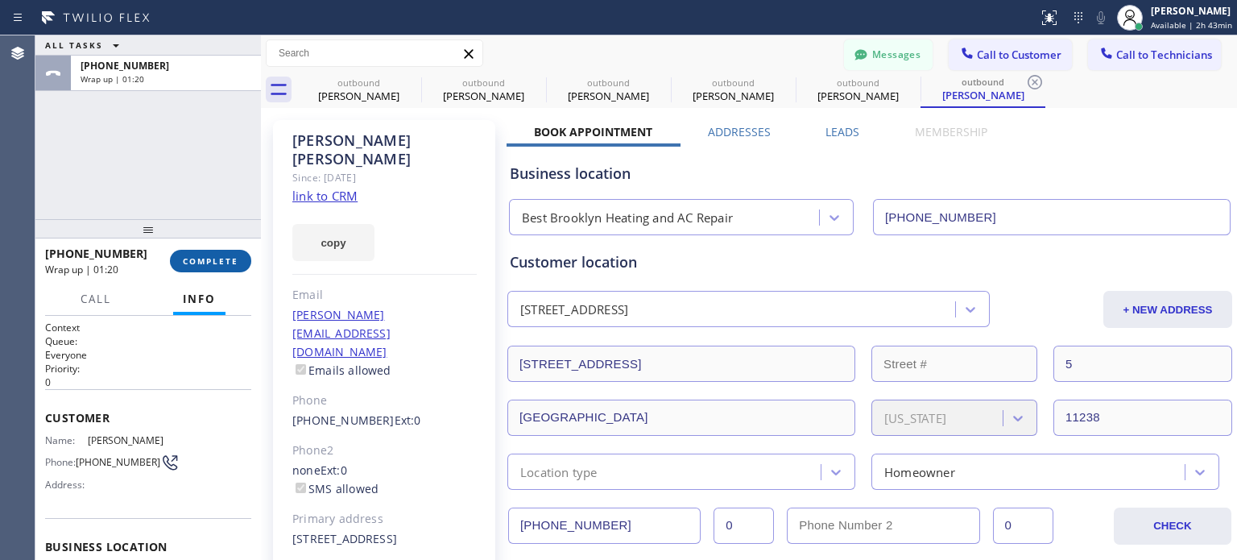
click at [243, 255] on button "COMPLETE" at bounding box center [210, 261] width 81 height 23
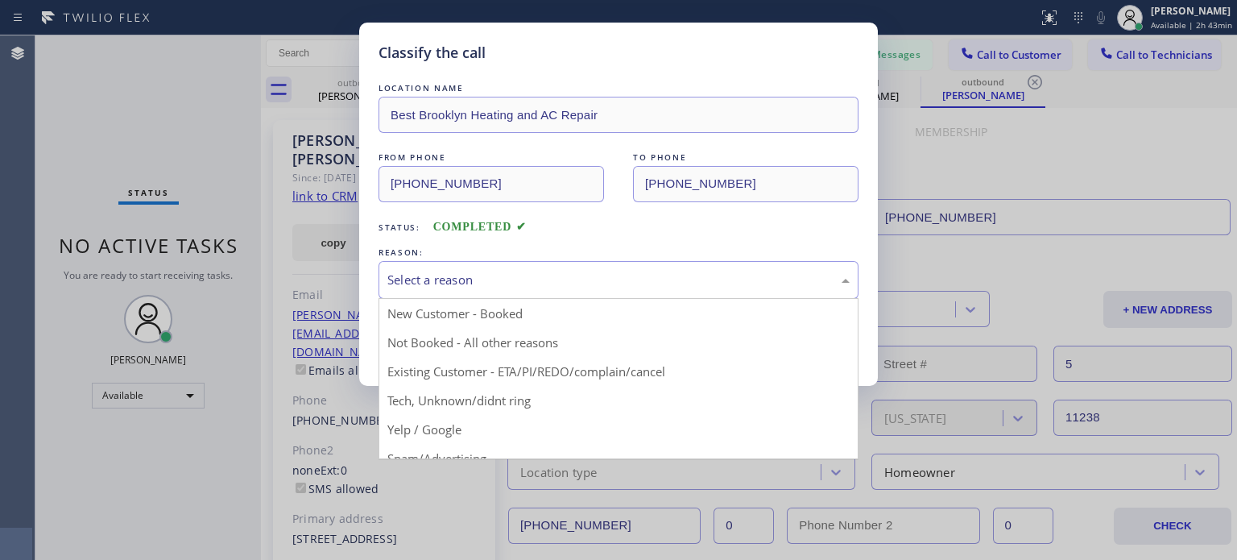
click at [524, 268] on div "Select a reason" at bounding box center [619, 280] width 480 height 38
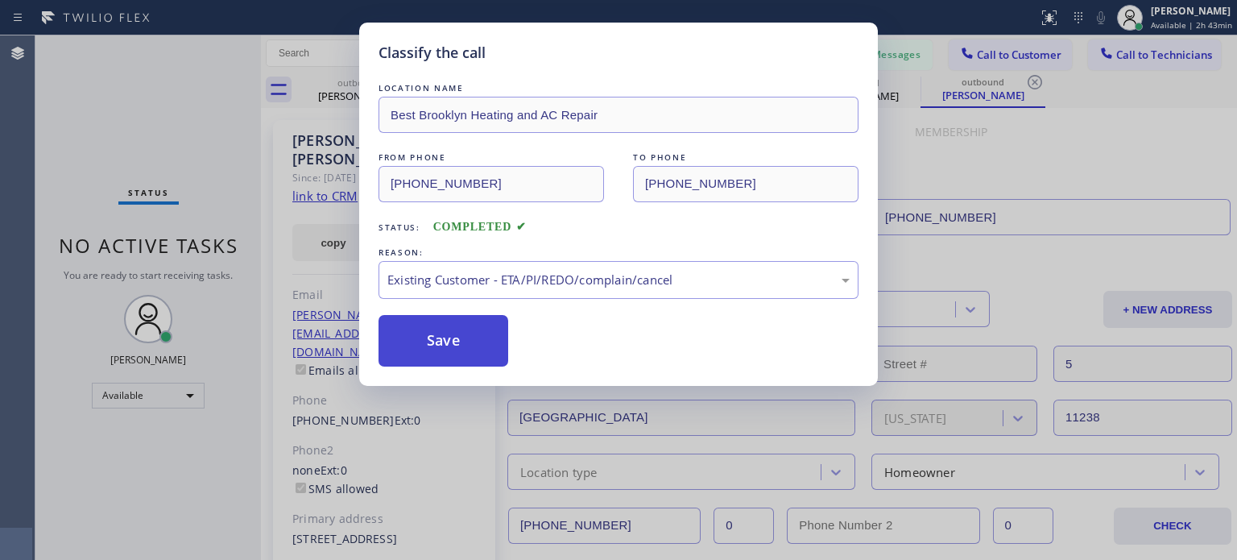
click at [467, 346] on button "Save" at bounding box center [444, 341] width 130 height 52
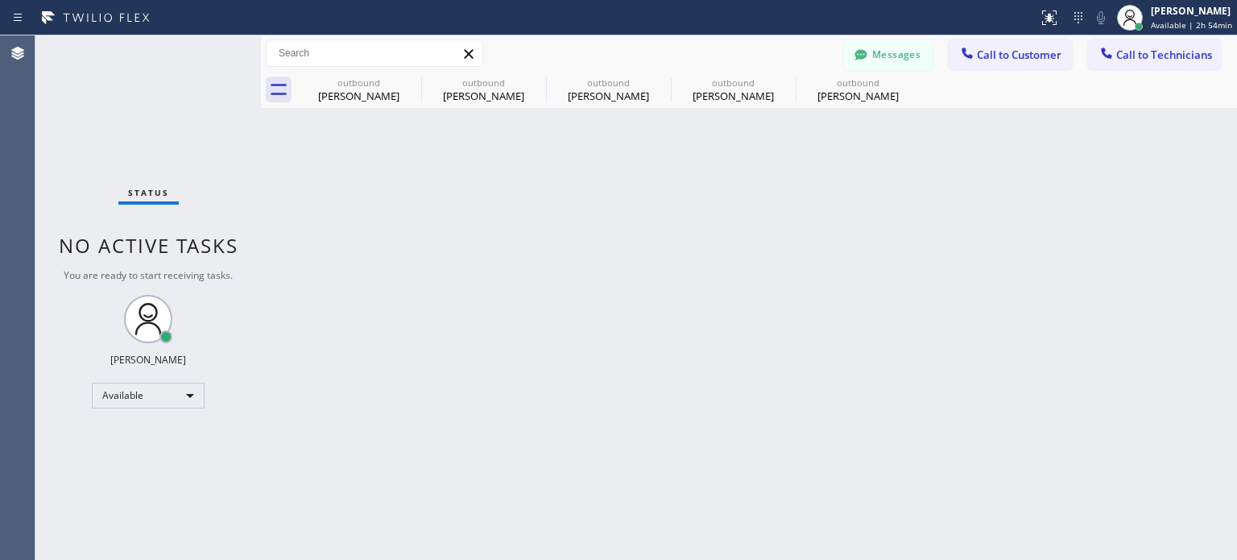
drag, startPoint x: 1117, startPoint y: 318, endPoint x: 1063, endPoint y: 296, distance: 58.2
click at [1117, 318] on div "Back to Dashboard Change Sender ID Customers Technicians [PHONE_NUMBER] SEARCH …" at bounding box center [749, 297] width 976 height 524
click at [701, 197] on div "Back to Dashboard Change Sender ID Customers Technicians [PHONE_NUMBER] SEARCH …" at bounding box center [749, 297] width 976 height 524
drag, startPoint x: 1059, startPoint y: 245, endPoint x: 599, endPoint y: 9, distance: 517.7
click at [1059, 245] on div "Back to Dashboard Change Sender ID Customers Technicians [PHONE_NUMBER] SEARCH …" at bounding box center [749, 297] width 976 height 524
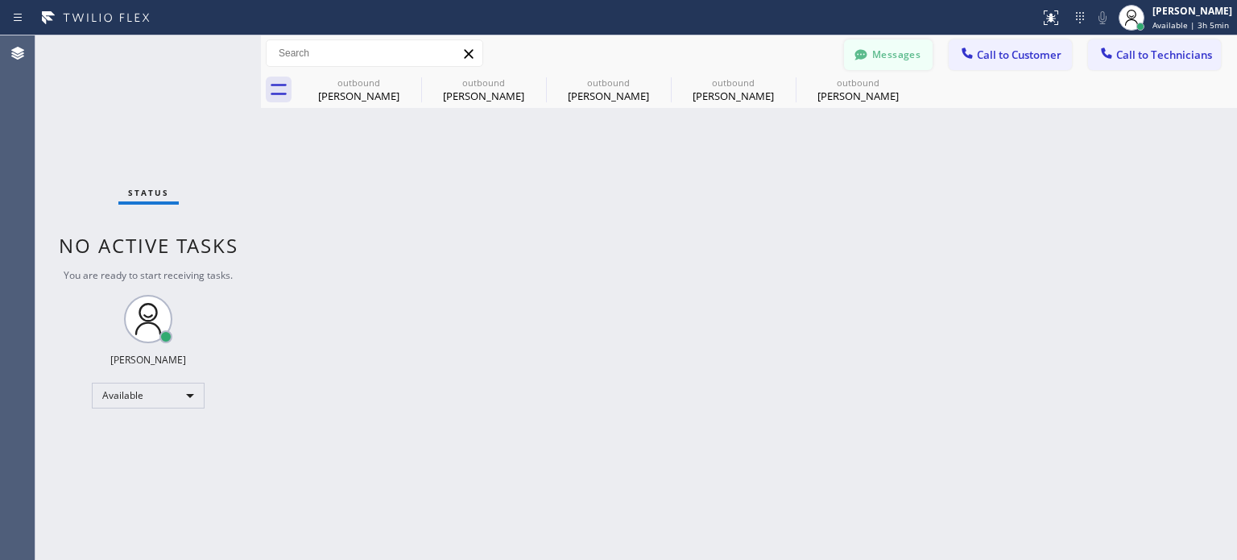
click at [856, 57] on icon at bounding box center [861, 55] width 16 height 16
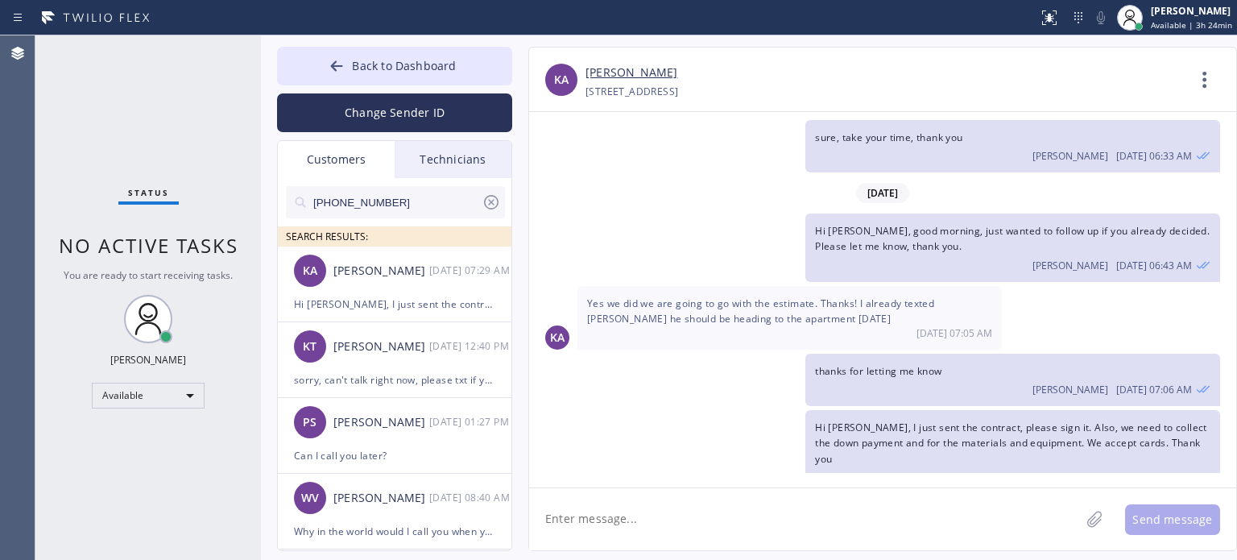
click at [496, 205] on icon at bounding box center [491, 202] width 15 height 15
